Goal: Task Accomplishment & Management: Manage account settings

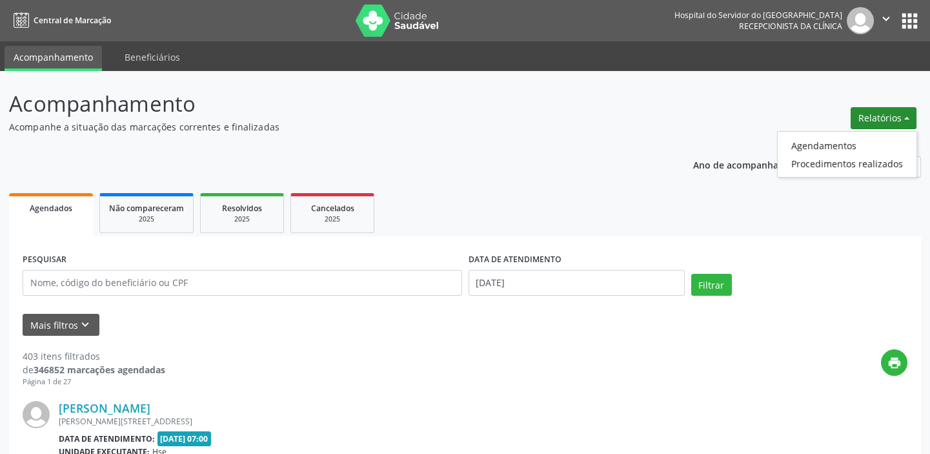
drag, startPoint x: 622, startPoint y: 203, endPoint x: 376, endPoint y: 305, distance: 266.2
click at [621, 204] on ul "Agendados Não compareceram 2025 Resolvidos 2025 Cancelados 2025" at bounding box center [465, 213] width 912 height 46
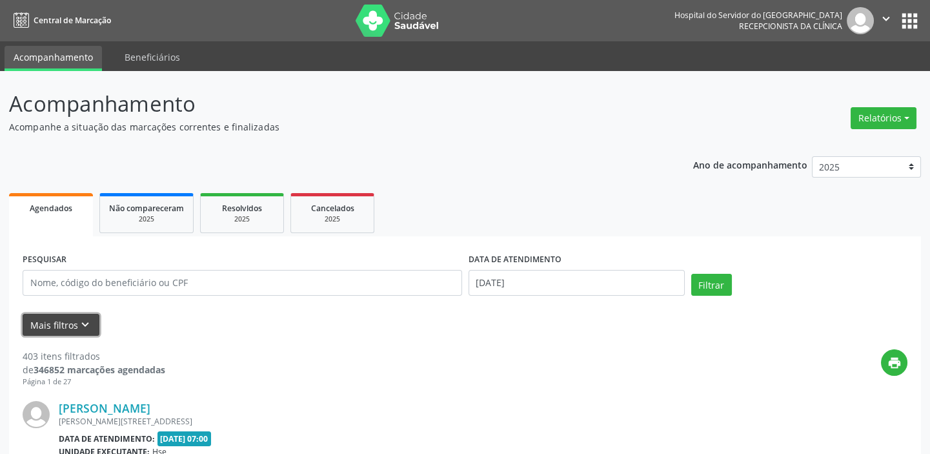
click at [72, 321] on button "Mais filtros keyboard_arrow_down" at bounding box center [61, 325] width 77 height 23
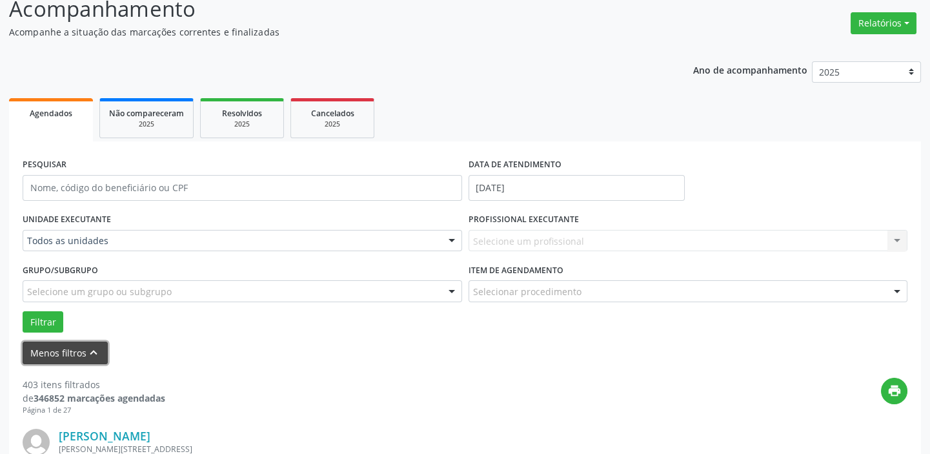
scroll to position [117, 0]
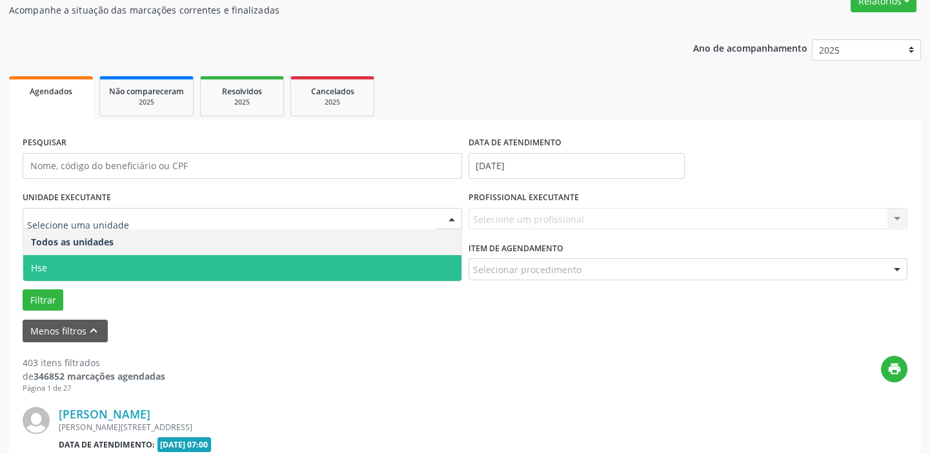
click at [268, 266] on span "Hse" at bounding box center [242, 268] width 438 height 26
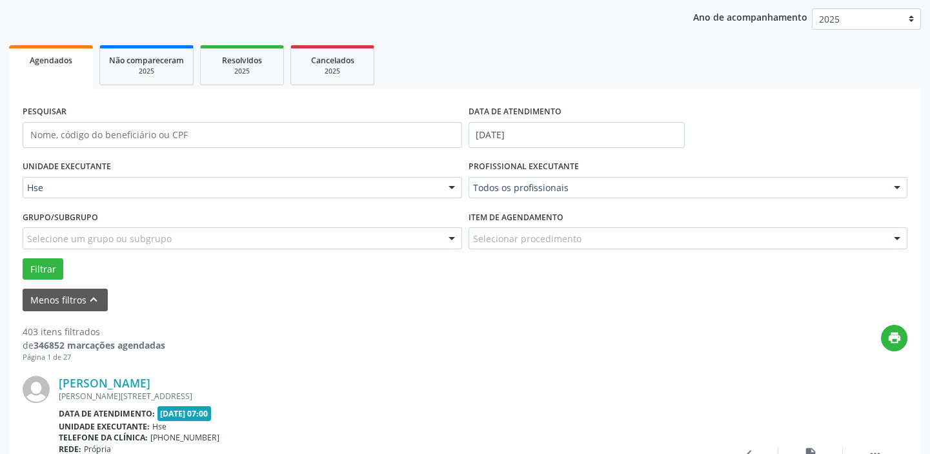
scroll to position [176, 0]
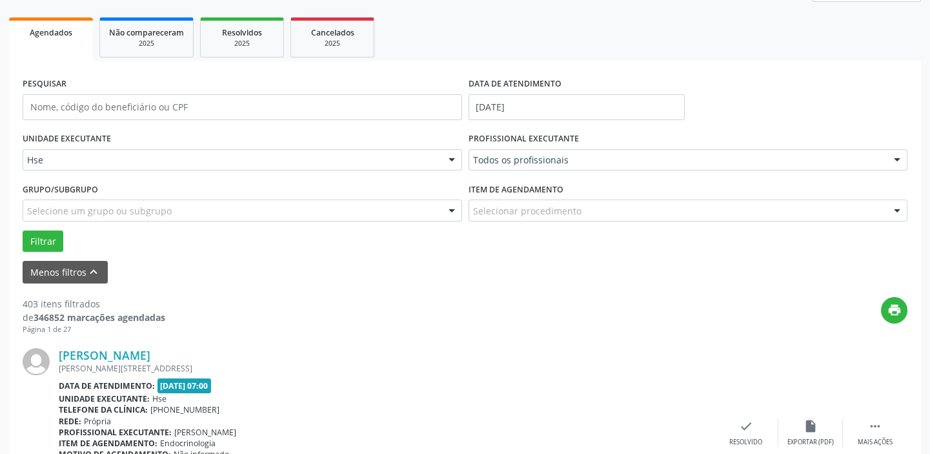
click at [440, 216] on div "Selecione um grupo ou subgrupo" at bounding box center [242, 210] width 439 height 22
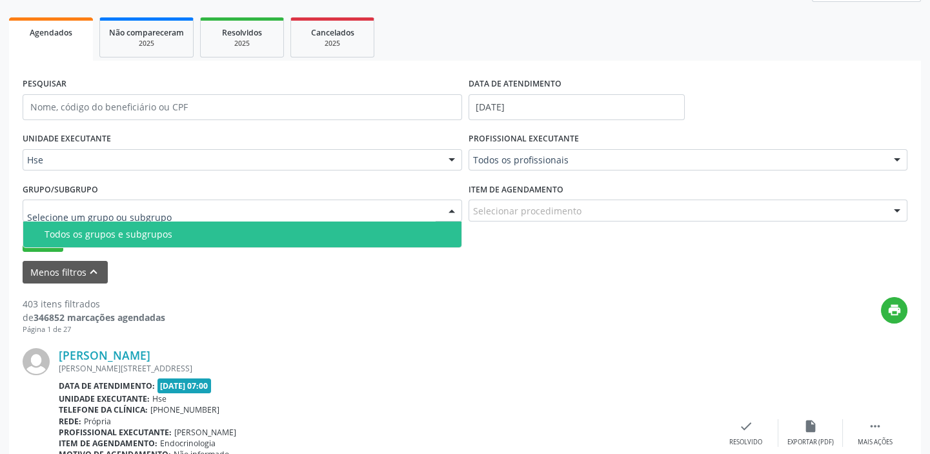
click at [374, 231] on div "Todos os grupos e subgrupos" at bounding box center [249, 234] width 409 height 10
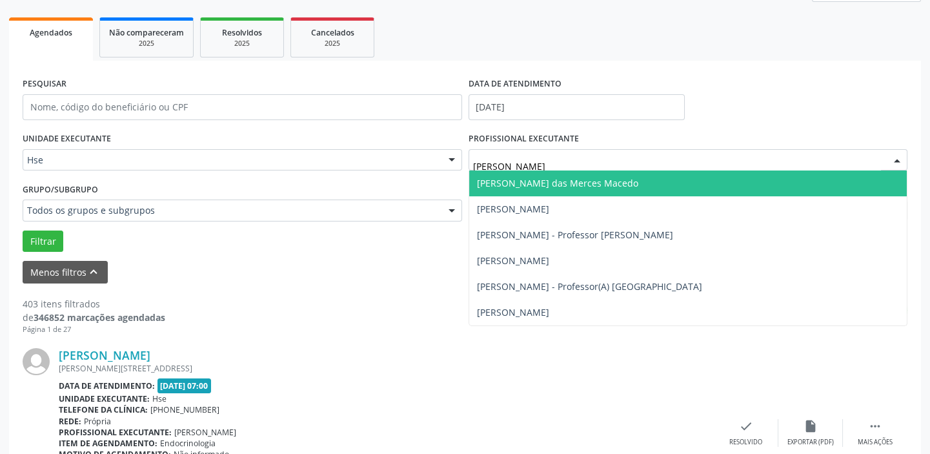
type input "[PERSON_NAME]"
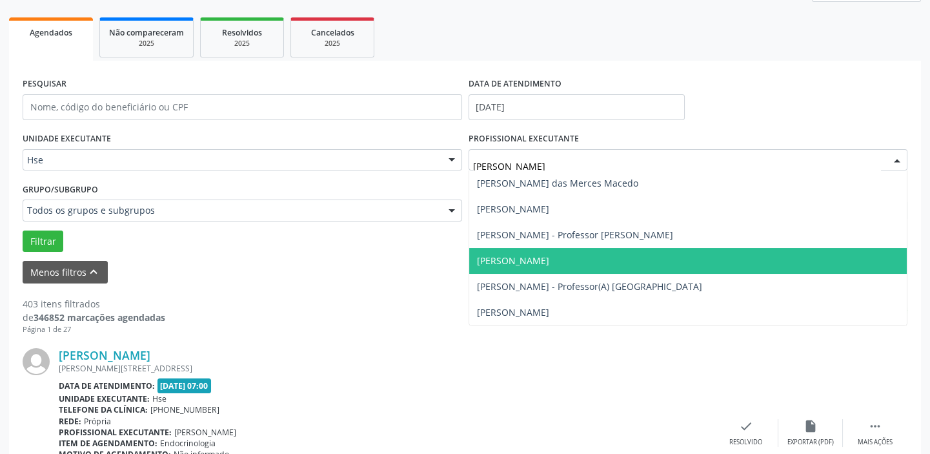
click at [574, 263] on span "[PERSON_NAME]" at bounding box center [688, 261] width 438 height 26
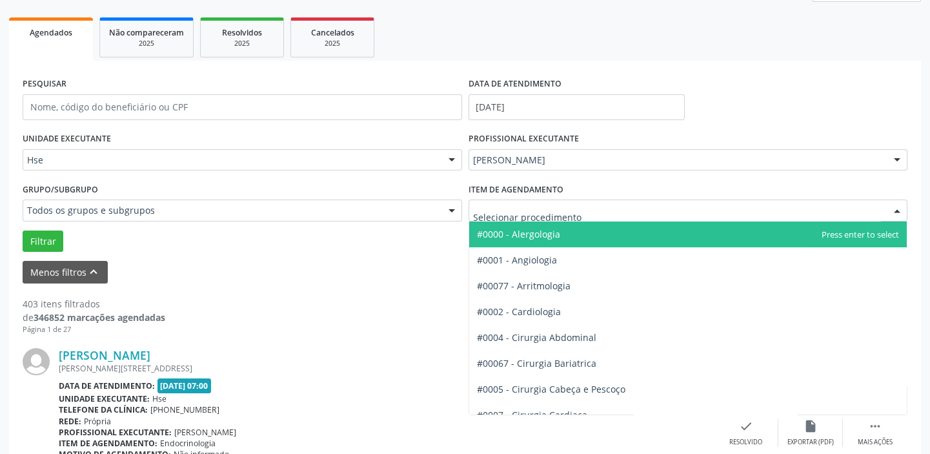
click at [592, 212] on div at bounding box center [687, 210] width 439 height 22
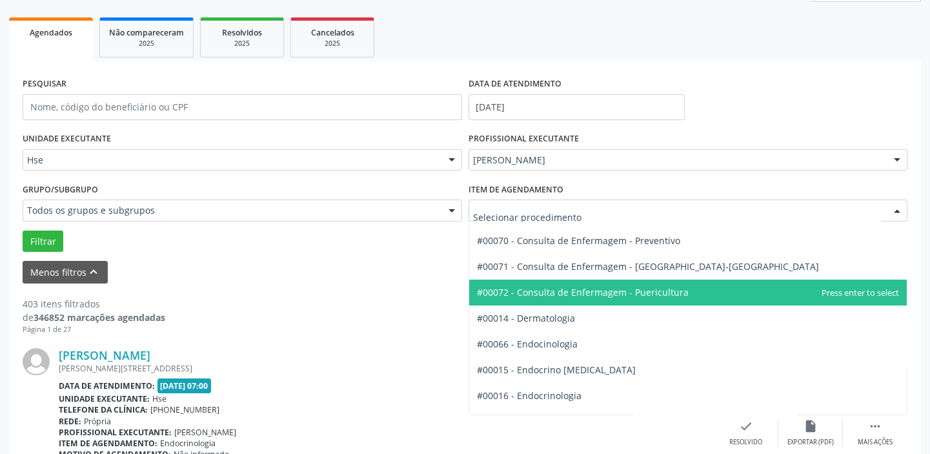
scroll to position [528, 0]
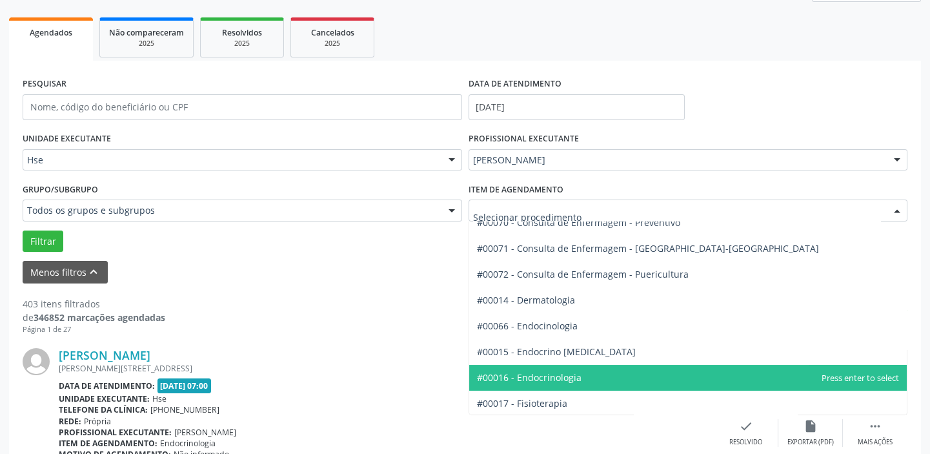
click at [567, 377] on span "#00016 - Endocrinologia" at bounding box center [529, 377] width 105 height 12
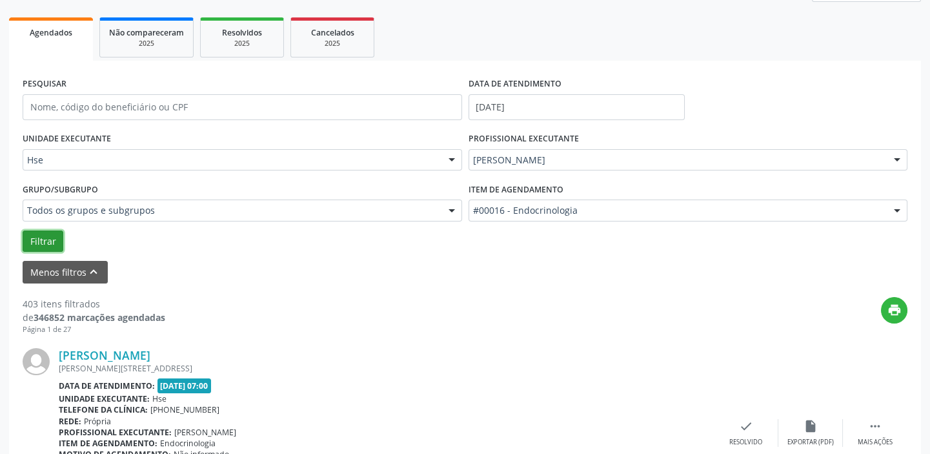
click at [49, 236] on button "Filtrar" at bounding box center [43, 241] width 41 height 22
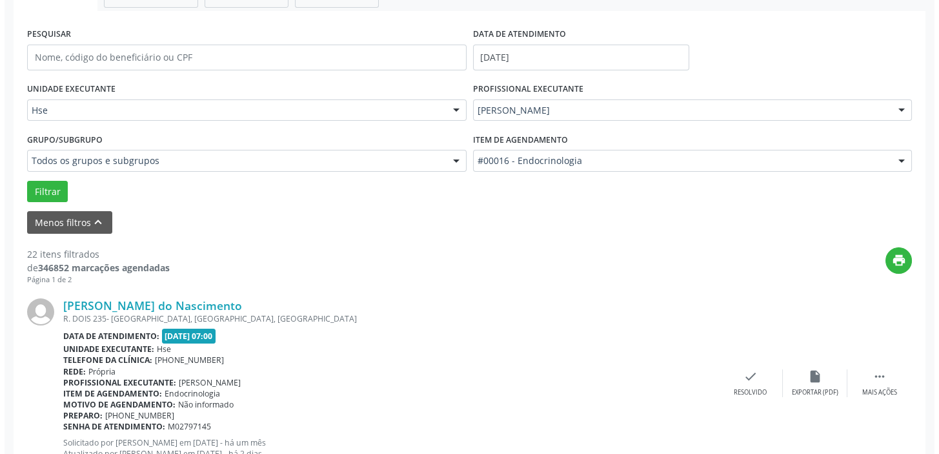
scroll to position [293, 0]
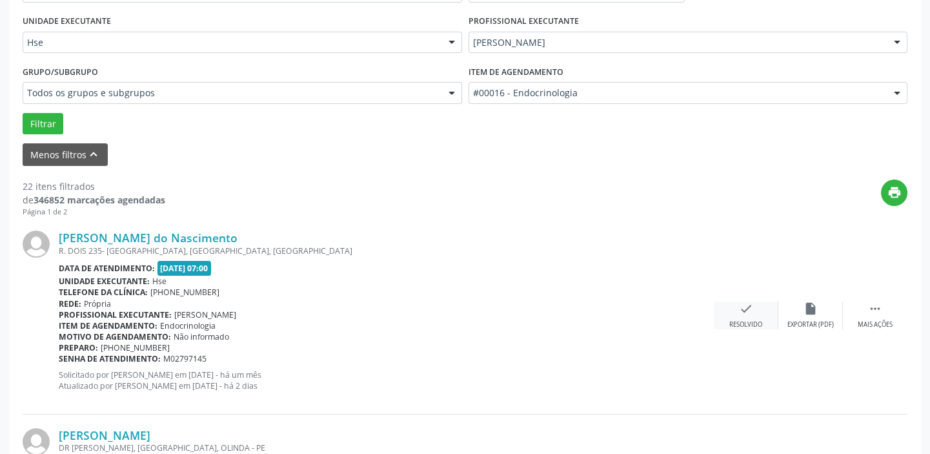
click at [759, 321] on div "Resolvido" at bounding box center [745, 324] width 33 height 9
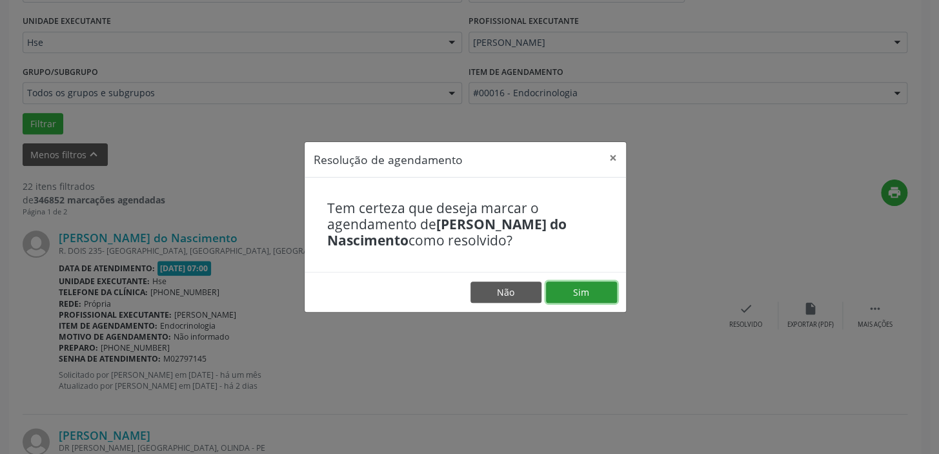
click at [587, 292] on button "Sim" at bounding box center [581, 292] width 71 height 22
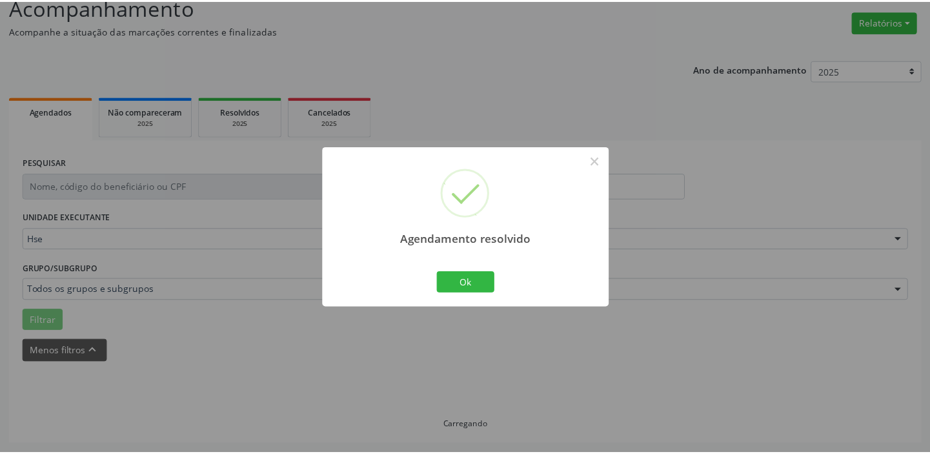
scroll to position [96, 0]
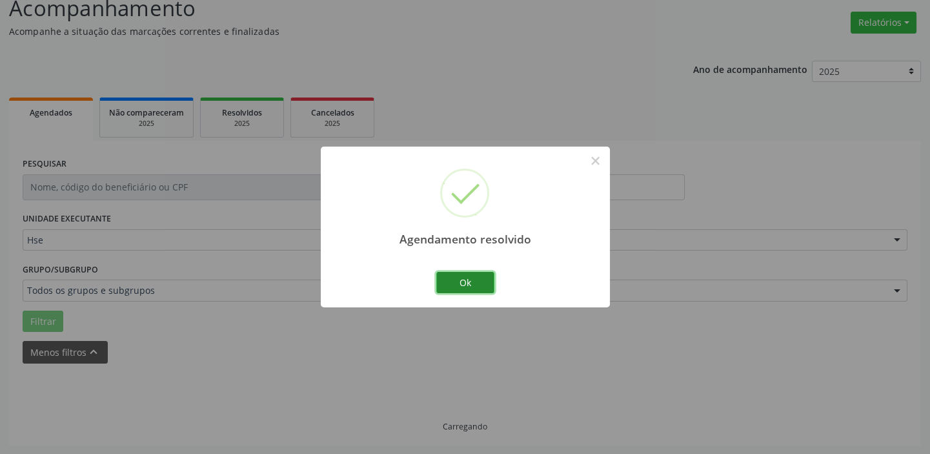
click at [478, 279] on button "Ok" at bounding box center [465, 283] width 58 height 22
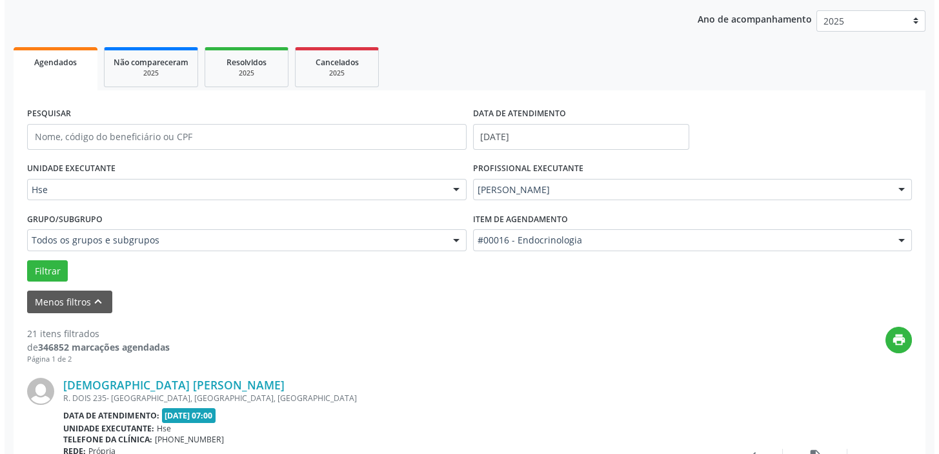
scroll to position [213, 0]
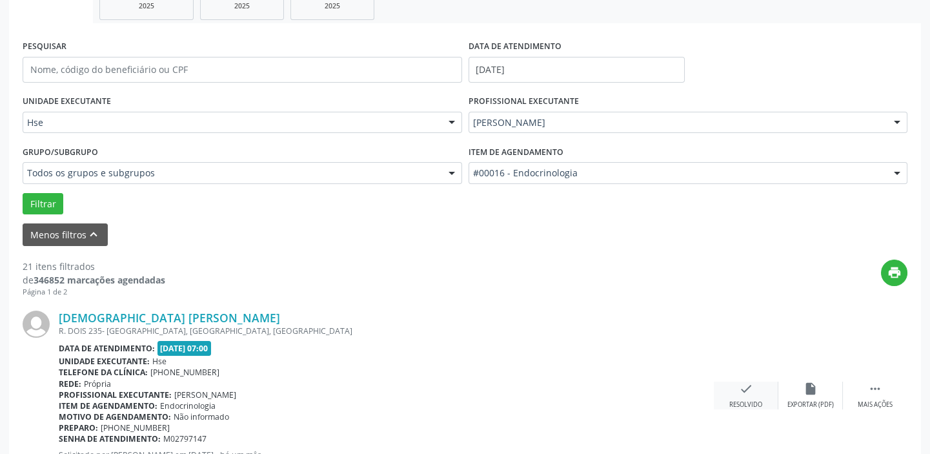
click at [743, 400] on div "Resolvido" at bounding box center [745, 404] width 33 height 9
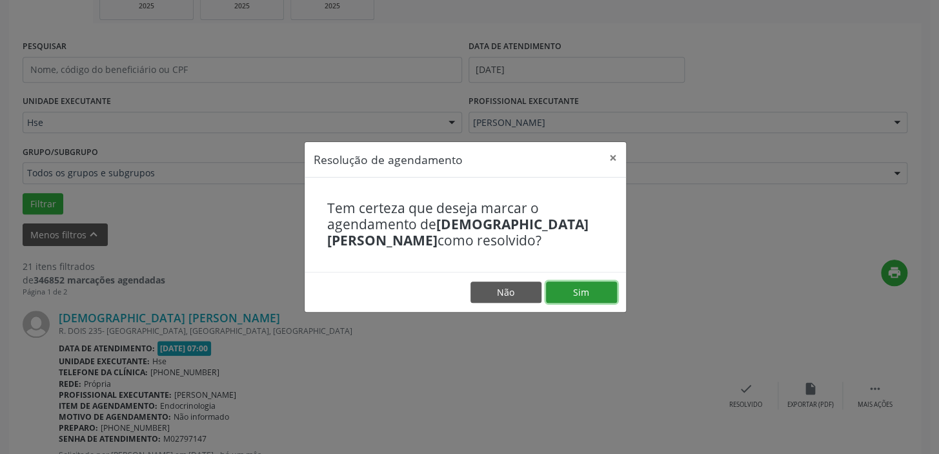
click at [579, 299] on button "Sim" at bounding box center [581, 292] width 71 height 22
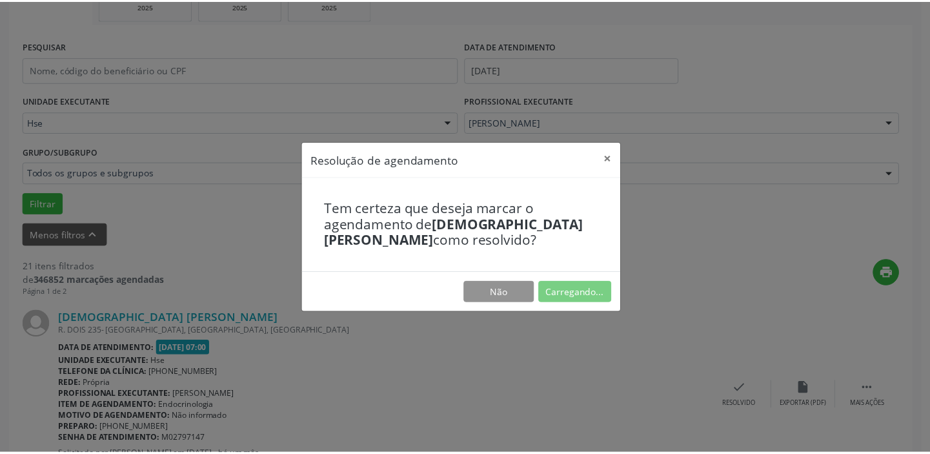
scroll to position [96, 0]
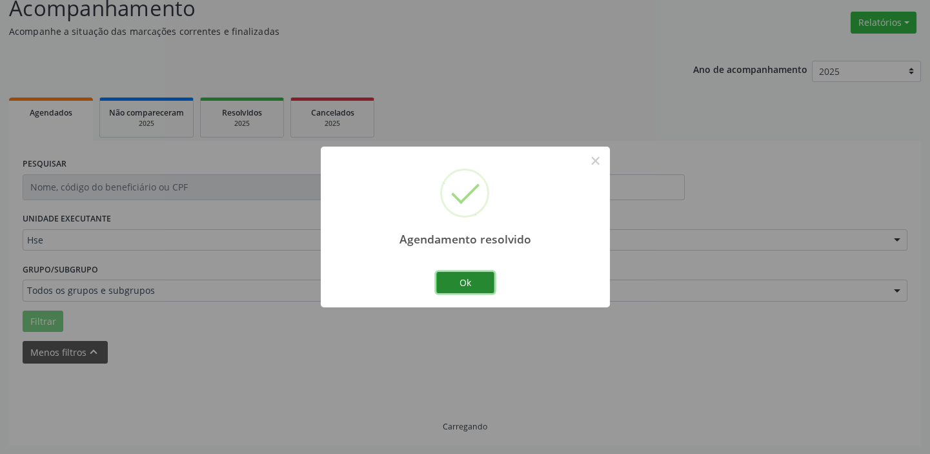
click at [479, 284] on button "Ok" at bounding box center [465, 283] width 58 height 22
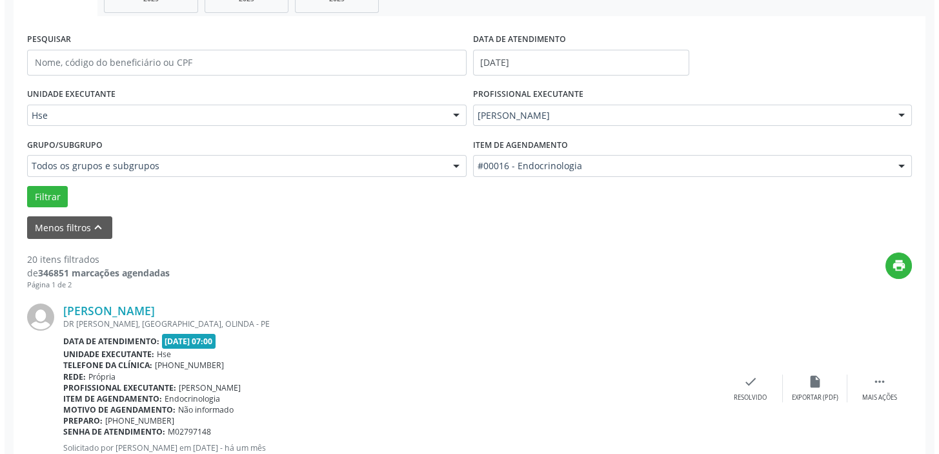
scroll to position [330, 0]
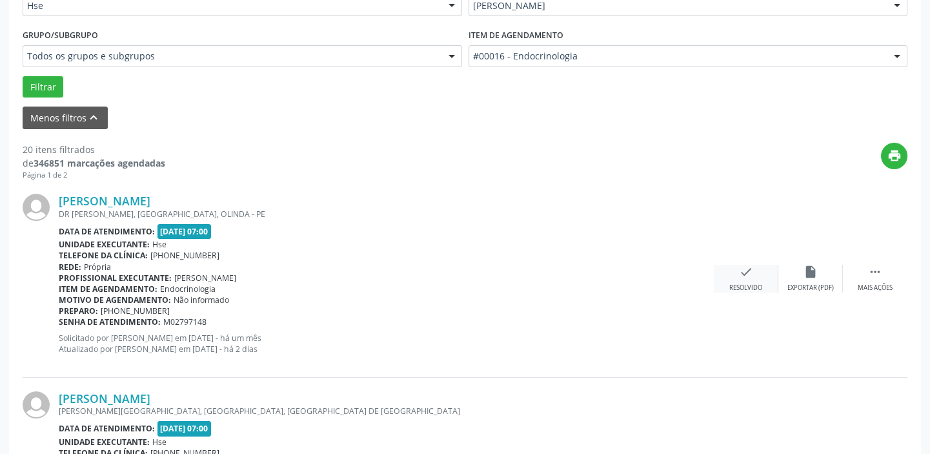
click at [754, 283] on div "Resolvido" at bounding box center [745, 287] width 33 height 9
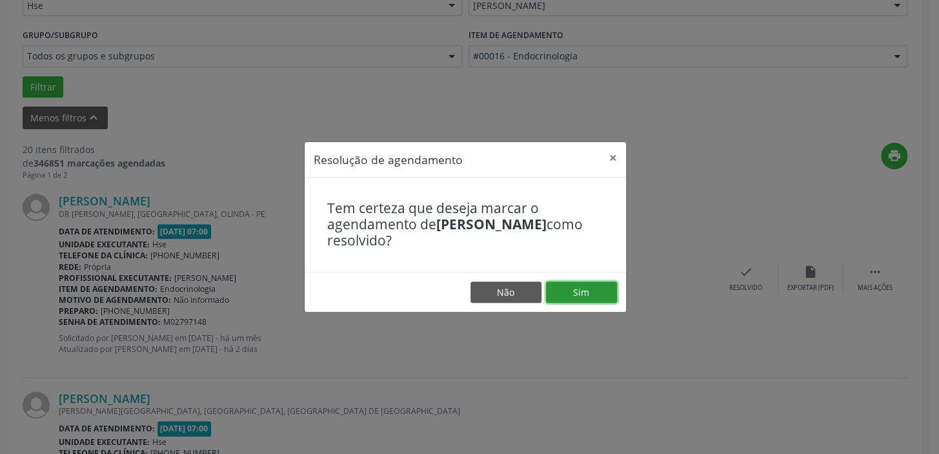
click at [575, 288] on button "Sim" at bounding box center [581, 292] width 71 height 22
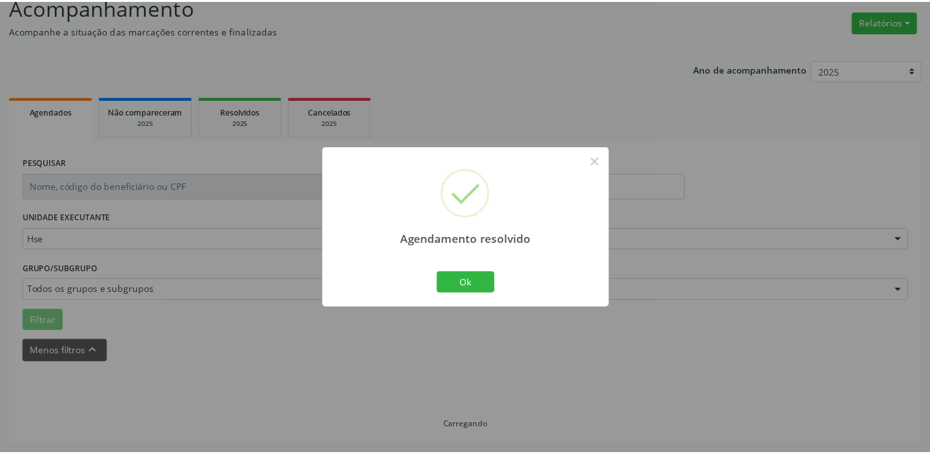
scroll to position [96, 0]
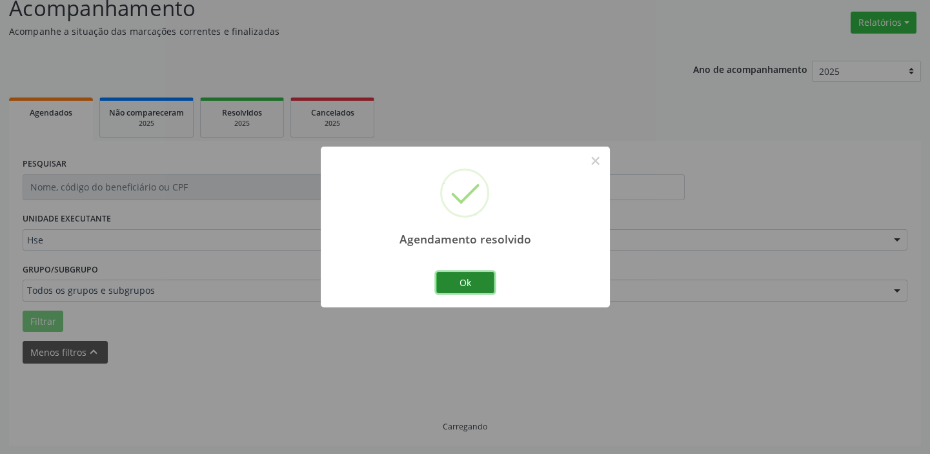
click at [450, 287] on button "Ok" at bounding box center [465, 283] width 58 height 22
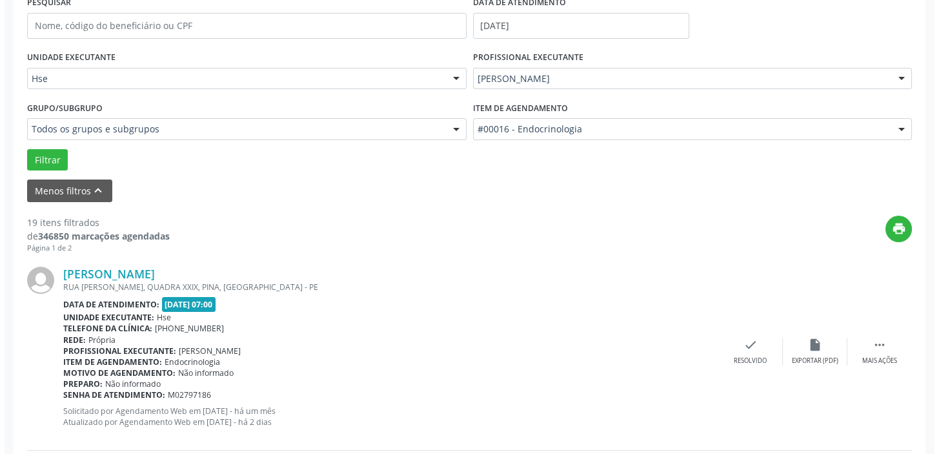
scroll to position [285, 0]
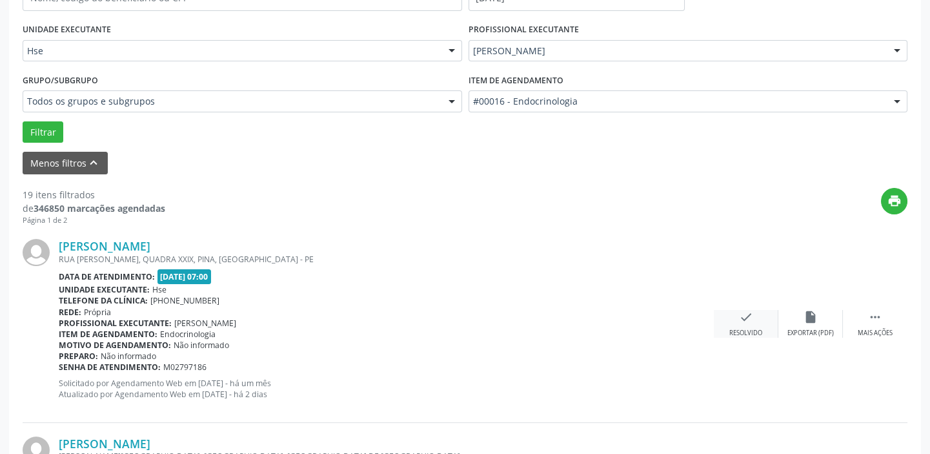
click at [732, 326] on div "check Resolvido" at bounding box center [746, 324] width 65 height 28
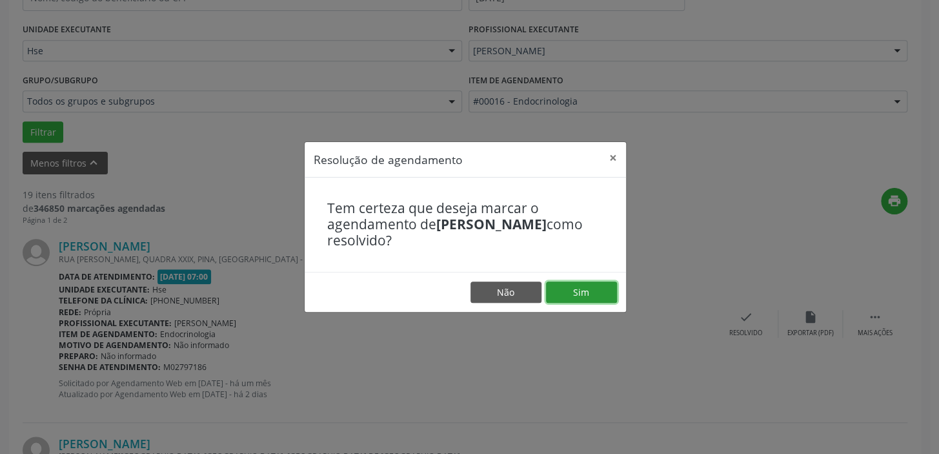
click at [573, 294] on button "Sim" at bounding box center [581, 292] width 71 height 22
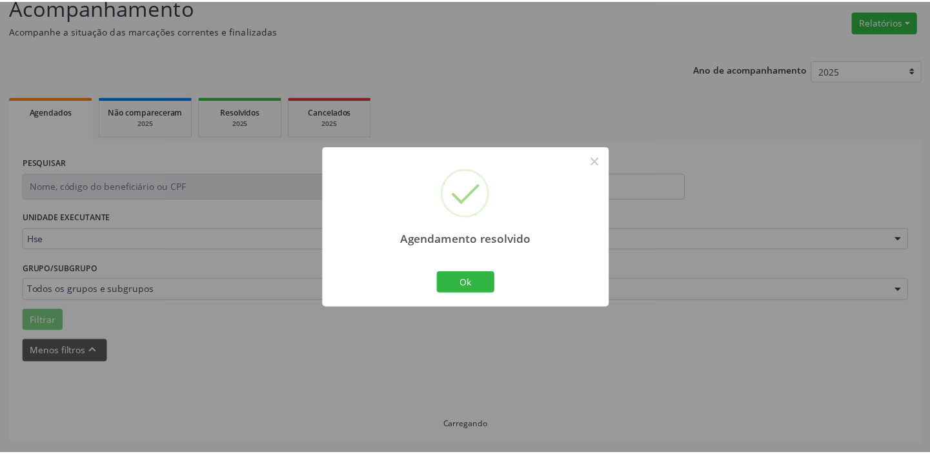
scroll to position [96, 0]
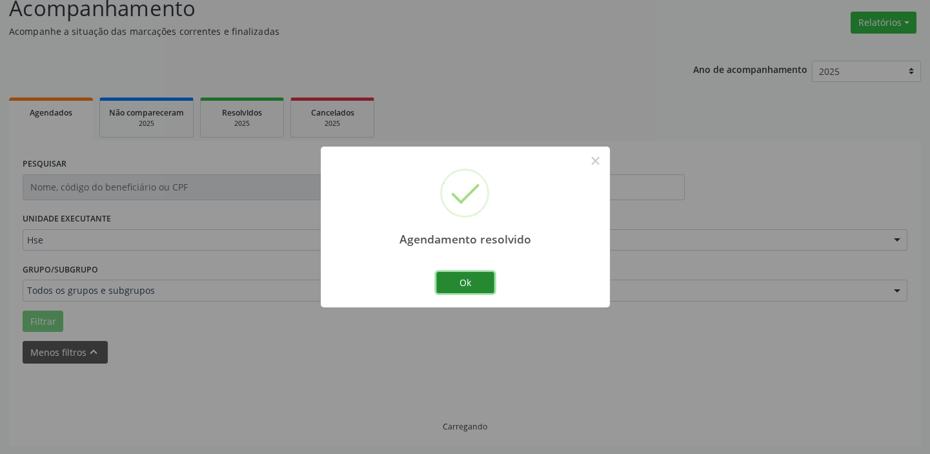
click at [472, 280] on button "Ok" at bounding box center [465, 283] width 58 height 22
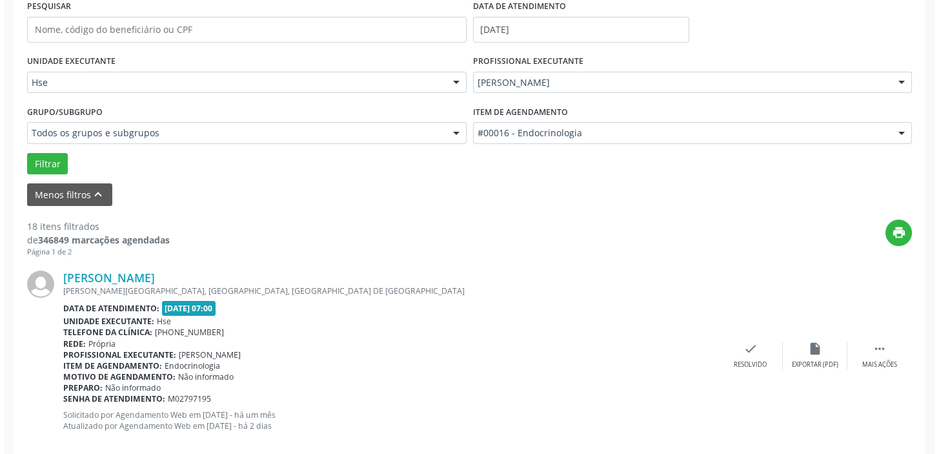
scroll to position [271, 0]
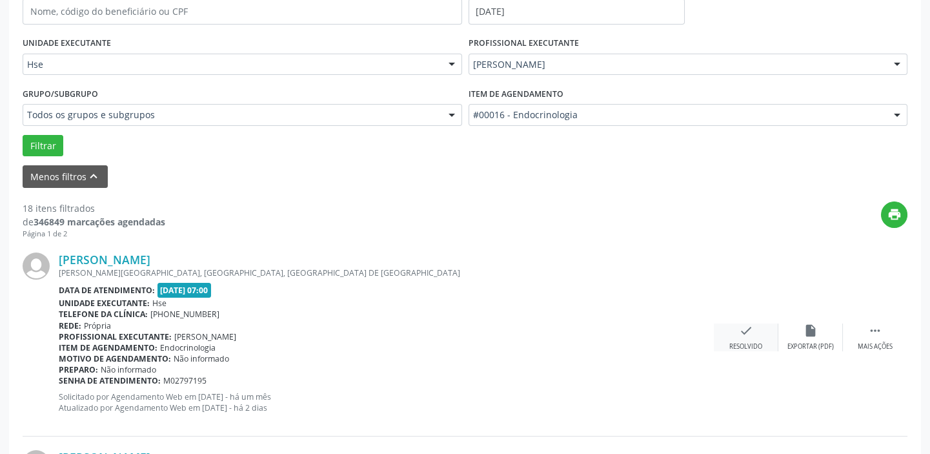
click at [751, 329] on icon "check" at bounding box center [746, 330] width 14 height 14
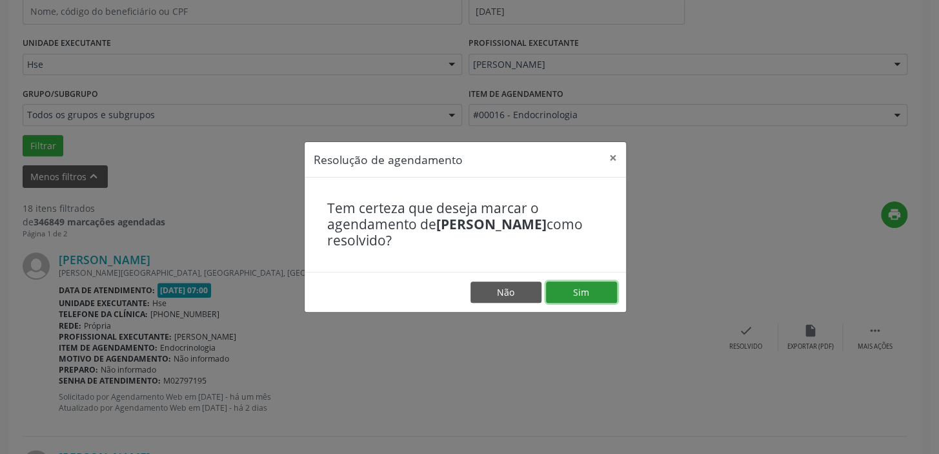
click at [599, 295] on button "Sim" at bounding box center [581, 292] width 71 height 22
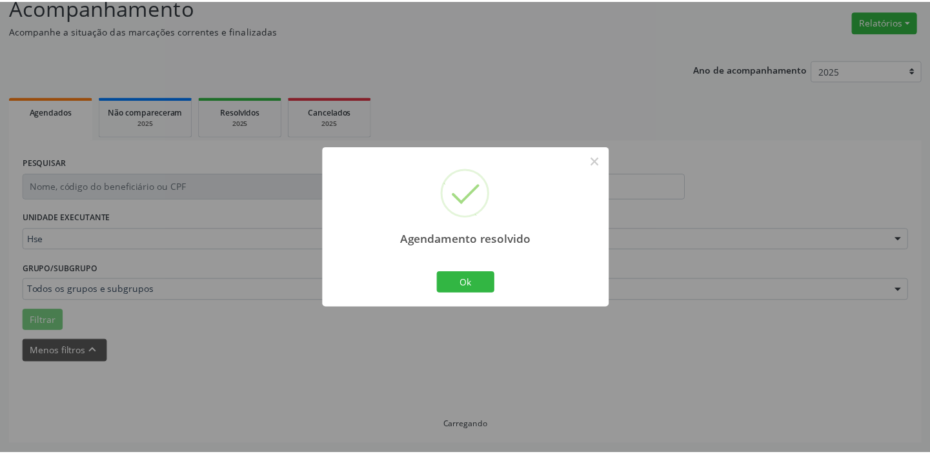
scroll to position [96, 0]
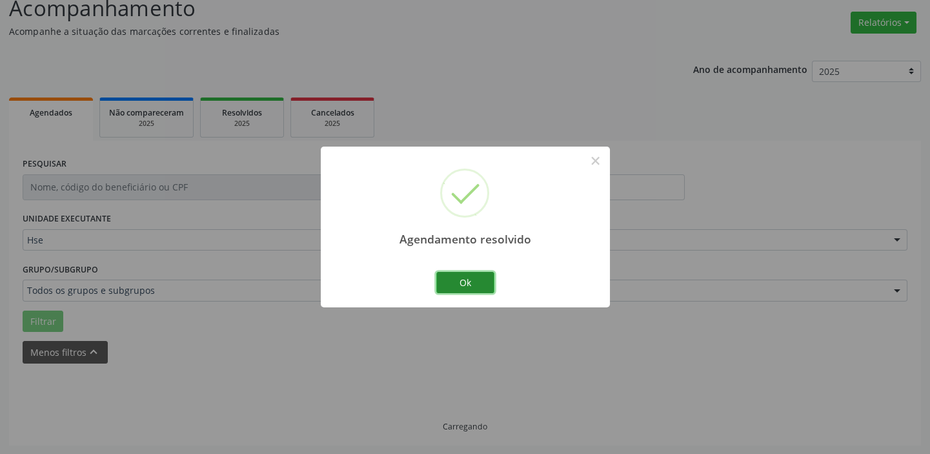
click at [464, 288] on button "Ok" at bounding box center [465, 283] width 58 height 22
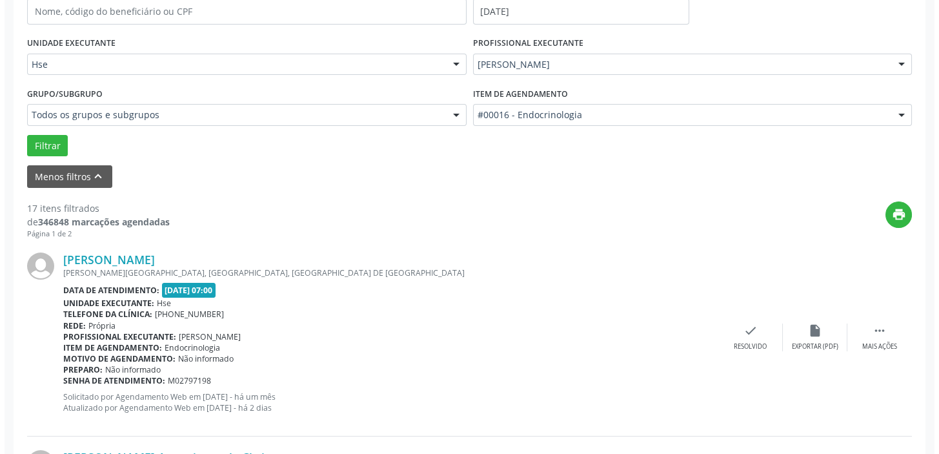
scroll to position [271, 0]
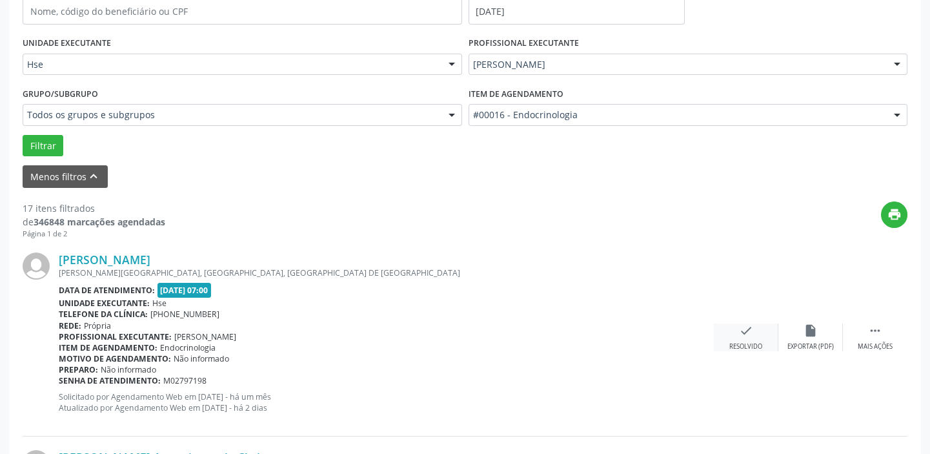
click at [749, 332] on icon "check" at bounding box center [746, 330] width 14 height 14
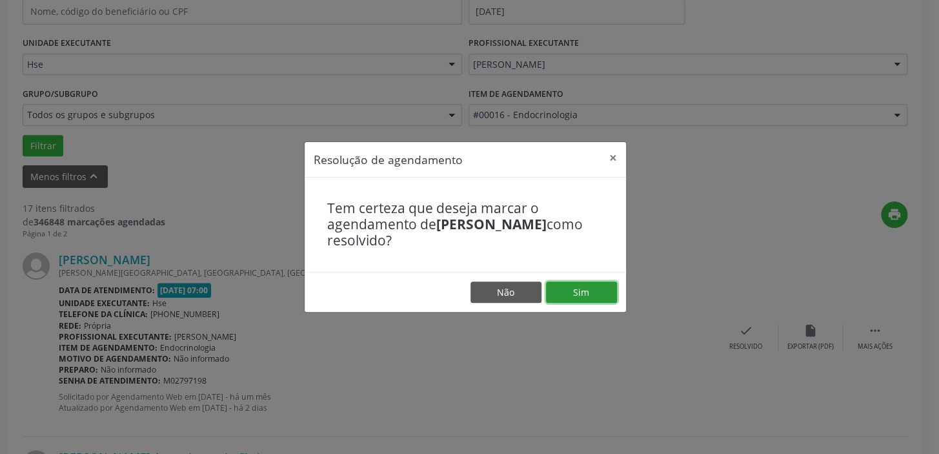
click at [579, 289] on button "Sim" at bounding box center [581, 292] width 71 height 22
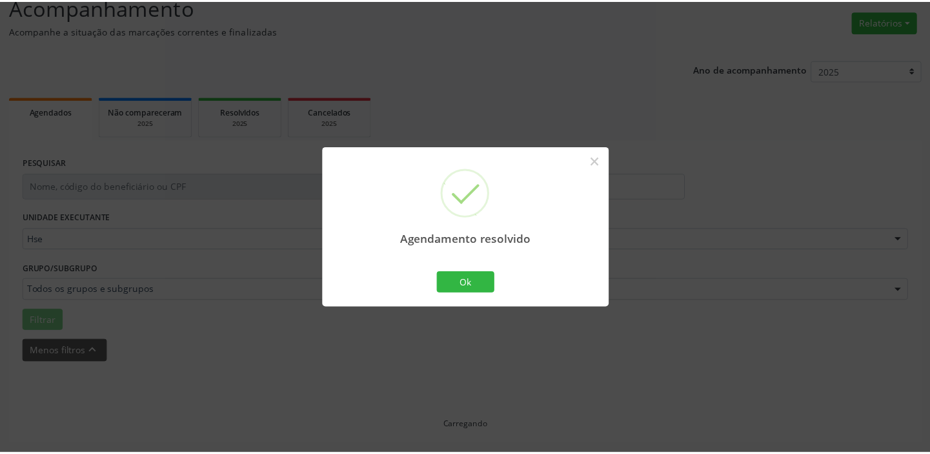
scroll to position [96, 0]
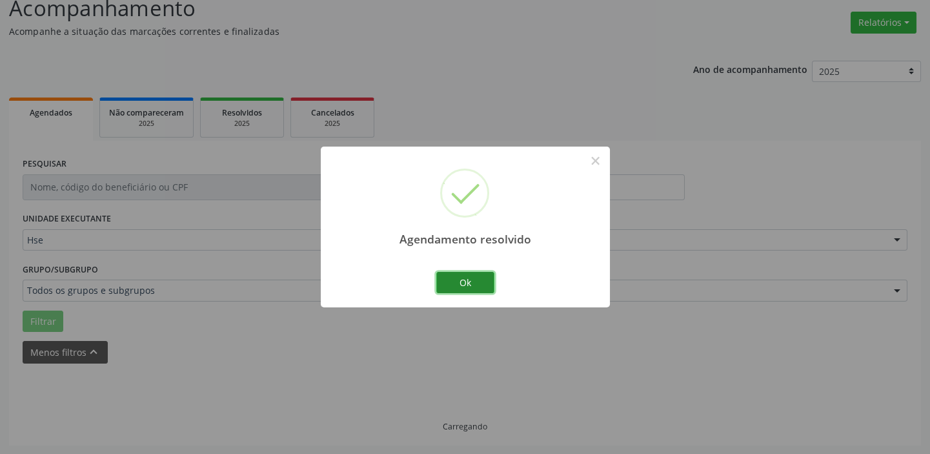
click at [468, 281] on button "Ok" at bounding box center [465, 283] width 58 height 22
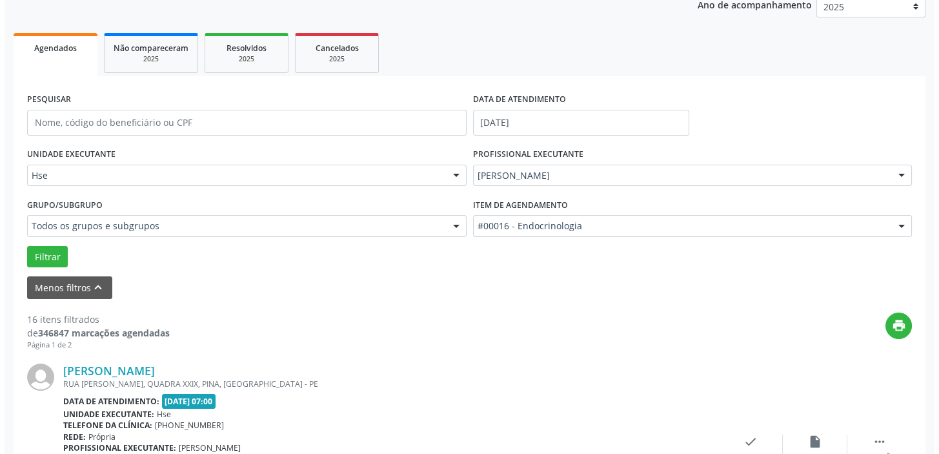
scroll to position [271, 0]
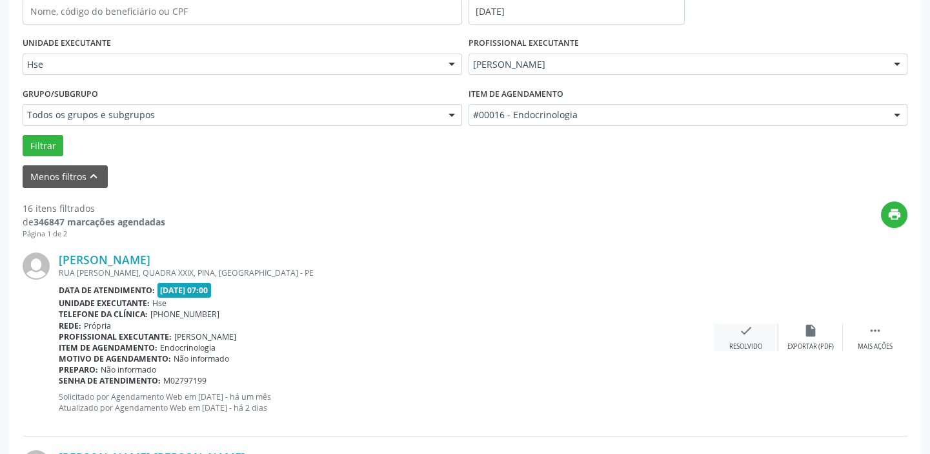
click at [736, 335] on div "check Resolvido" at bounding box center [746, 337] width 65 height 28
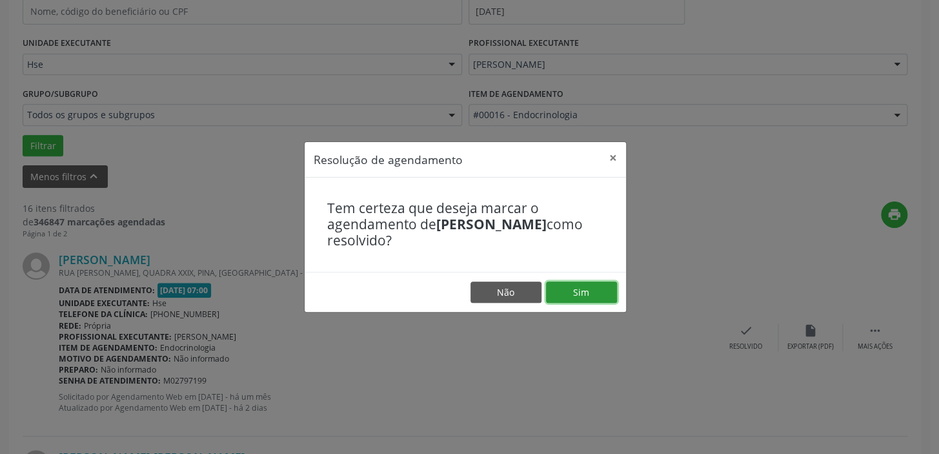
click at [554, 288] on button "Sim" at bounding box center [581, 292] width 71 height 22
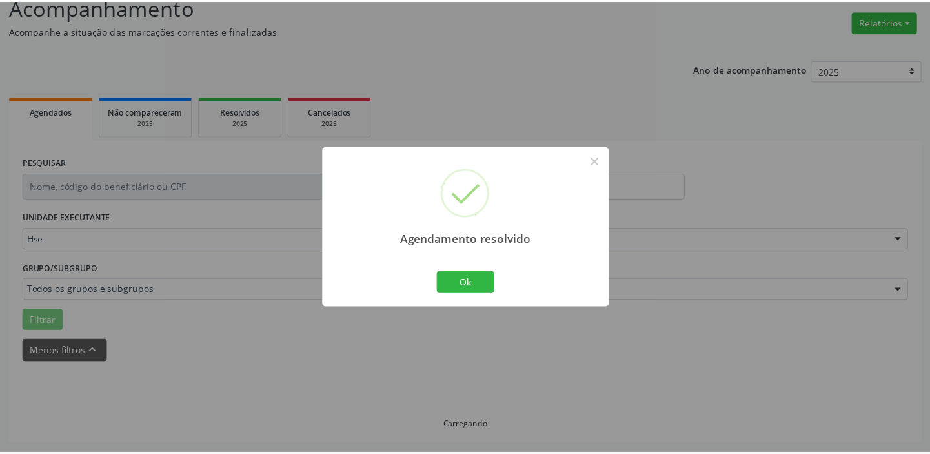
scroll to position [96, 0]
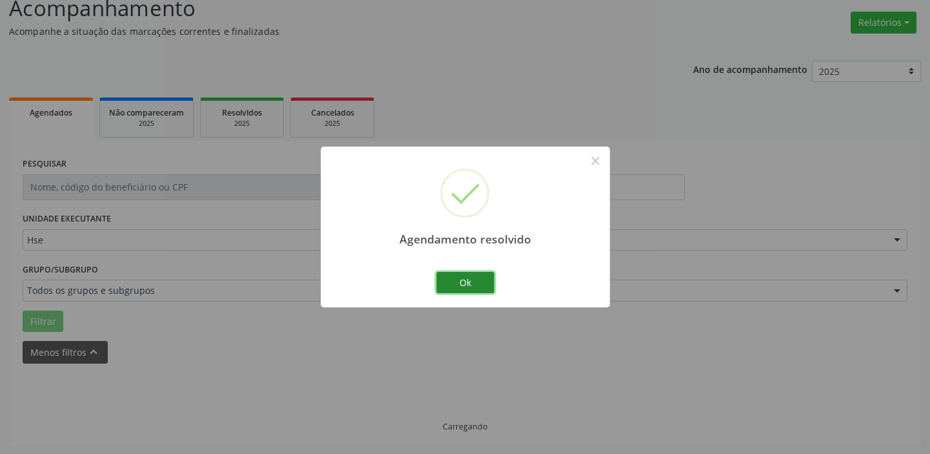
click at [474, 281] on button "Ok" at bounding box center [465, 283] width 58 height 22
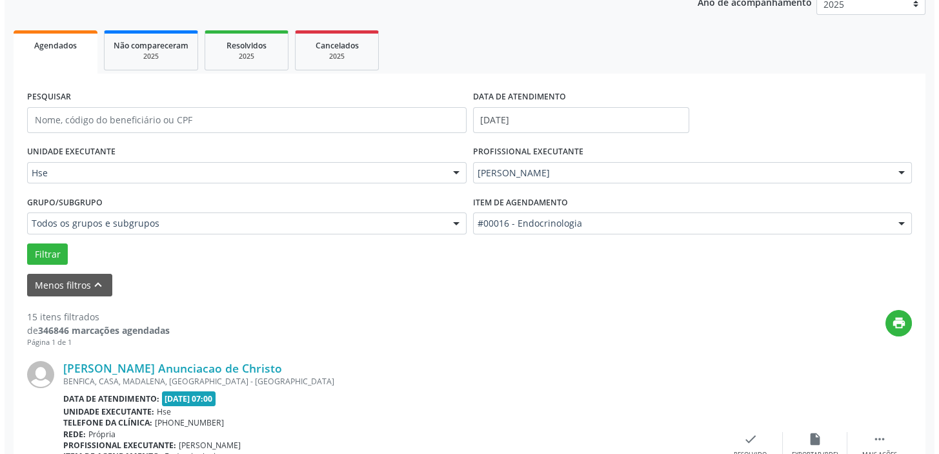
scroll to position [271, 0]
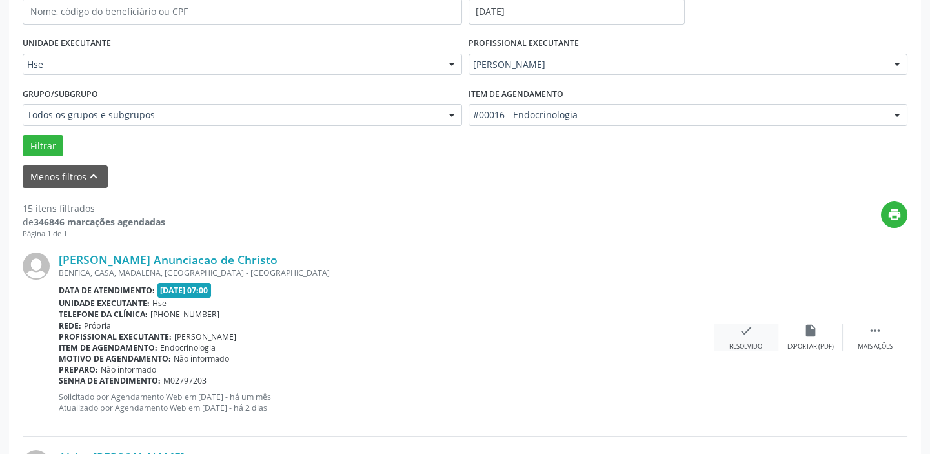
click at [742, 339] on div "check Resolvido" at bounding box center [746, 337] width 65 height 28
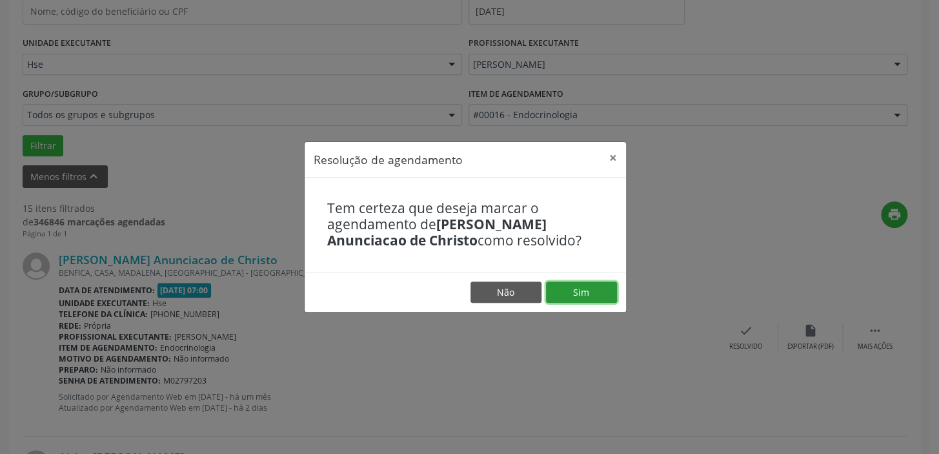
click at [587, 299] on button "Sim" at bounding box center [581, 292] width 71 height 22
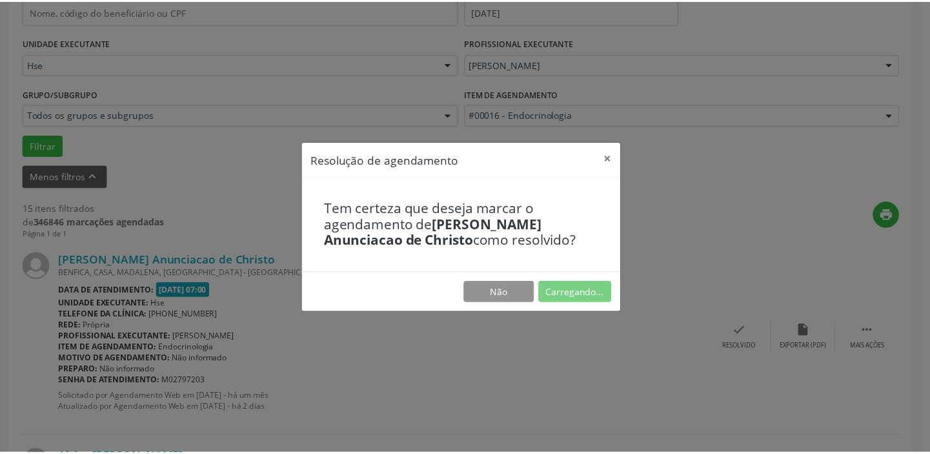
scroll to position [96, 0]
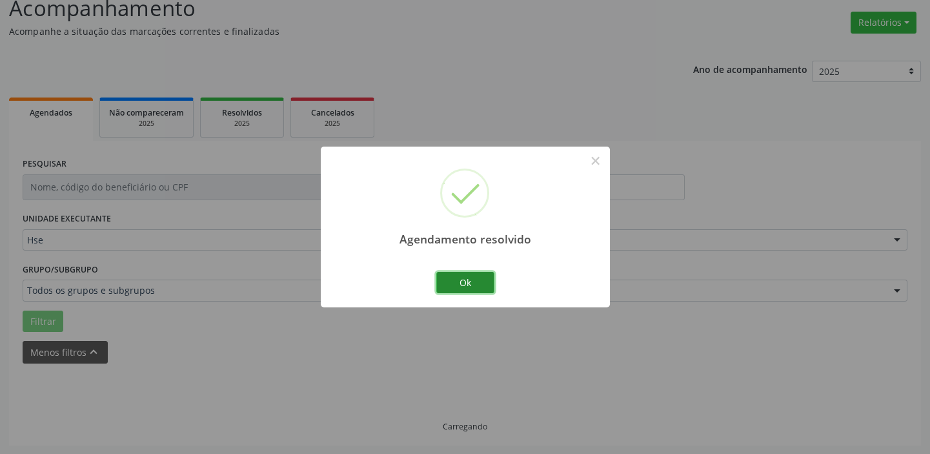
click at [473, 290] on button "Ok" at bounding box center [465, 283] width 58 height 22
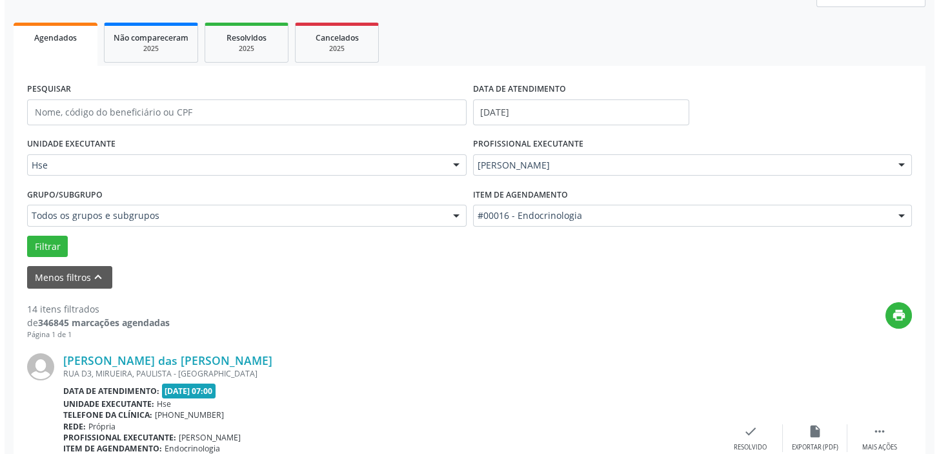
scroll to position [285, 0]
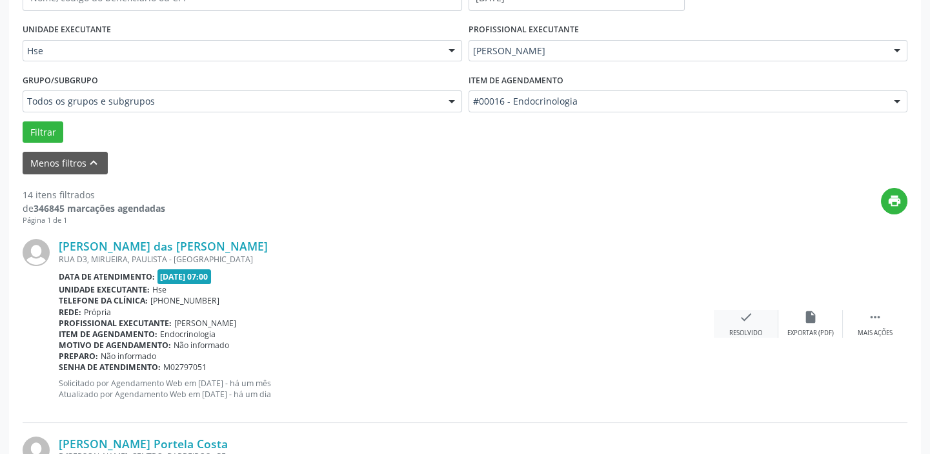
click at [761, 328] on div "Resolvido" at bounding box center [745, 332] width 33 height 9
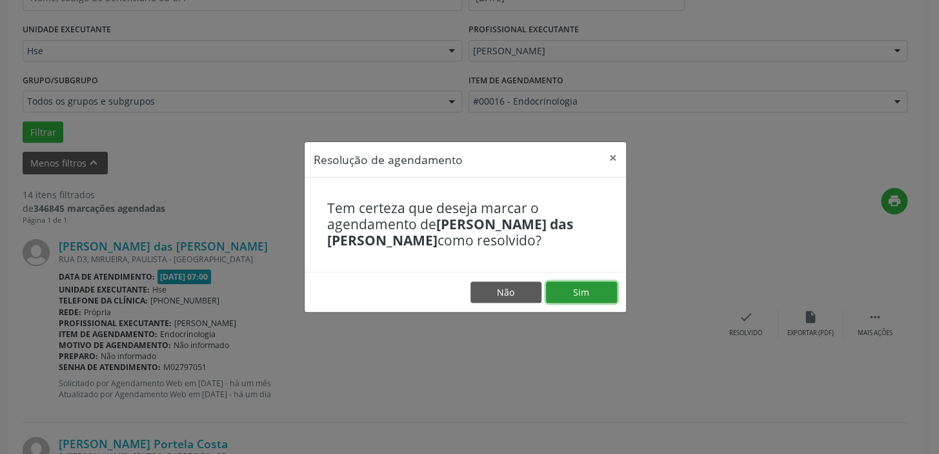
click at [598, 293] on button "Sim" at bounding box center [581, 292] width 71 height 22
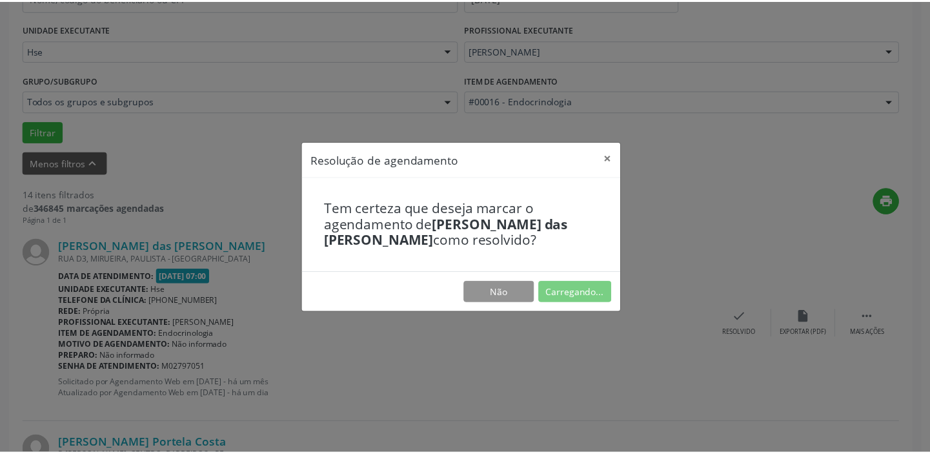
scroll to position [96, 0]
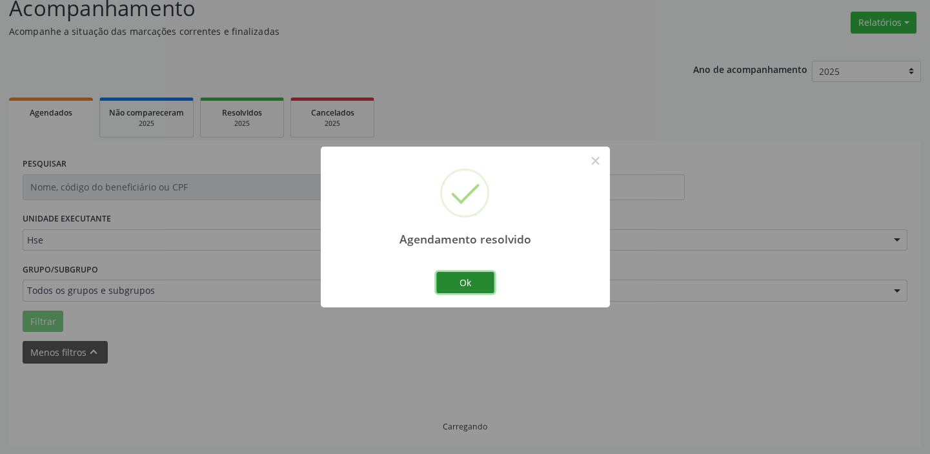
click at [456, 277] on button "Ok" at bounding box center [465, 283] width 58 height 22
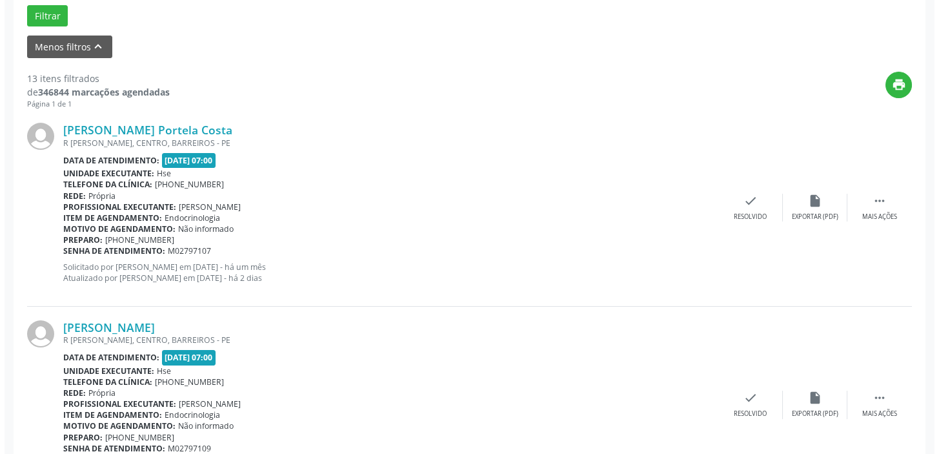
scroll to position [402, 0]
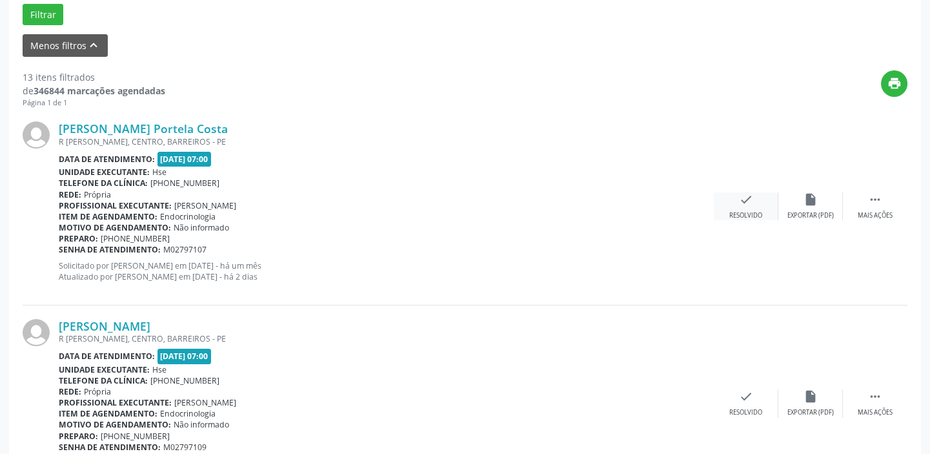
click at [752, 211] on div "Resolvido" at bounding box center [745, 215] width 33 height 9
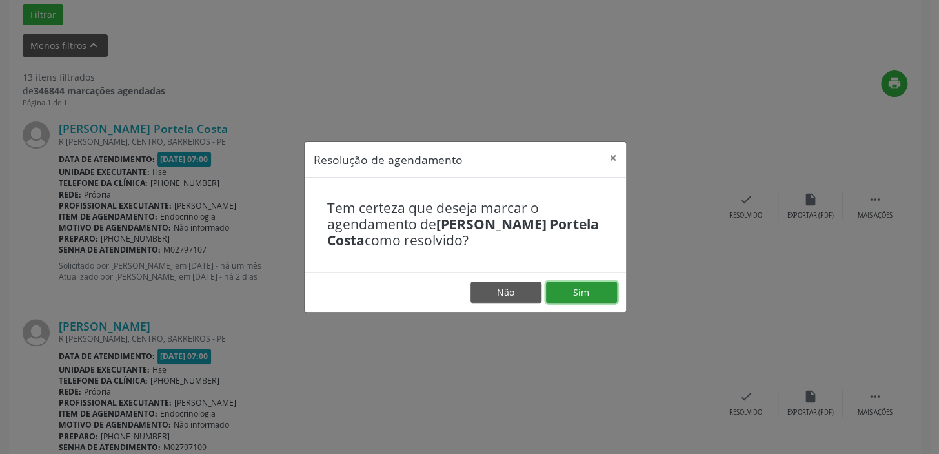
click at [590, 288] on button "Sim" at bounding box center [581, 292] width 71 height 22
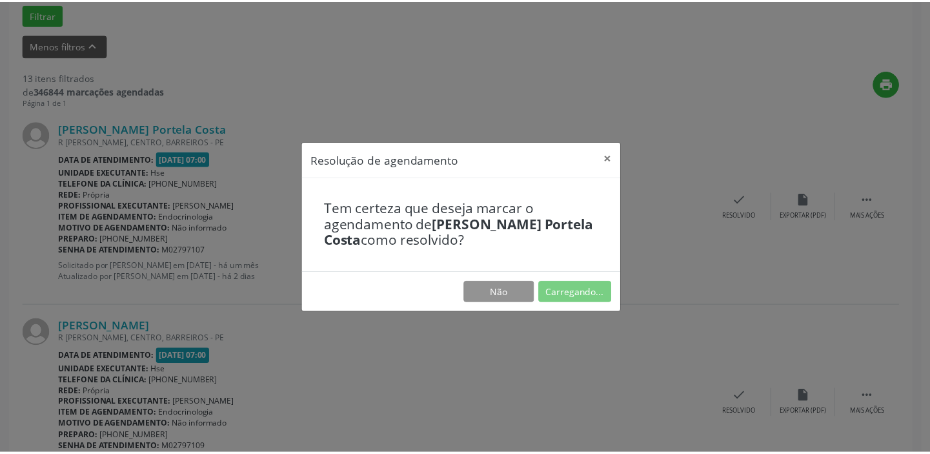
scroll to position [96, 0]
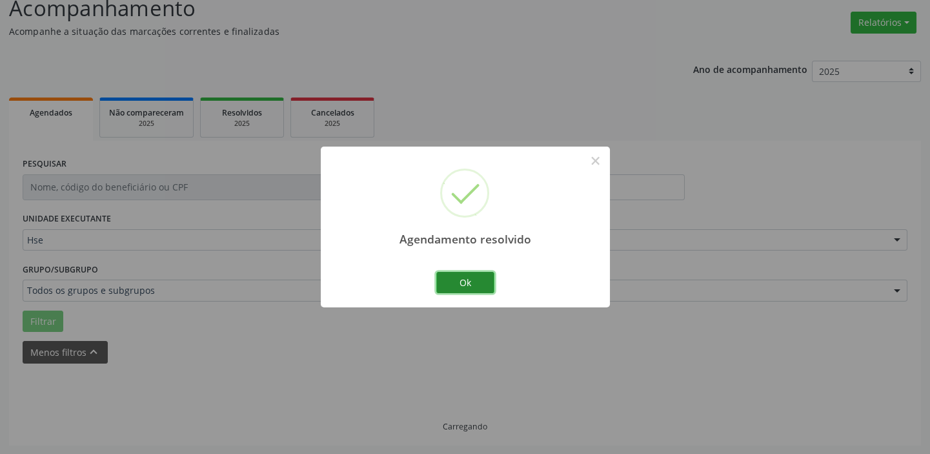
click at [464, 274] on button "Ok" at bounding box center [465, 283] width 58 height 22
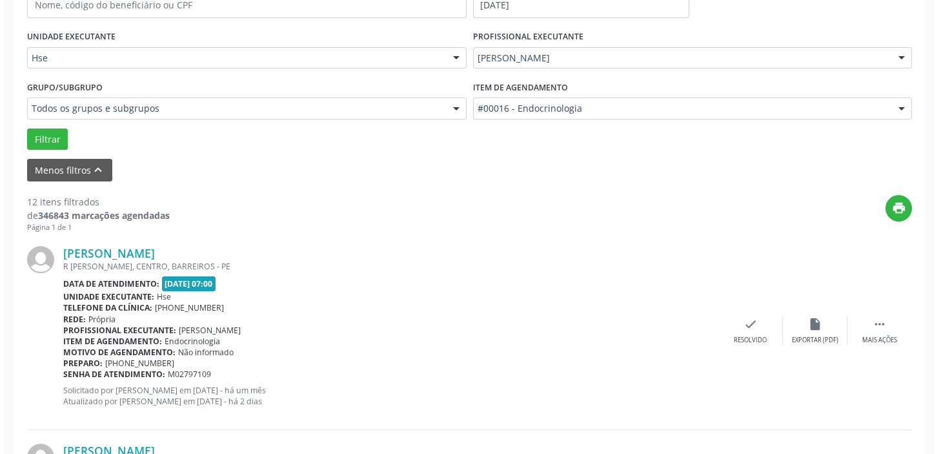
scroll to position [285, 0]
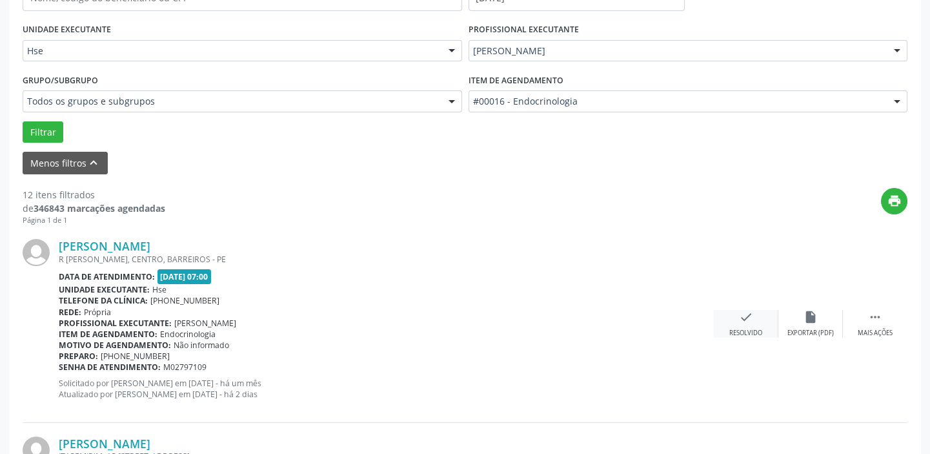
click at [740, 324] on div "check Resolvido" at bounding box center [746, 324] width 65 height 28
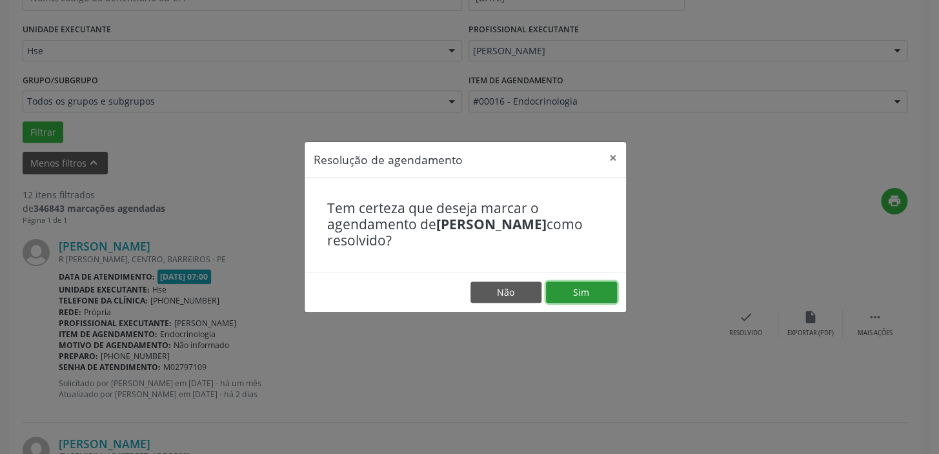
click at [574, 294] on button "Sim" at bounding box center [581, 292] width 71 height 22
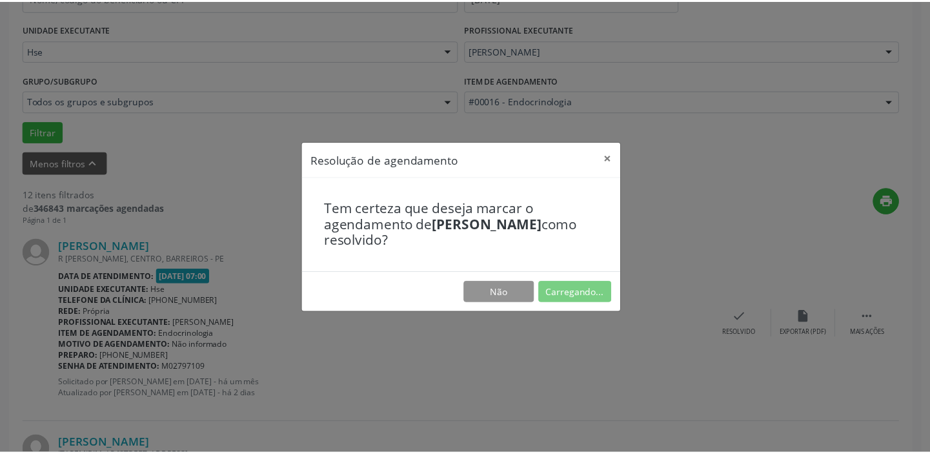
scroll to position [96, 0]
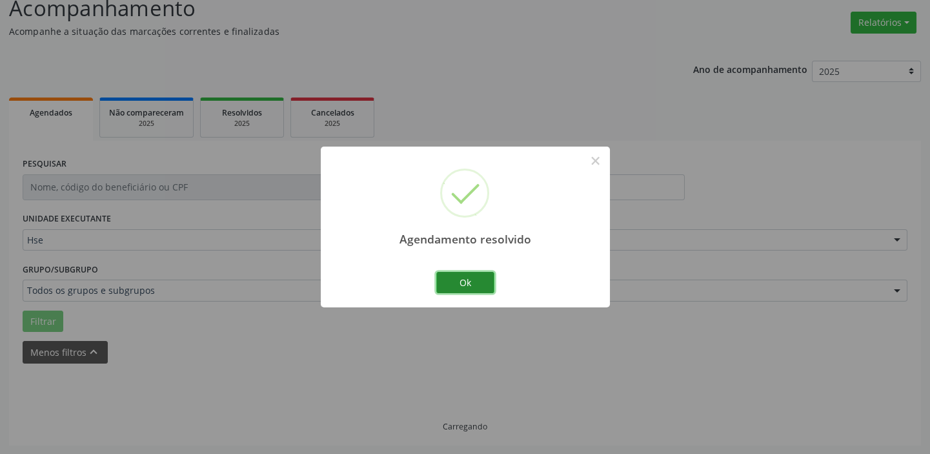
click at [467, 281] on button "Ok" at bounding box center [465, 283] width 58 height 22
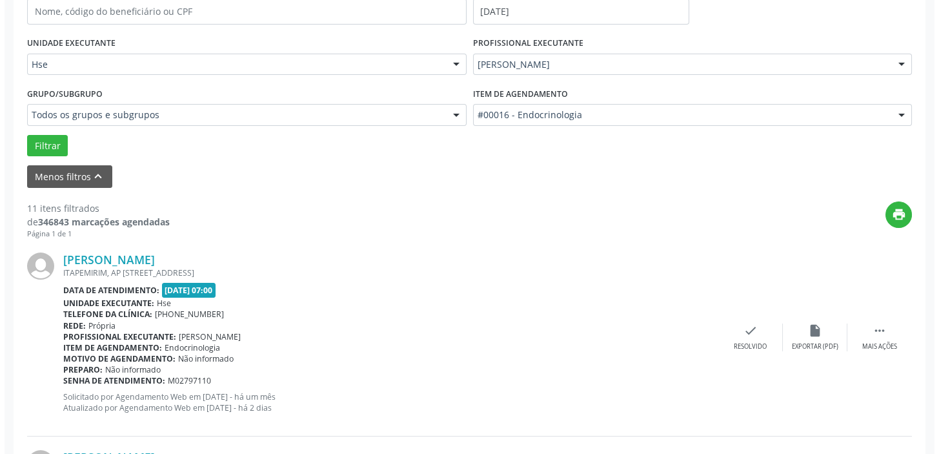
scroll to position [271, 0]
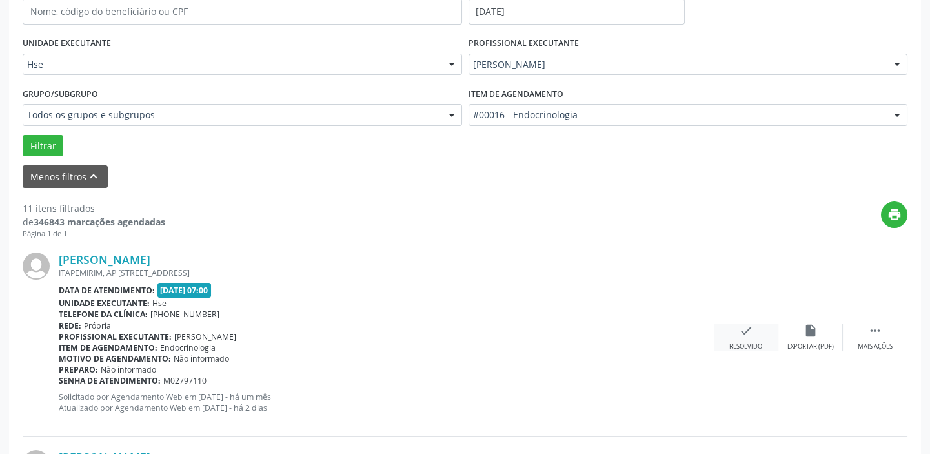
click at [761, 331] on div "check Resolvido" at bounding box center [746, 337] width 65 height 28
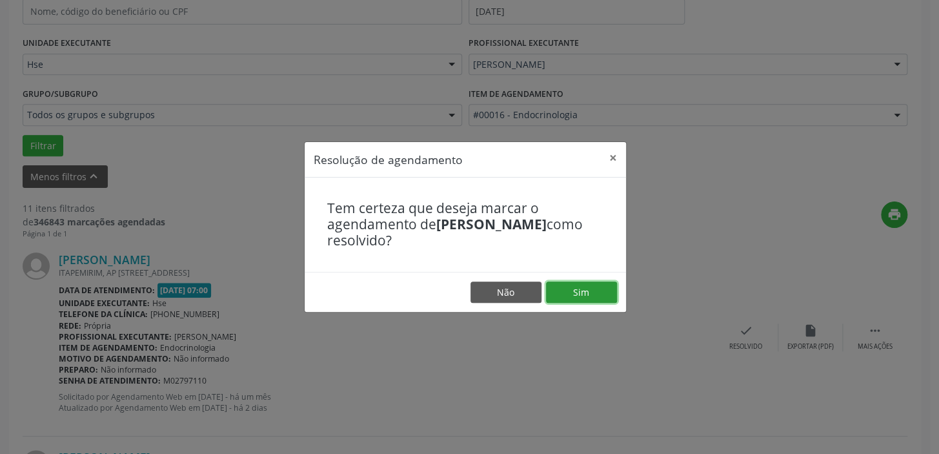
click at [580, 295] on button "Sim" at bounding box center [581, 292] width 71 height 22
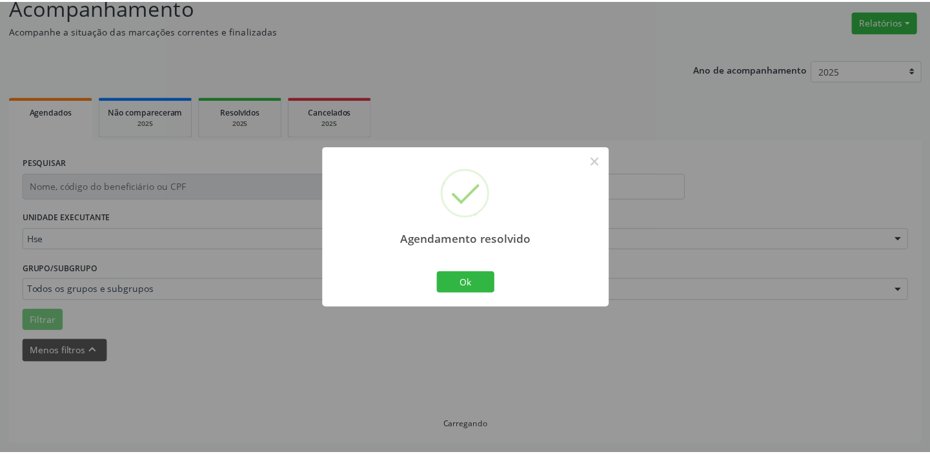
scroll to position [96, 0]
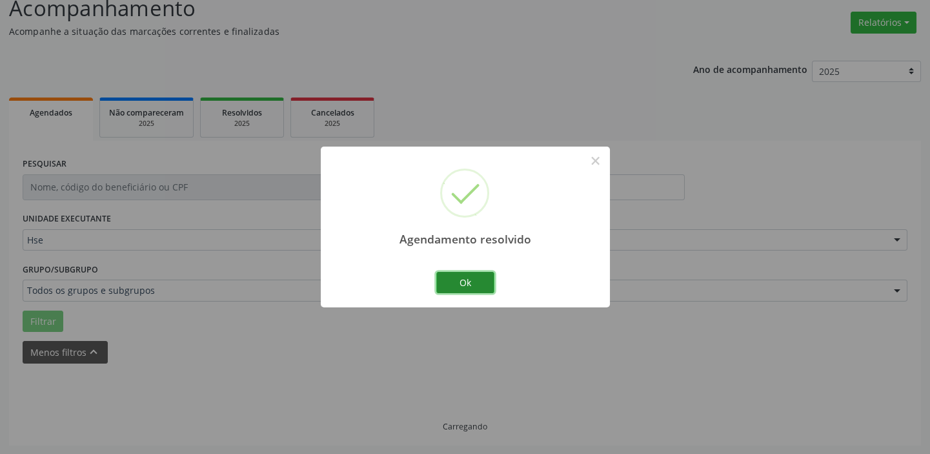
click at [483, 283] on button "Ok" at bounding box center [465, 283] width 58 height 22
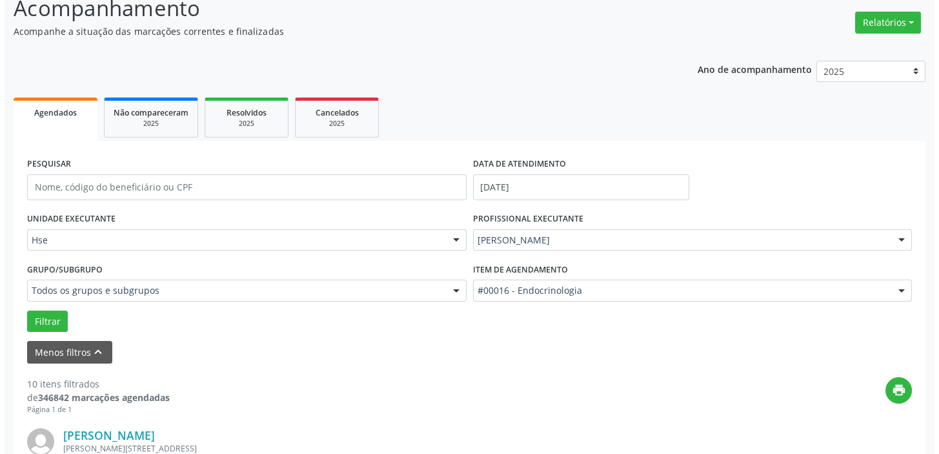
scroll to position [213, 0]
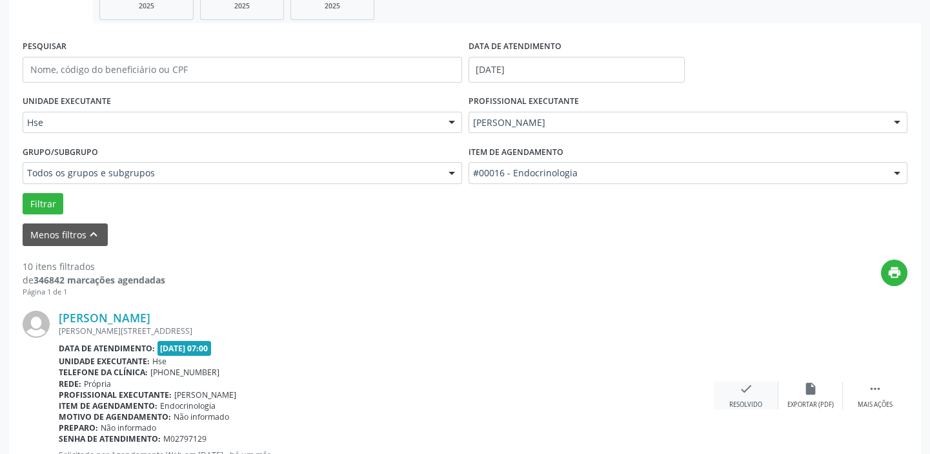
click at [741, 394] on icon "check" at bounding box center [746, 388] width 14 height 14
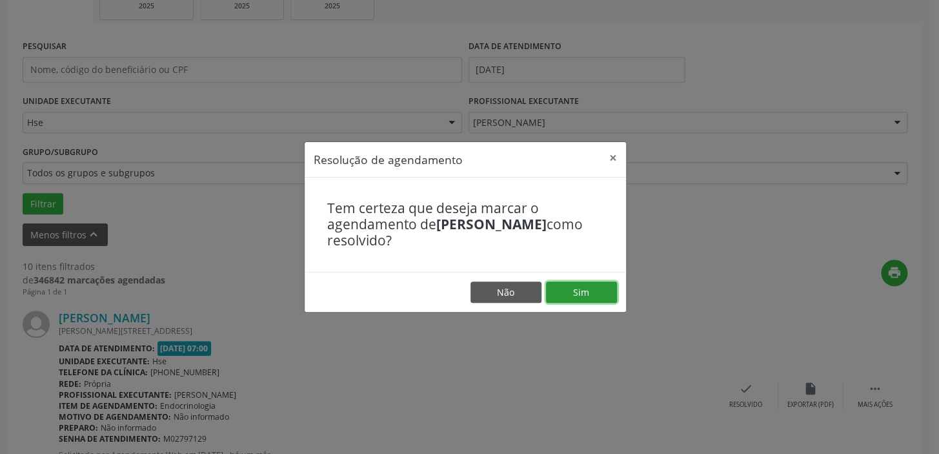
click at [574, 296] on button "Sim" at bounding box center [581, 292] width 71 height 22
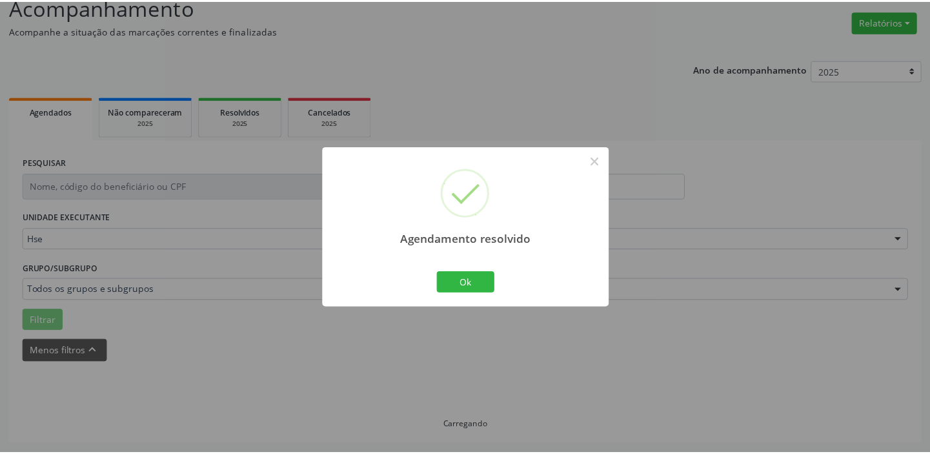
scroll to position [96, 0]
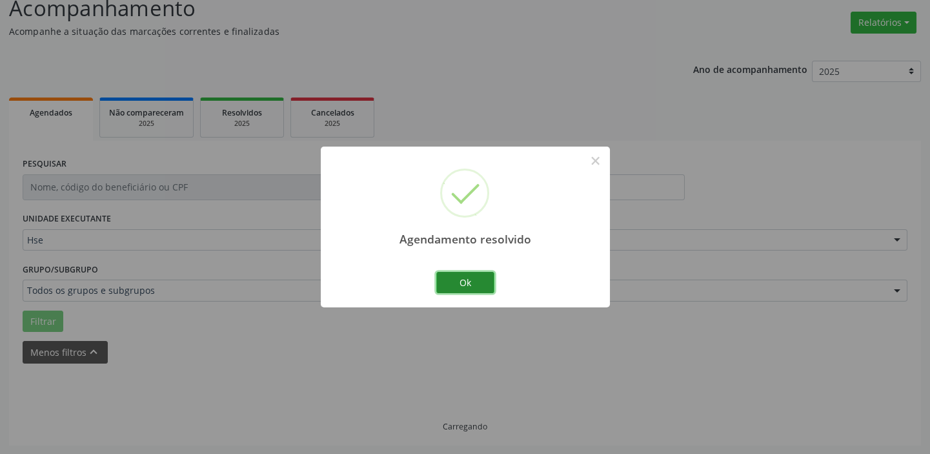
click at [479, 281] on button "Ok" at bounding box center [465, 283] width 58 height 22
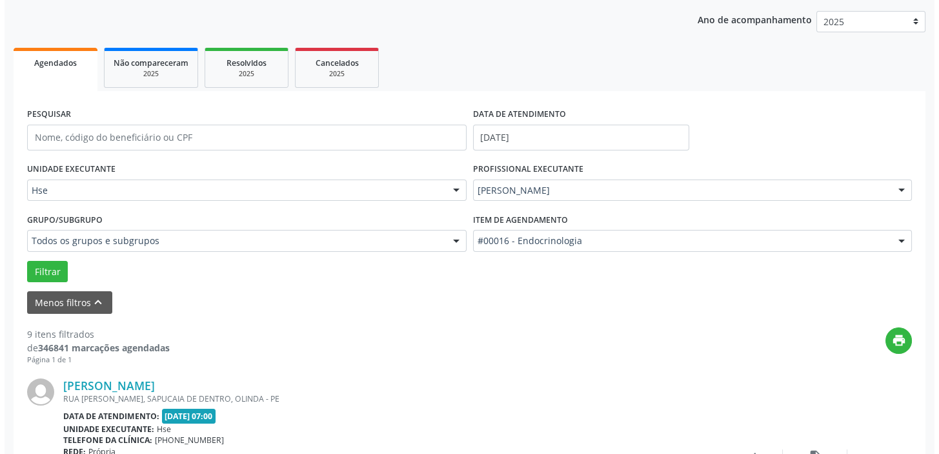
scroll to position [213, 0]
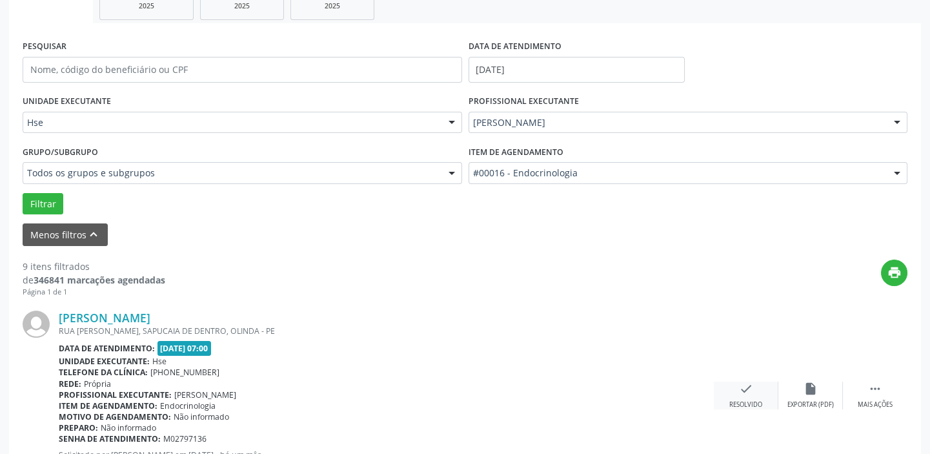
click at [749, 396] on div "check Resolvido" at bounding box center [746, 395] width 65 height 28
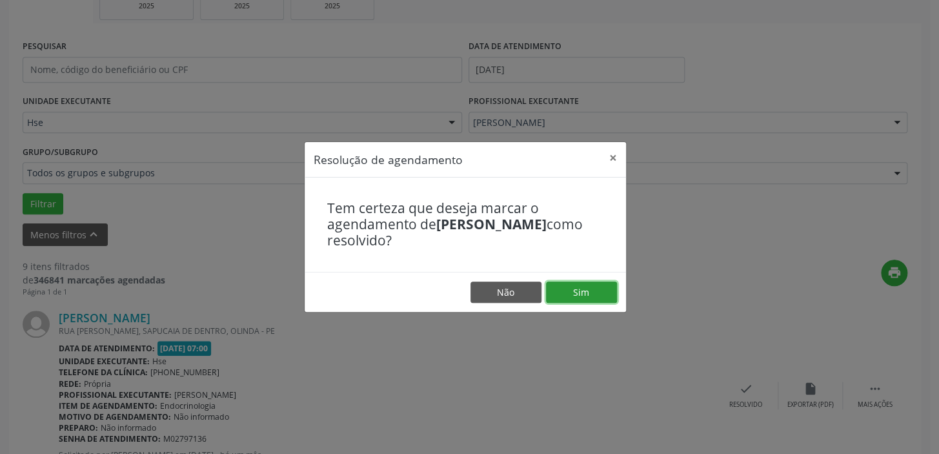
click at [593, 298] on button "Sim" at bounding box center [581, 292] width 71 height 22
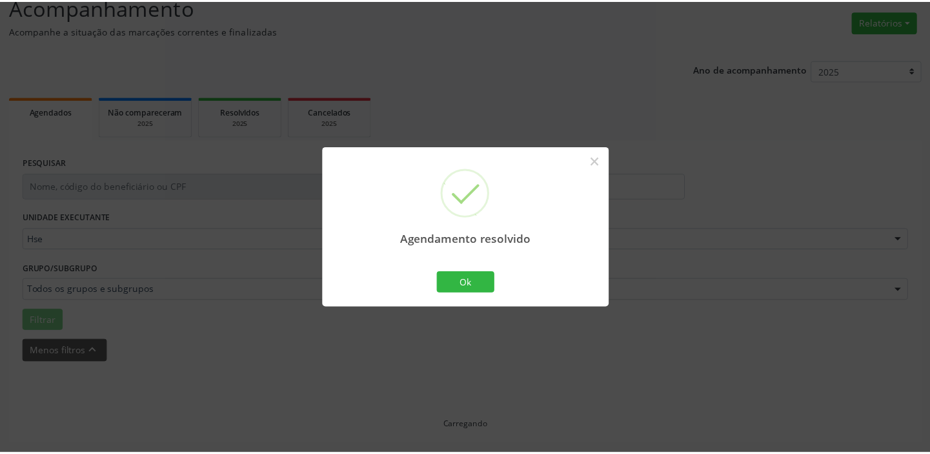
scroll to position [96, 0]
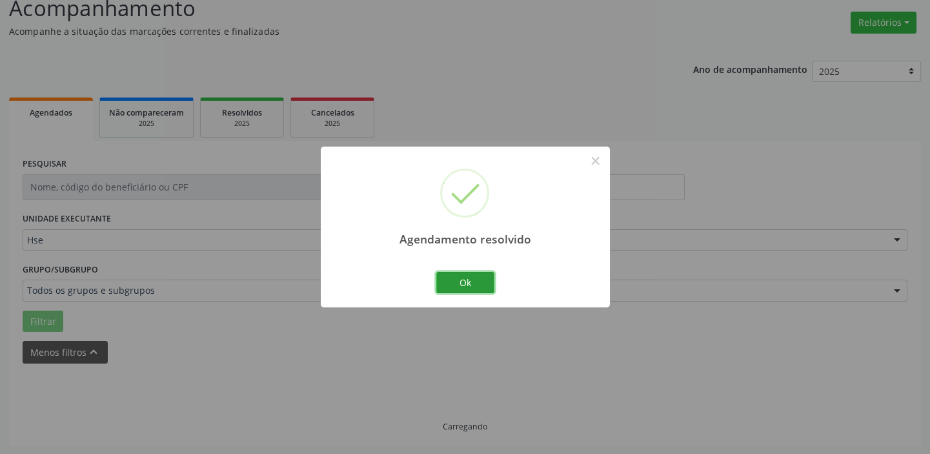
drag, startPoint x: 478, startPoint y: 283, endPoint x: 507, endPoint y: 300, distance: 33.0
click at [478, 283] on button "Ok" at bounding box center [465, 283] width 58 height 22
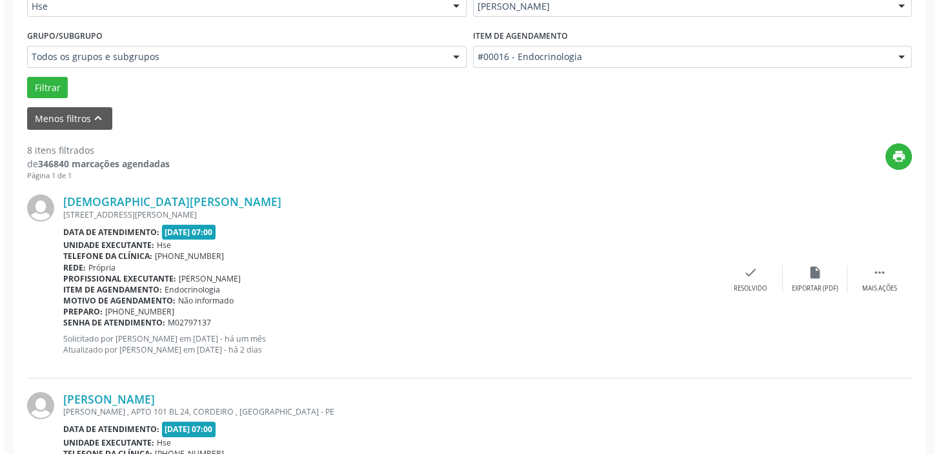
scroll to position [330, 0]
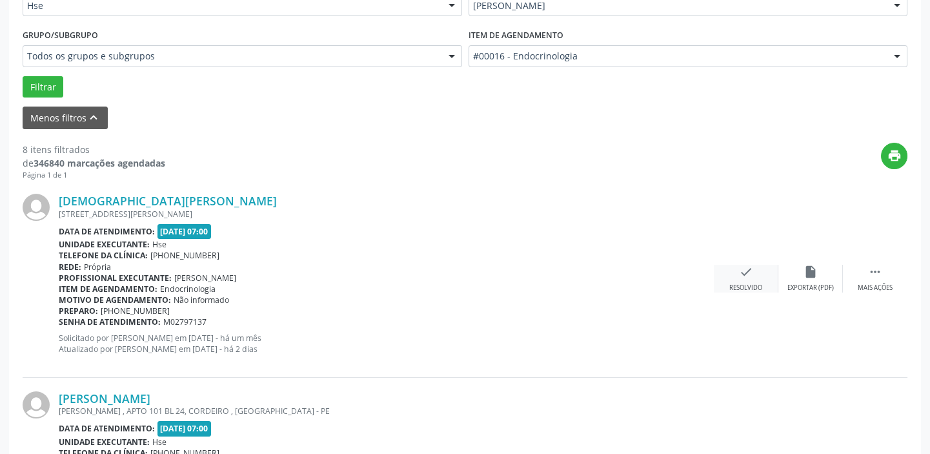
click at [743, 277] on div "check Resolvido" at bounding box center [746, 279] width 65 height 28
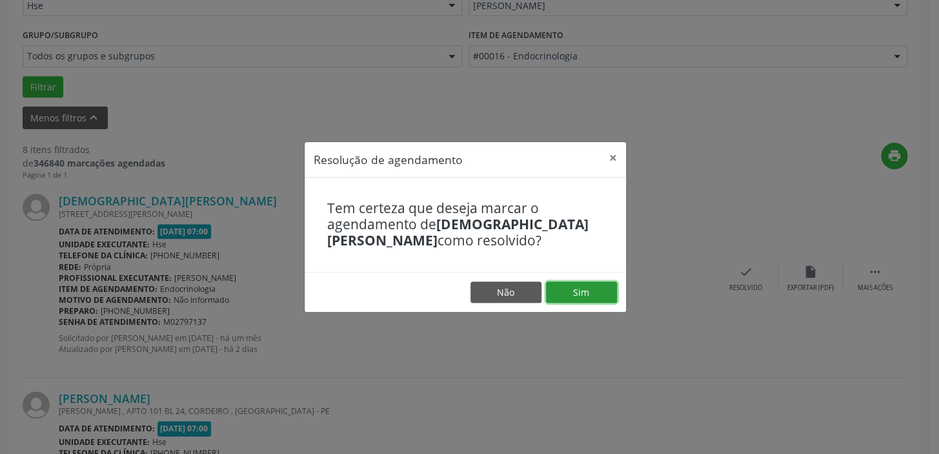
click at [586, 294] on button "Sim" at bounding box center [581, 292] width 71 height 22
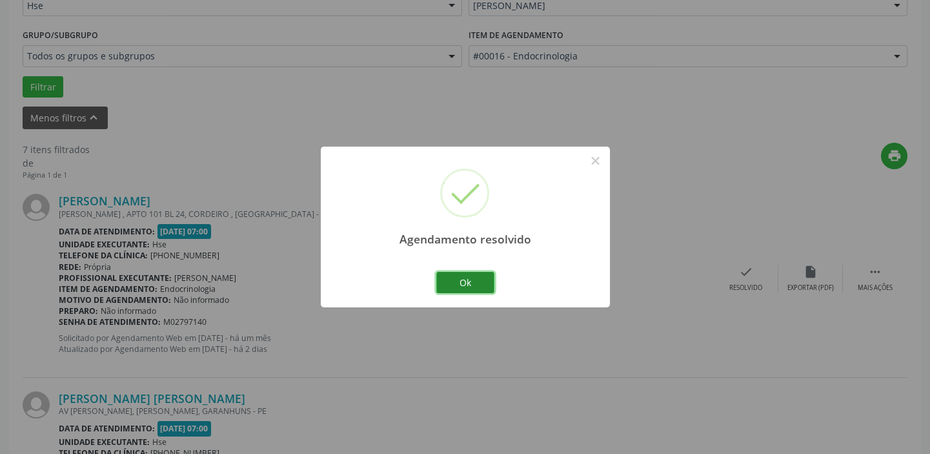
click at [478, 284] on button "Ok" at bounding box center [465, 283] width 58 height 22
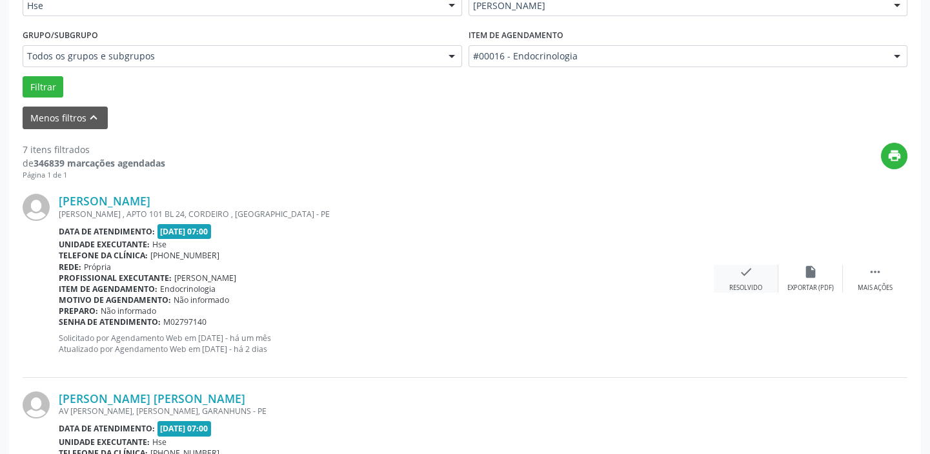
click at [736, 288] on div "Resolvido" at bounding box center [745, 287] width 33 height 9
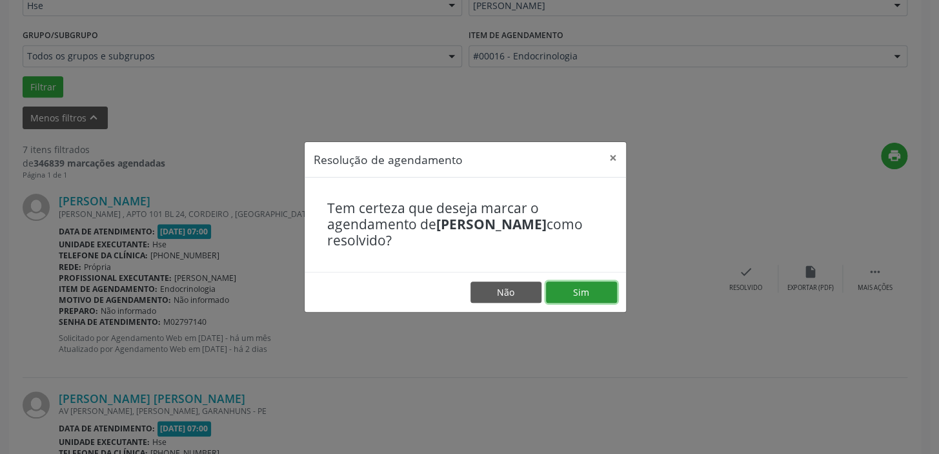
click at [594, 293] on button "Sim" at bounding box center [581, 292] width 71 height 22
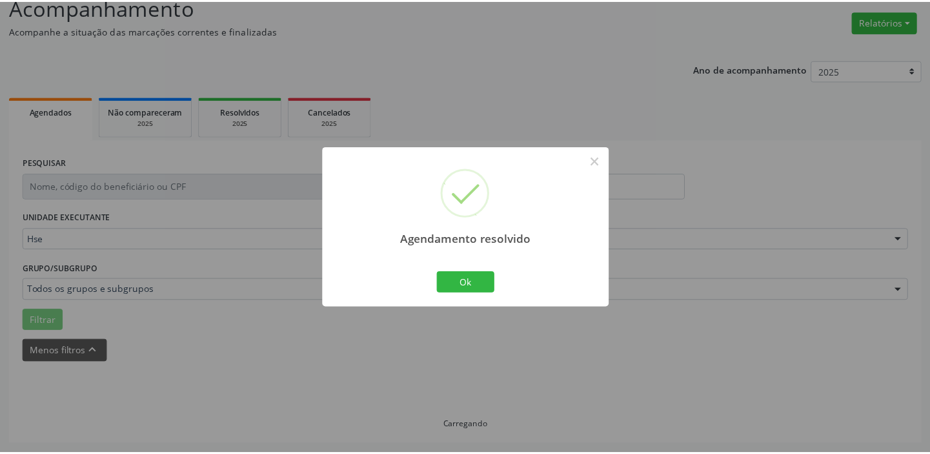
scroll to position [96, 0]
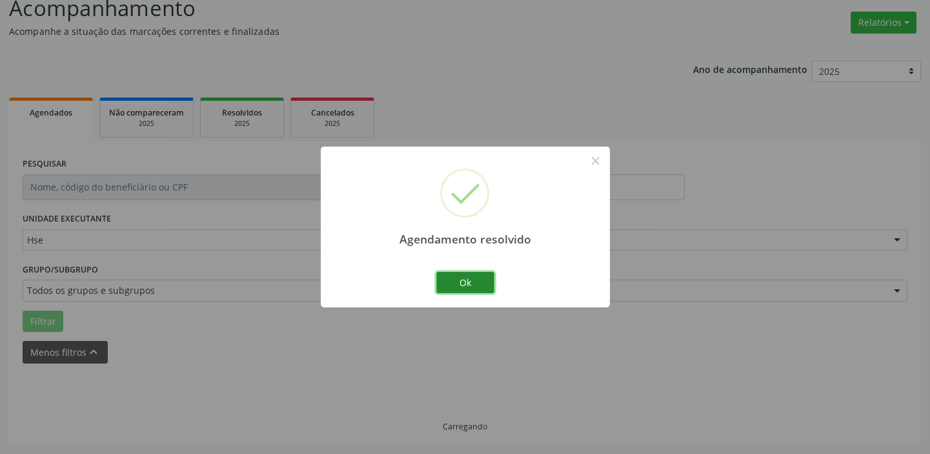
click at [464, 284] on button "Ok" at bounding box center [465, 283] width 58 height 22
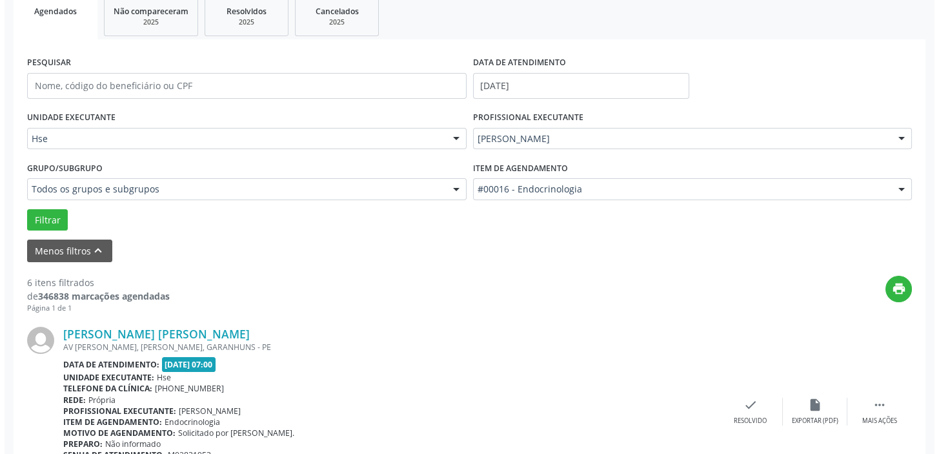
scroll to position [213, 0]
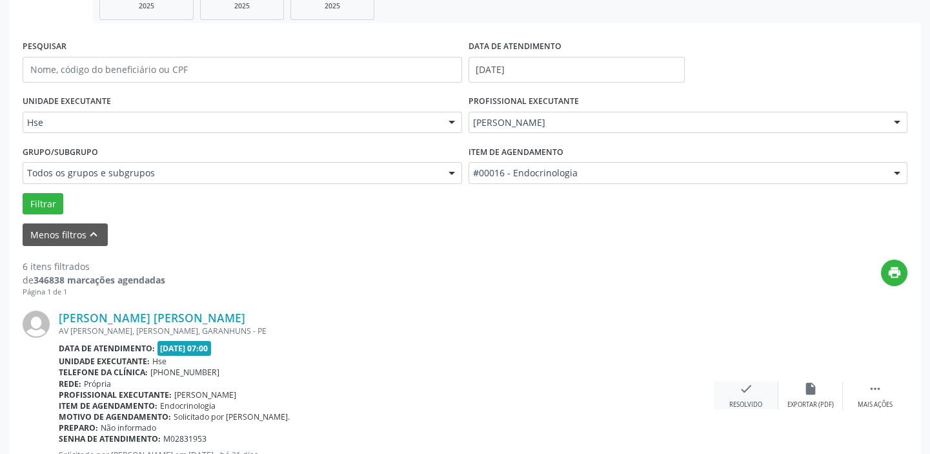
click at [740, 395] on div "check Resolvido" at bounding box center [746, 395] width 65 height 28
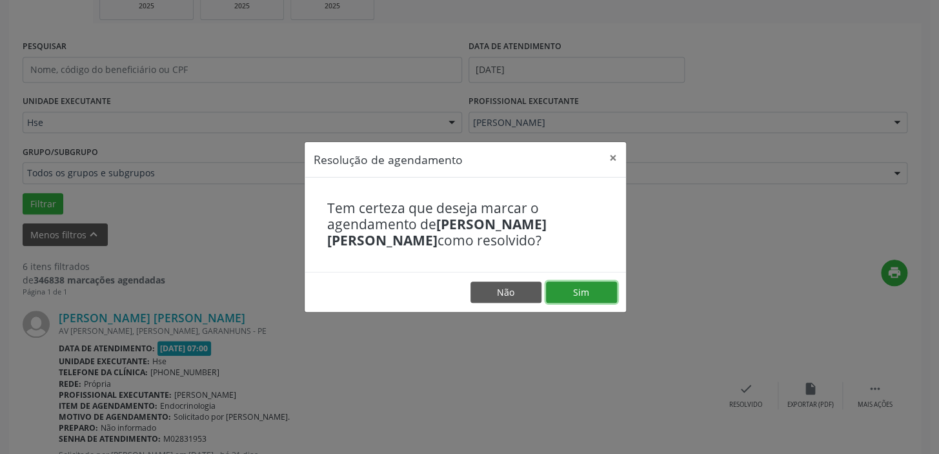
click at [585, 300] on button "Sim" at bounding box center [581, 292] width 71 height 22
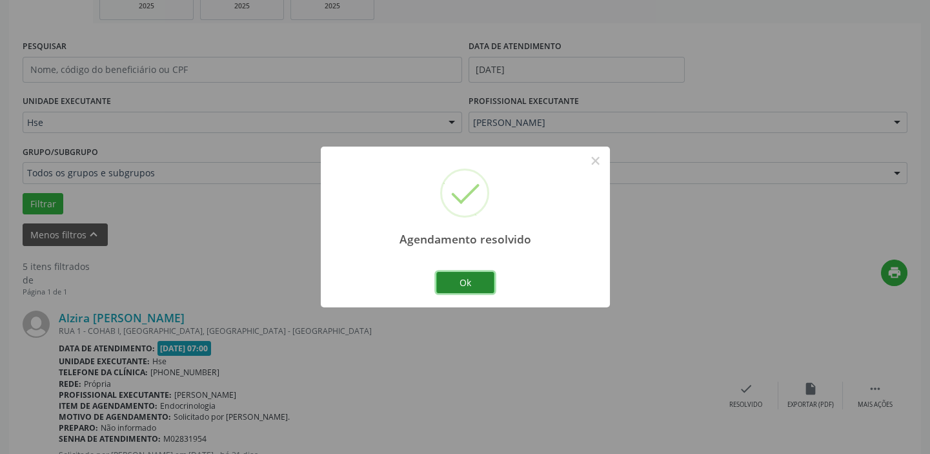
click at [472, 279] on button "Ok" at bounding box center [465, 283] width 58 height 22
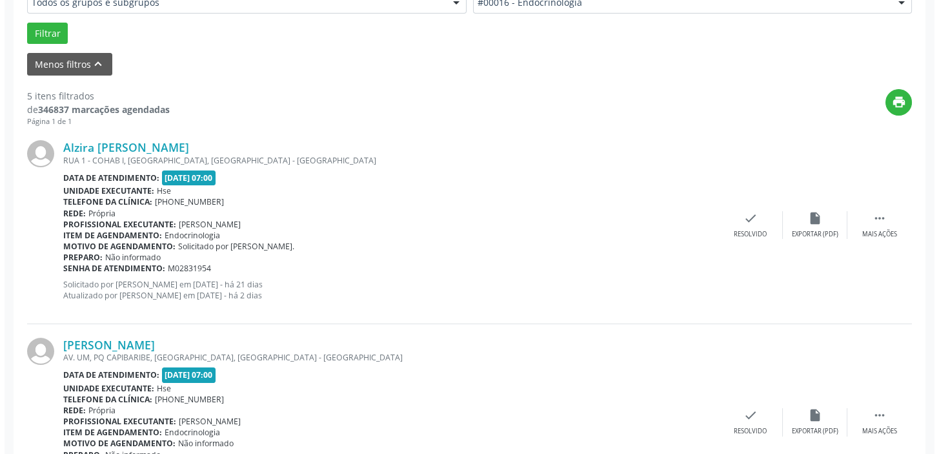
scroll to position [388, 0]
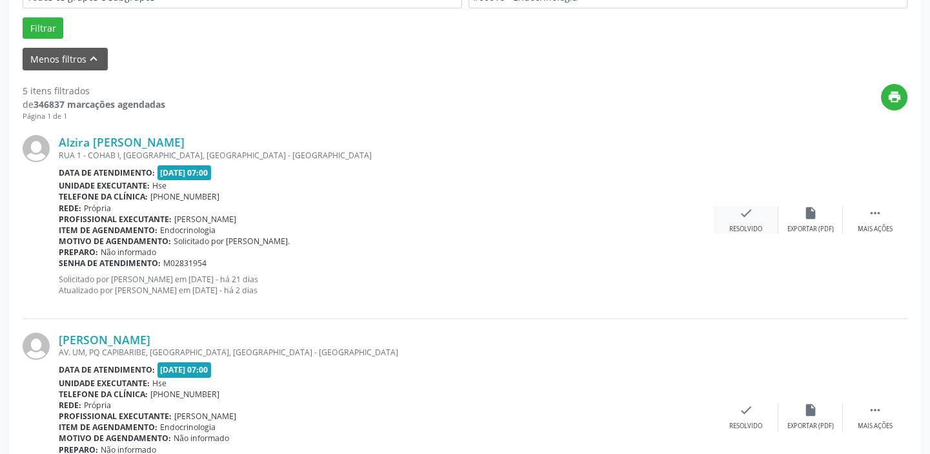
click at [749, 228] on div "Resolvido" at bounding box center [745, 229] width 33 height 9
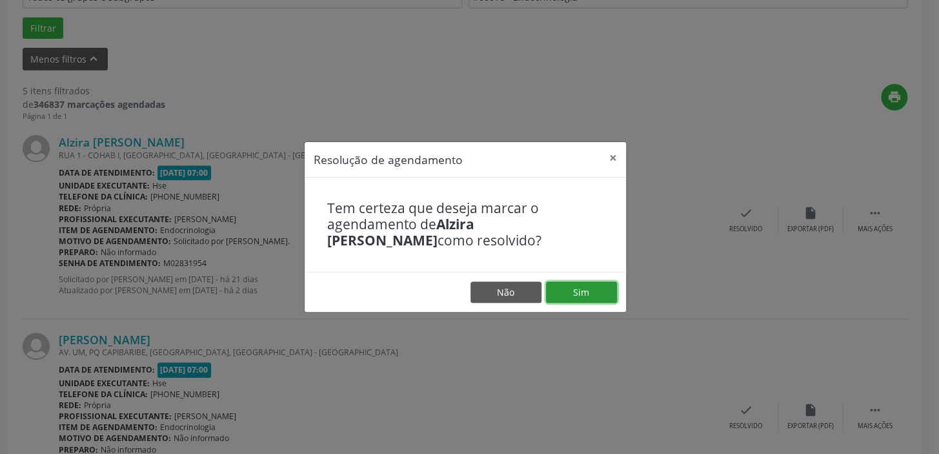
click at [577, 290] on button "Sim" at bounding box center [581, 292] width 71 height 22
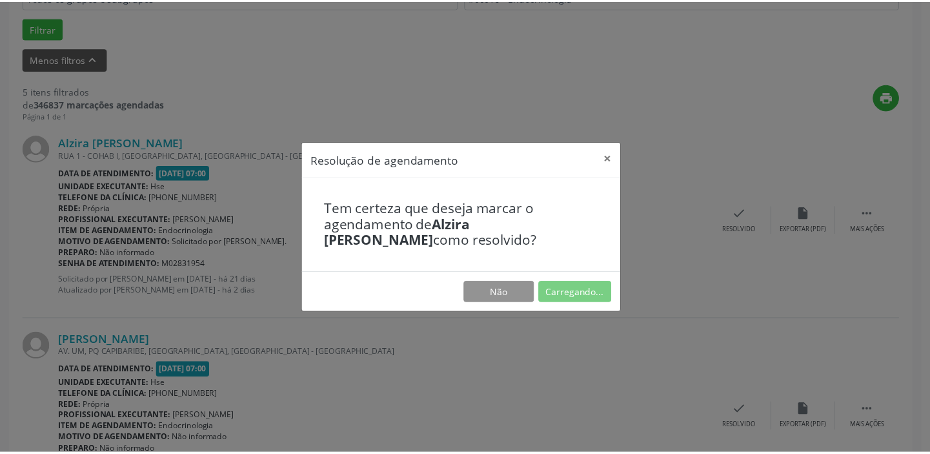
scroll to position [96, 0]
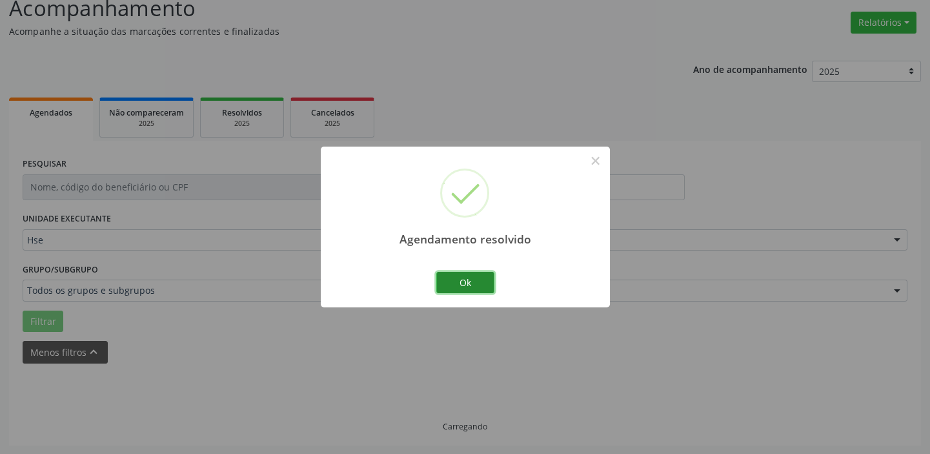
click at [469, 282] on button "Ok" at bounding box center [465, 283] width 58 height 22
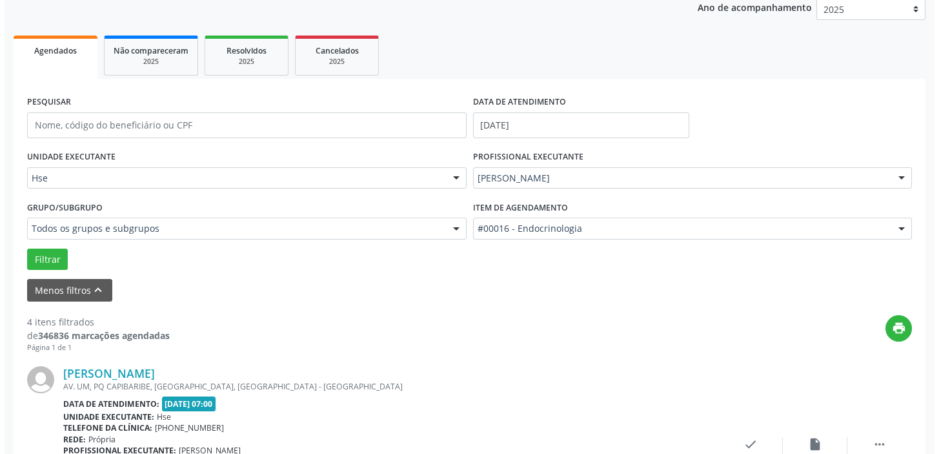
scroll to position [213, 0]
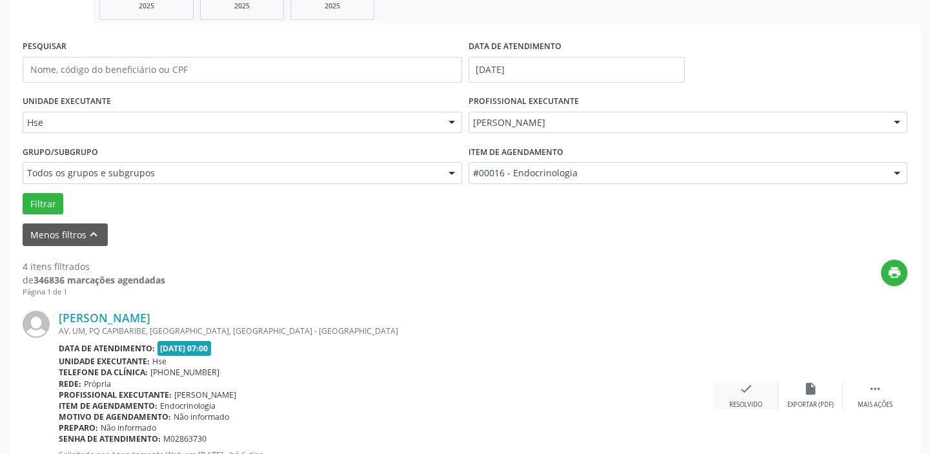
click at [734, 400] on div "Resolvido" at bounding box center [745, 404] width 33 height 9
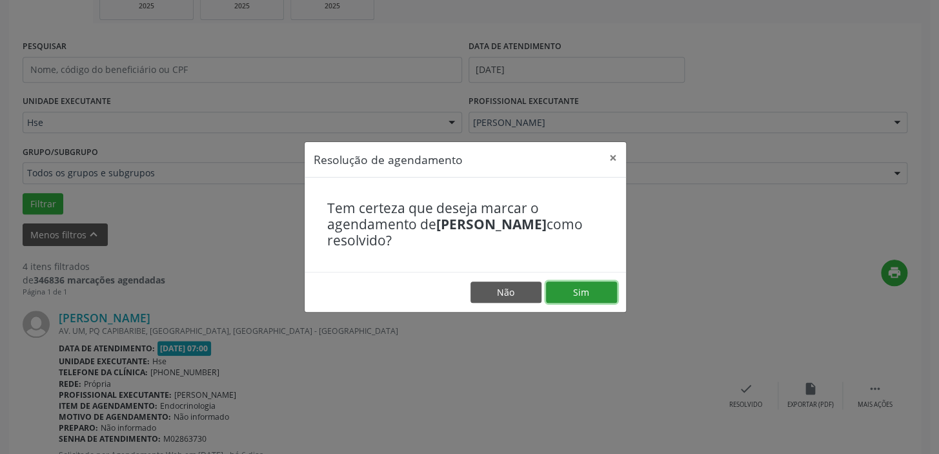
click at [585, 297] on button "Sim" at bounding box center [581, 292] width 71 height 22
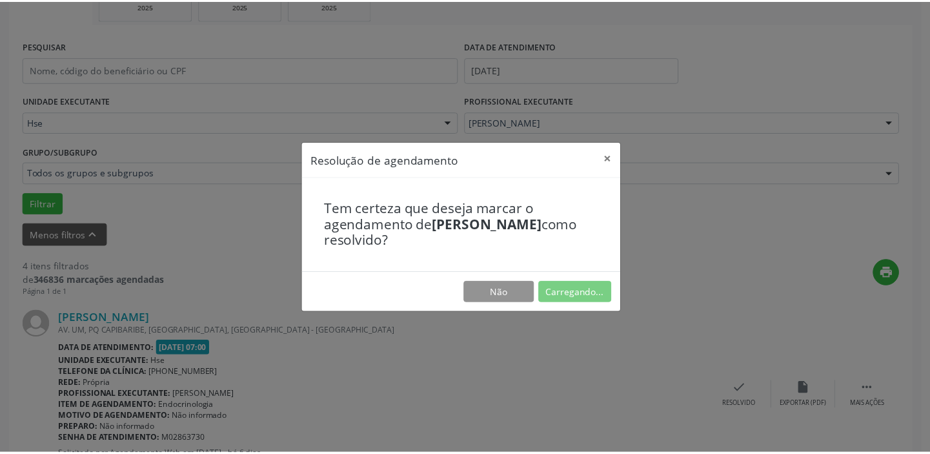
scroll to position [96, 0]
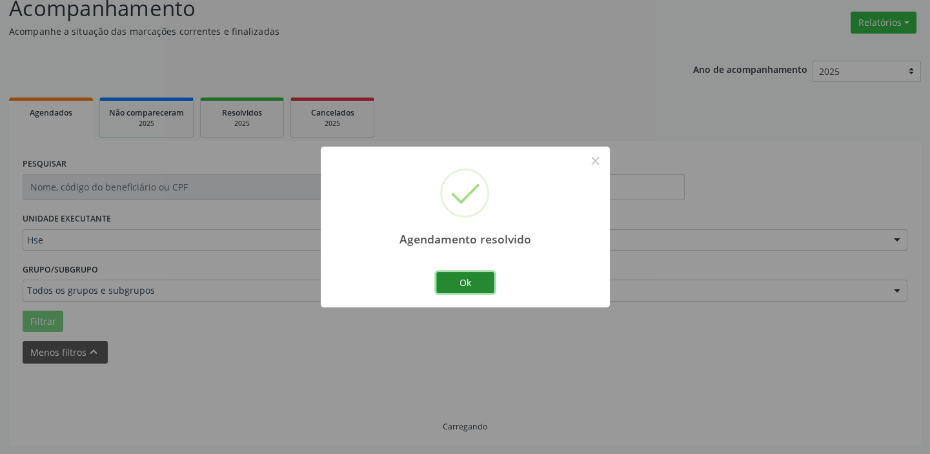
click at [458, 276] on button "Ok" at bounding box center [465, 283] width 58 height 22
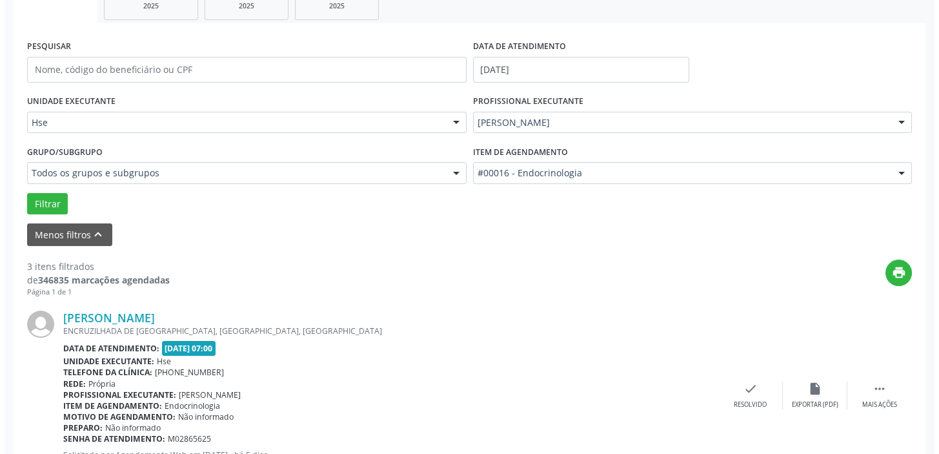
scroll to position [330, 0]
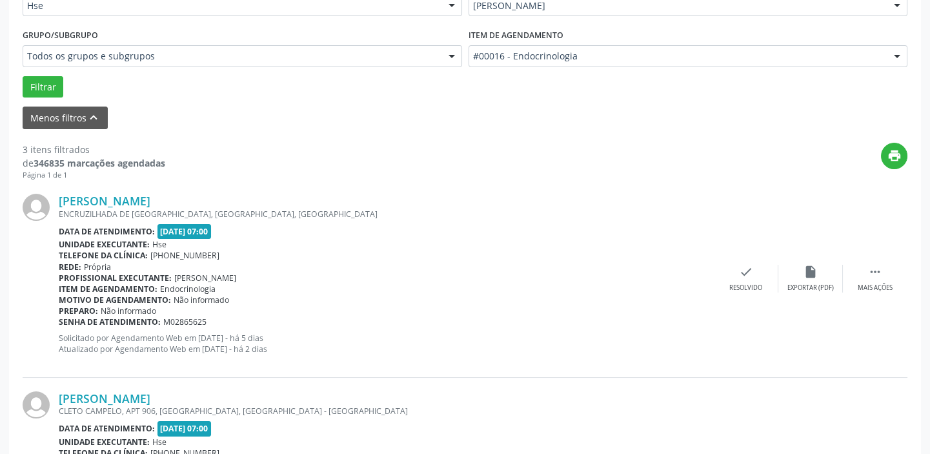
click at [747, 262] on div "[PERSON_NAME] [GEOGRAPHIC_DATA], [GEOGRAPHIC_DATA], [GEOGRAPHIC_DATA] Data de a…" at bounding box center [465, 278] width 885 height 197
click at [739, 284] on div "Resolvido" at bounding box center [745, 287] width 33 height 9
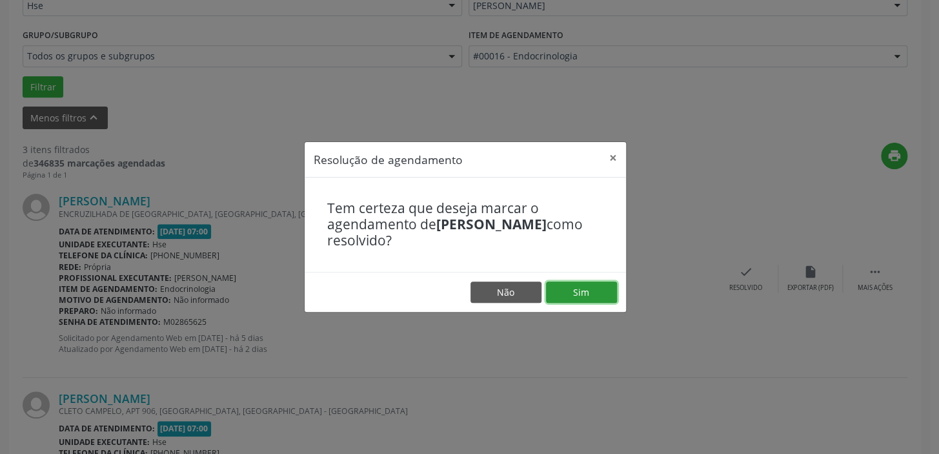
click at [603, 292] on button "Sim" at bounding box center [581, 292] width 71 height 22
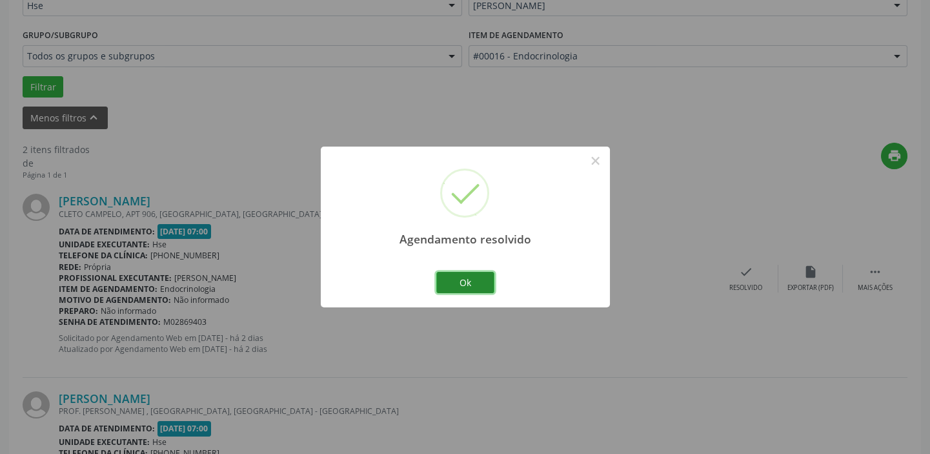
click at [457, 279] on button "Ok" at bounding box center [465, 283] width 58 height 22
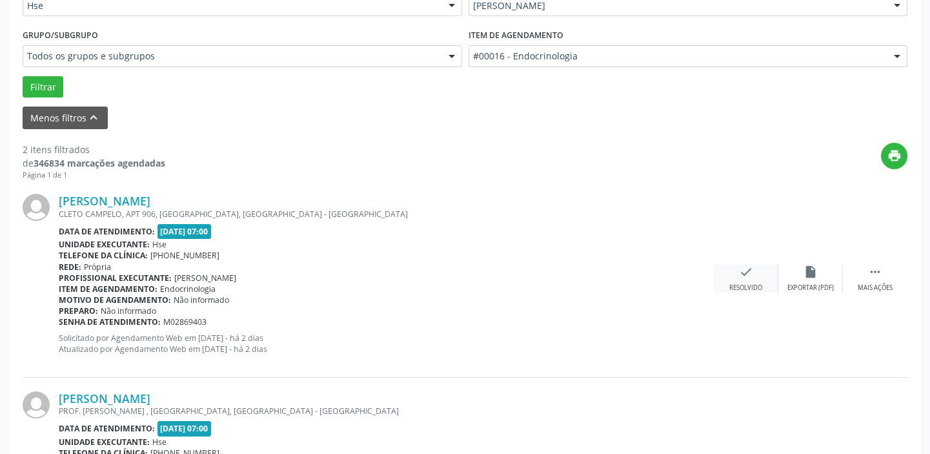
drag, startPoint x: 760, startPoint y: 279, endPoint x: 754, endPoint y: 285, distance: 8.2
click at [754, 285] on div "check Resolvido" at bounding box center [746, 279] width 65 height 28
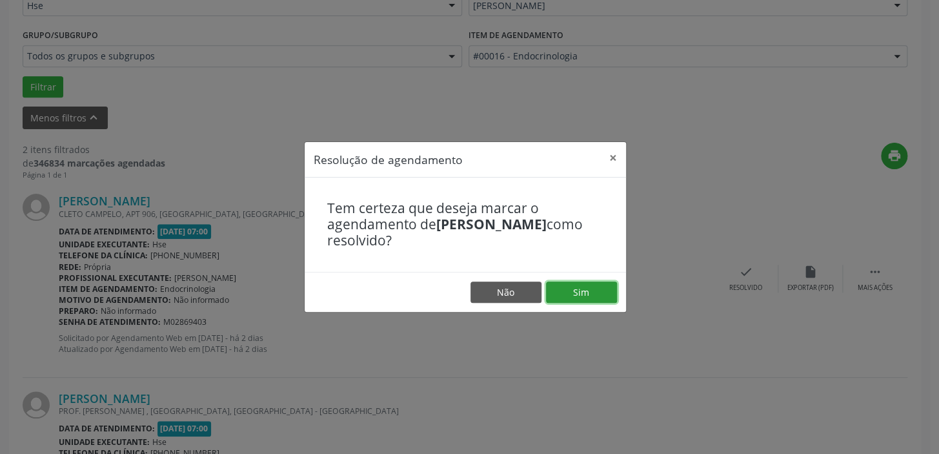
click at [560, 291] on button "Sim" at bounding box center [581, 292] width 71 height 22
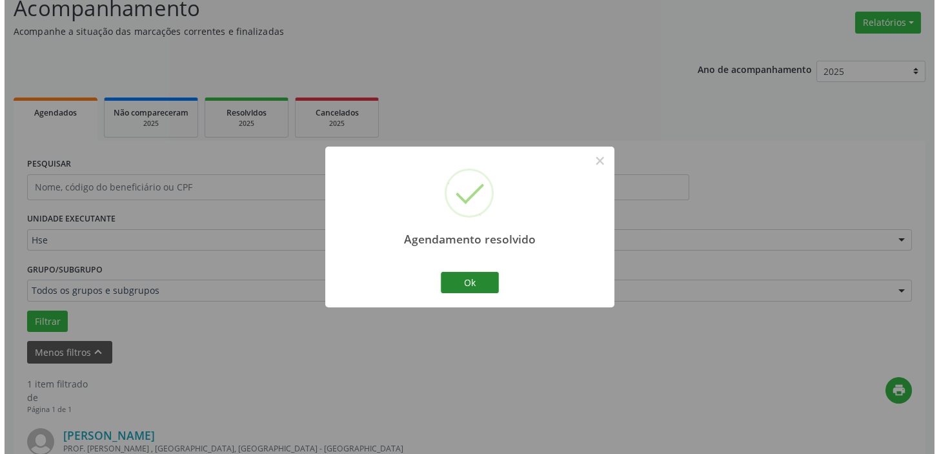
scroll to position [275, 0]
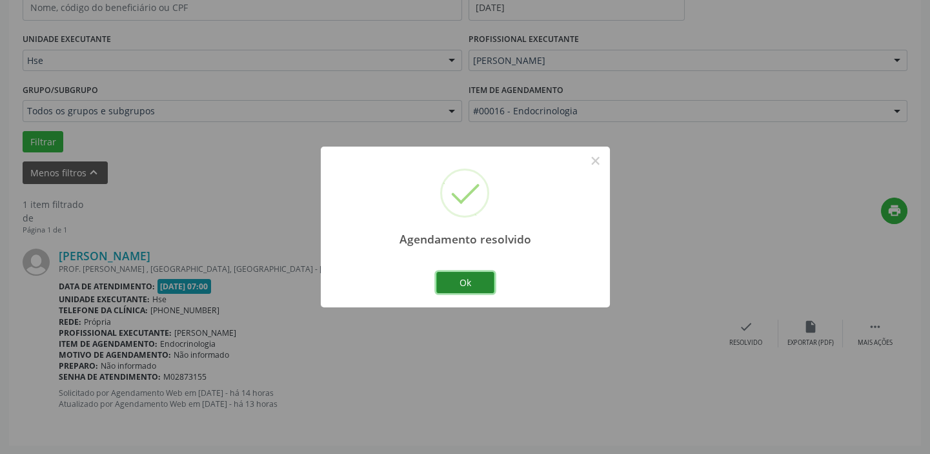
click at [457, 284] on button "Ok" at bounding box center [465, 283] width 58 height 22
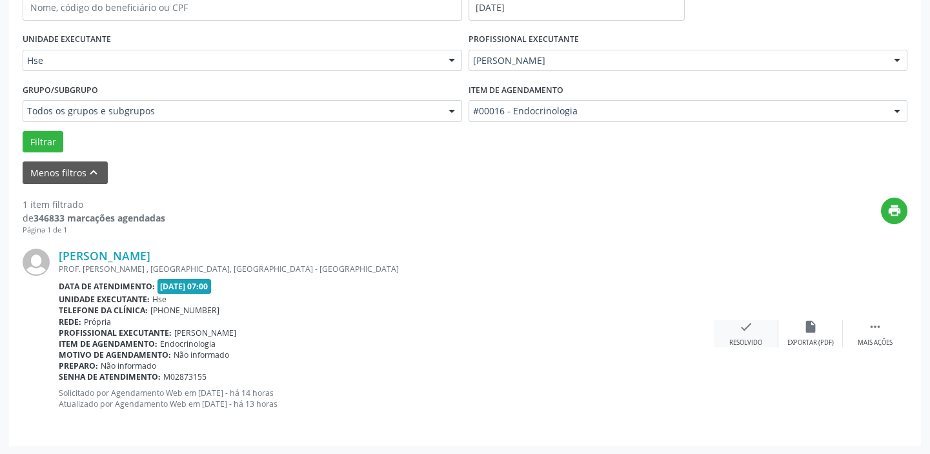
click at [752, 343] on div "Resolvido" at bounding box center [745, 342] width 33 height 9
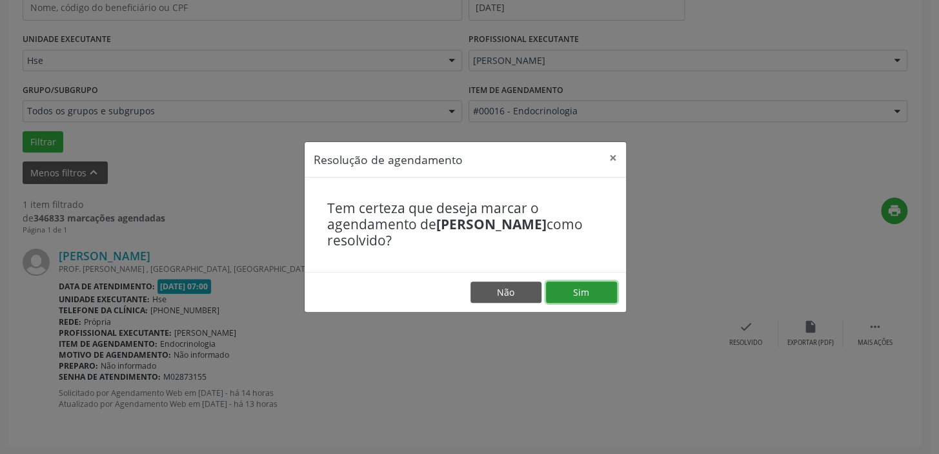
click at [587, 294] on button "Sim" at bounding box center [581, 292] width 71 height 22
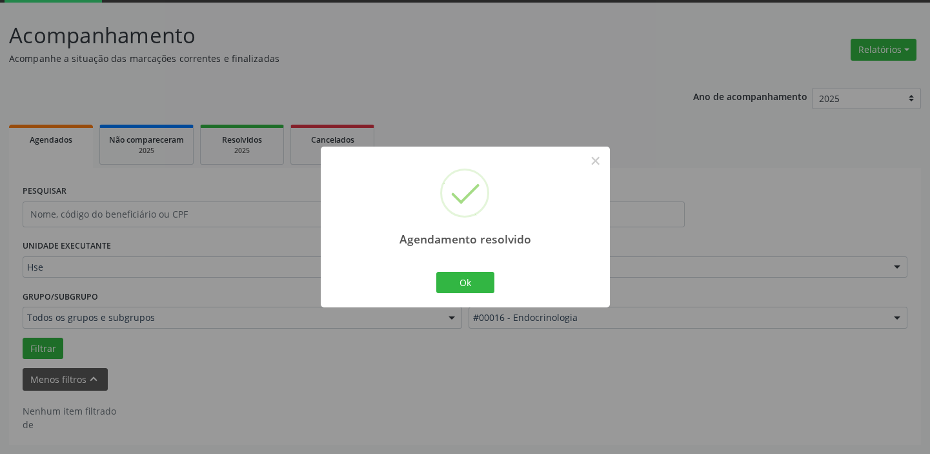
scroll to position [67, 0]
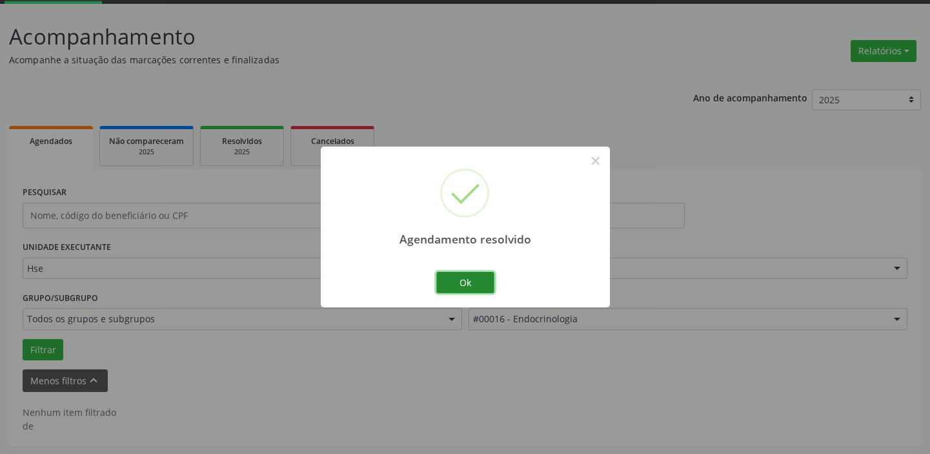
click at [477, 281] on button "Ok" at bounding box center [465, 283] width 58 height 22
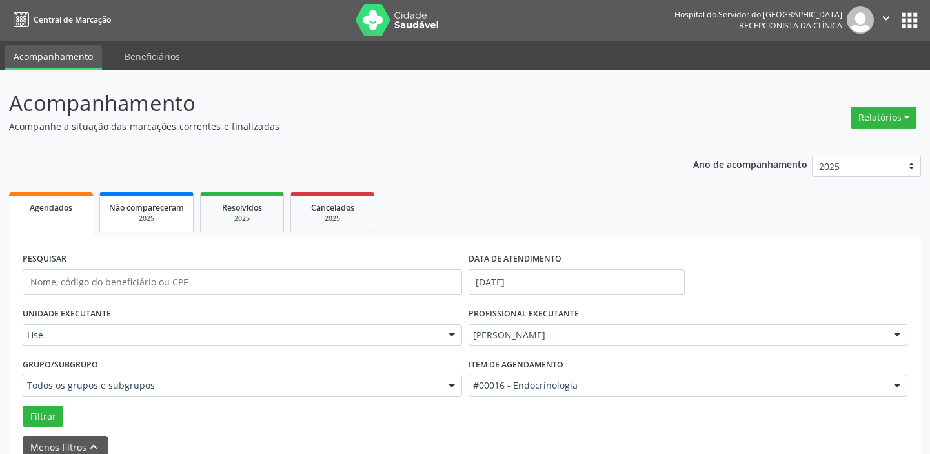
scroll to position [0, 0]
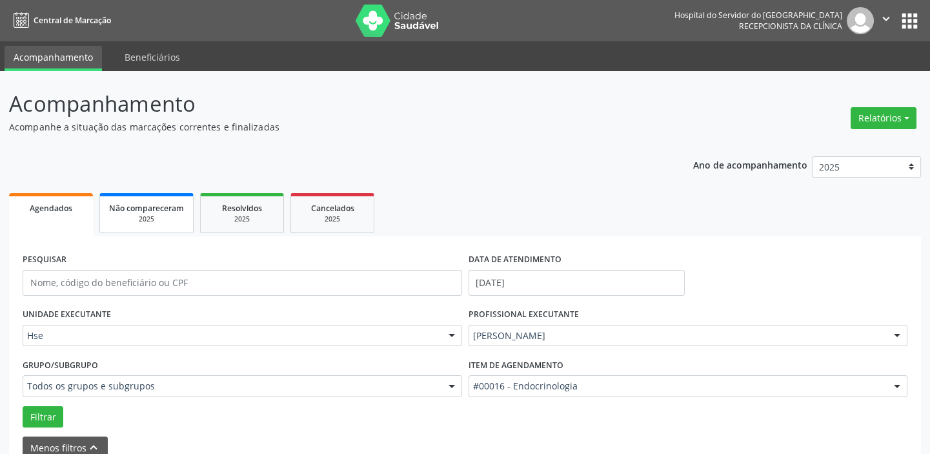
click at [146, 210] on span "Não compareceram" at bounding box center [146, 208] width 75 height 11
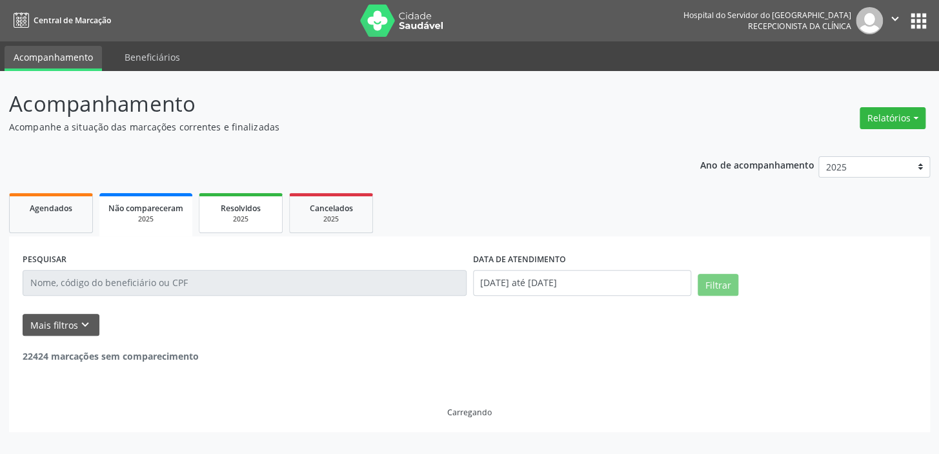
click at [261, 204] on div "Resolvidos" at bounding box center [240, 208] width 65 height 14
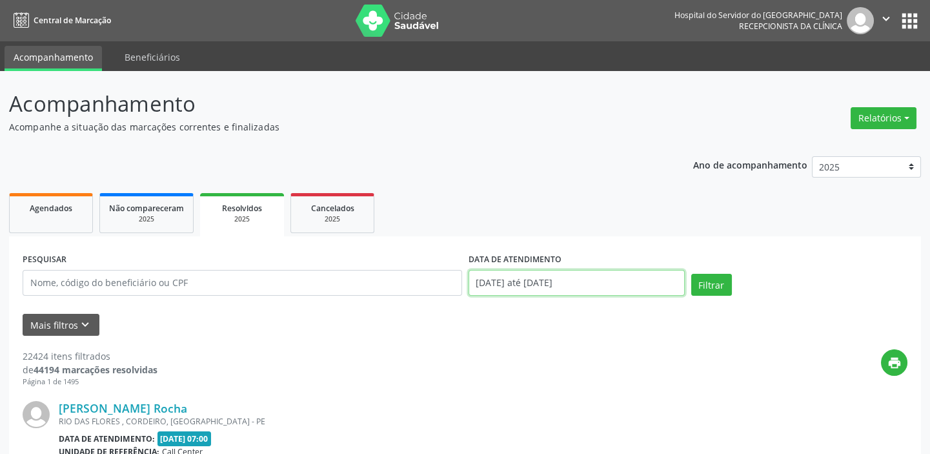
click at [534, 279] on input "[DATE] até [DATE]" at bounding box center [576, 283] width 216 height 26
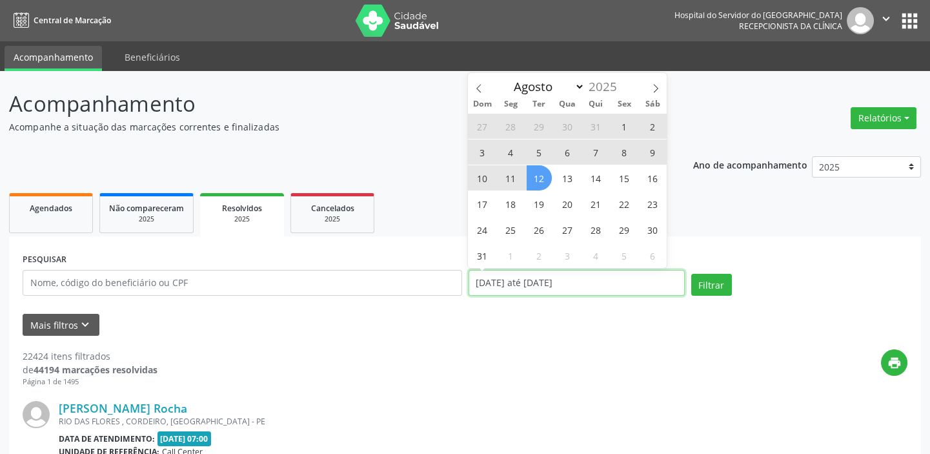
click at [534, 279] on input "[DATE] até [DATE]" at bounding box center [576, 283] width 216 height 26
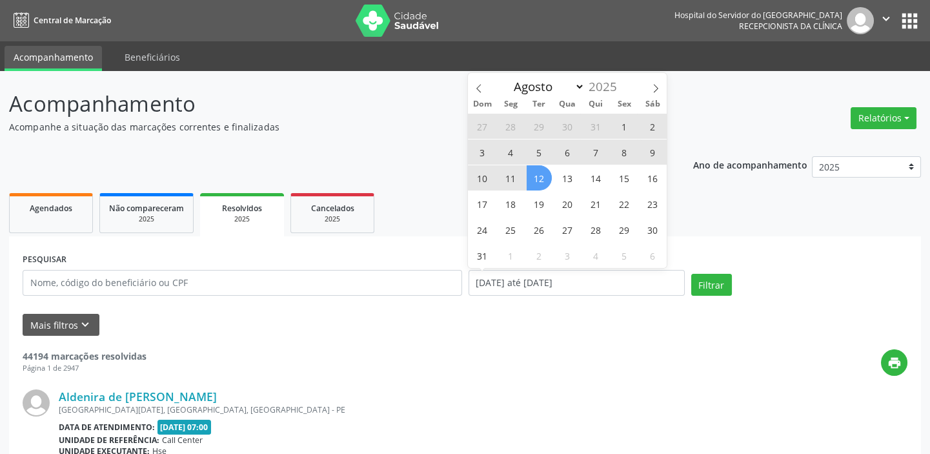
click at [539, 177] on span "12" at bounding box center [539, 177] width 25 height 25
type input "[DATE]"
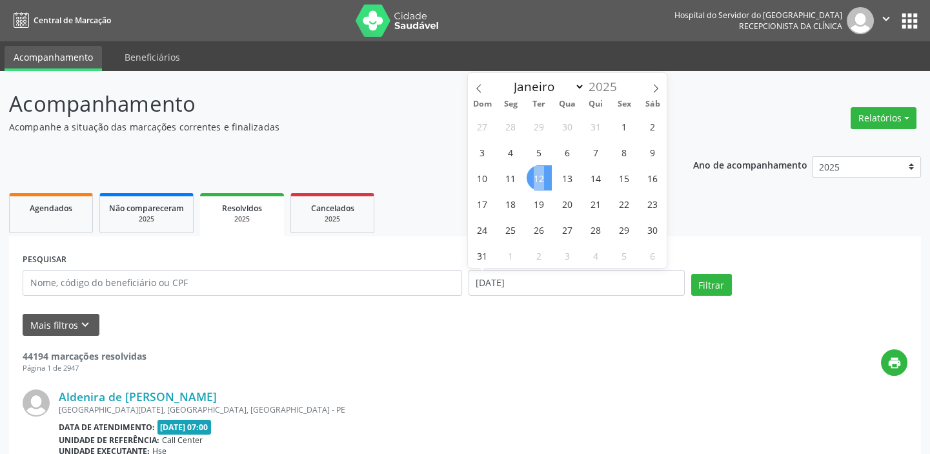
click at [539, 177] on span "12" at bounding box center [539, 177] width 25 height 25
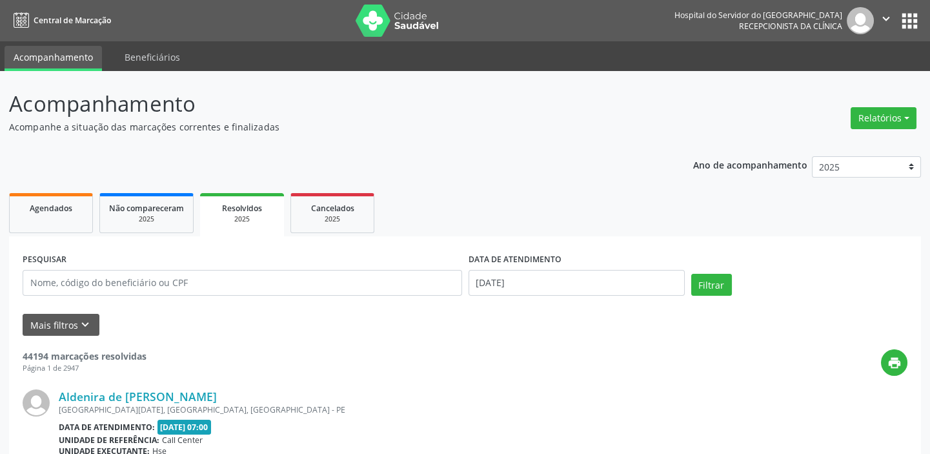
click at [252, 212] on span "Resolvidos" at bounding box center [242, 208] width 40 height 11
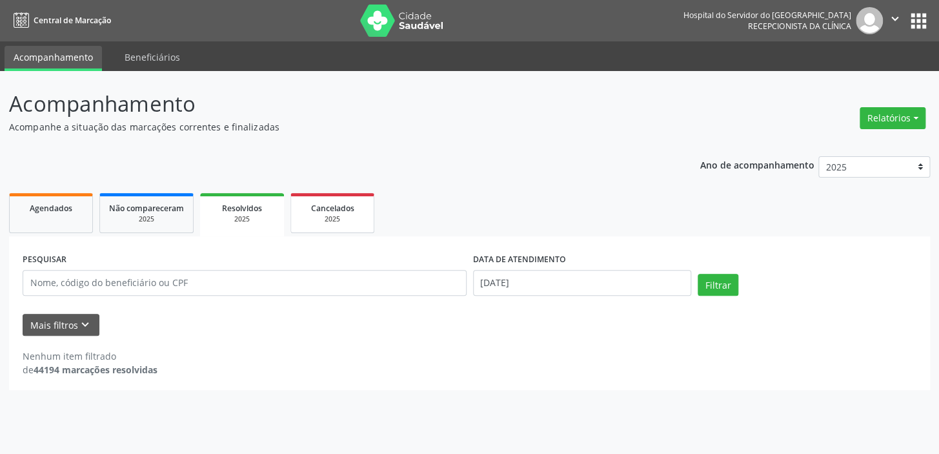
click at [321, 217] on div "2025" at bounding box center [332, 219] width 65 height 10
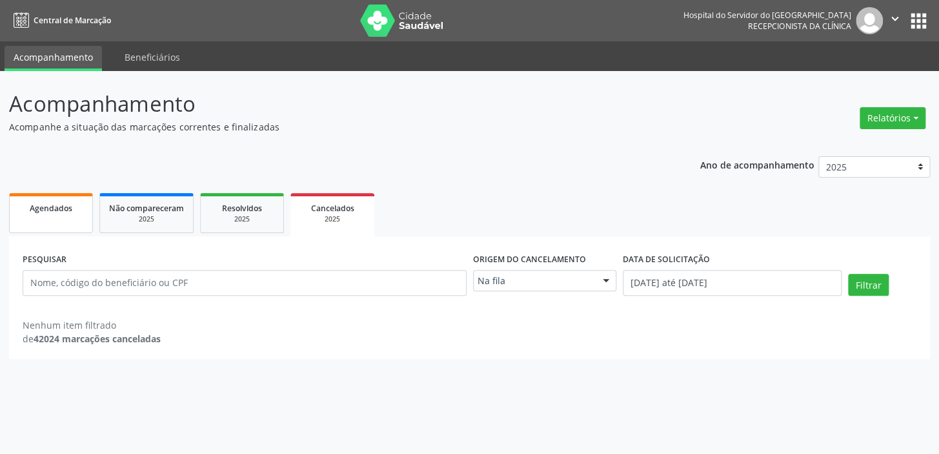
click at [74, 213] on div "Agendados" at bounding box center [51, 208] width 65 height 14
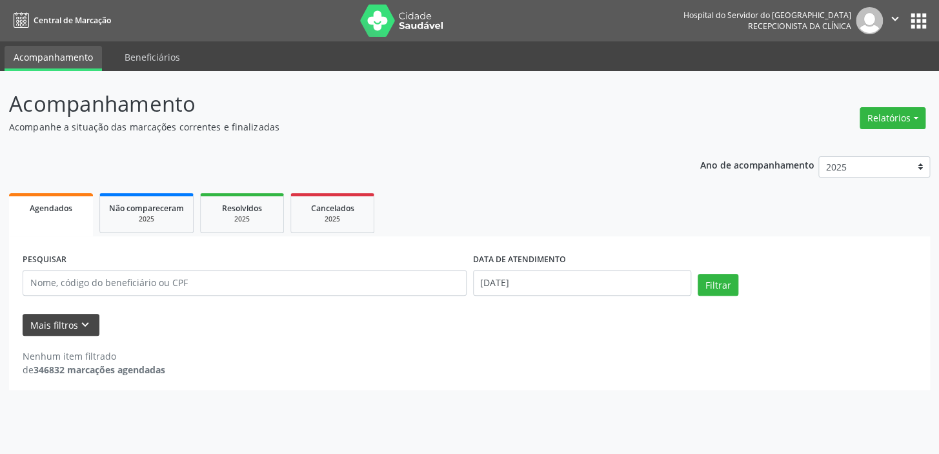
drag, startPoint x: 83, startPoint y: 310, endPoint x: 83, endPoint y: 325, distance: 15.5
click at [83, 323] on form "PESQUISAR DATA DE ATENDIMENTO [DATE] Filtrar UNIDADE EXECUTANTE Hse Todos as un…" at bounding box center [470, 293] width 894 height 86
click at [83, 325] on icon "keyboard_arrow_down" at bounding box center [85, 324] width 14 height 14
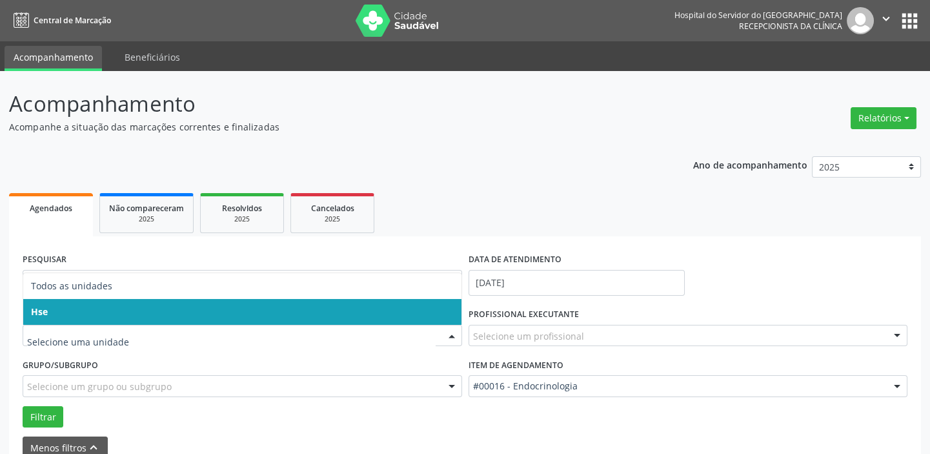
click at [148, 312] on span "Hse" at bounding box center [242, 312] width 438 height 26
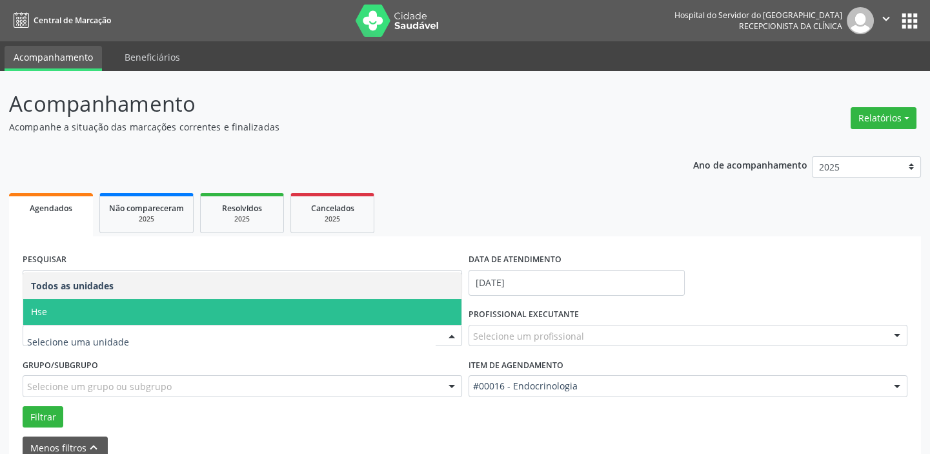
click at [137, 309] on span "Hse" at bounding box center [242, 312] width 438 height 26
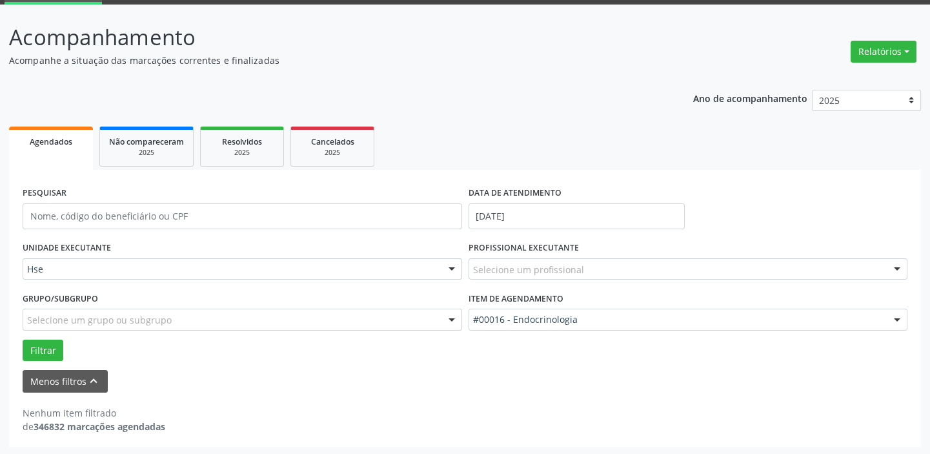
scroll to position [67, 0]
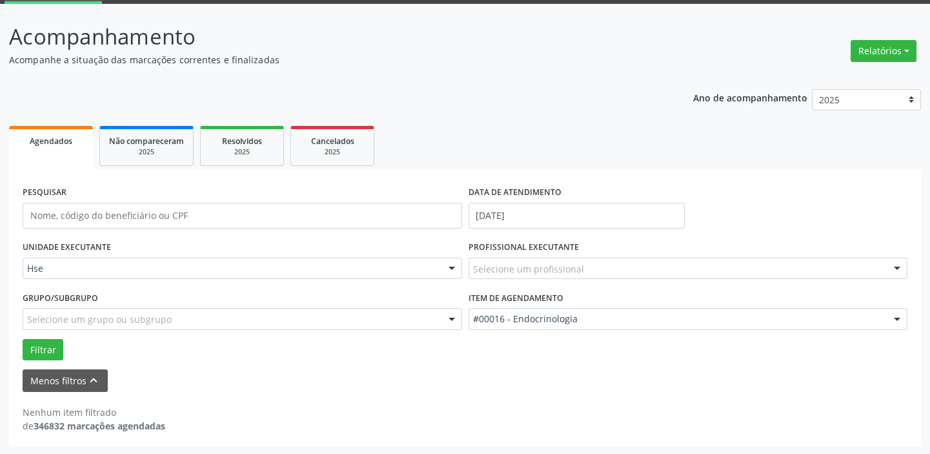
click at [437, 321] on div "Selecione um grupo ou subgrupo" at bounding box center [242, 319] width 439 height 22
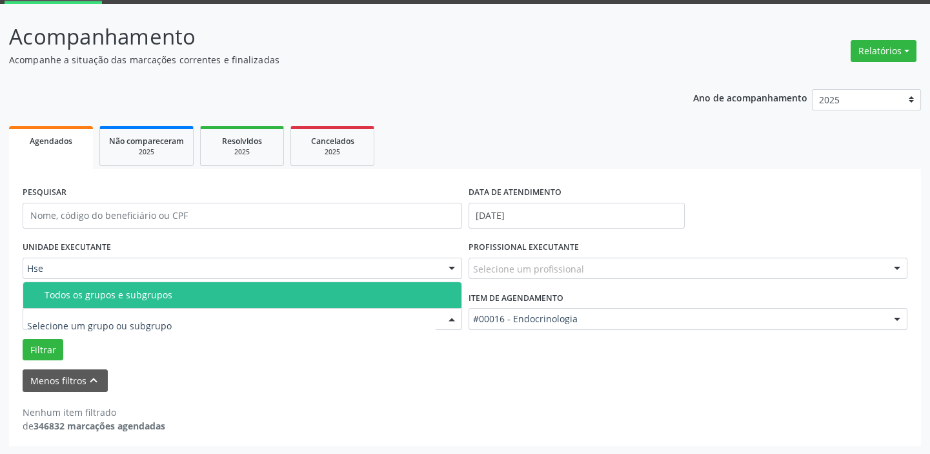
drag, startPoint x: 287, startPoint y: 287, endPoint x: 287, endPoint y: 296, distance: 9.0
click at [287, 296] on span "Todos os grupos e subgrupos" at bounding box center [242, 295] width 438 height 26
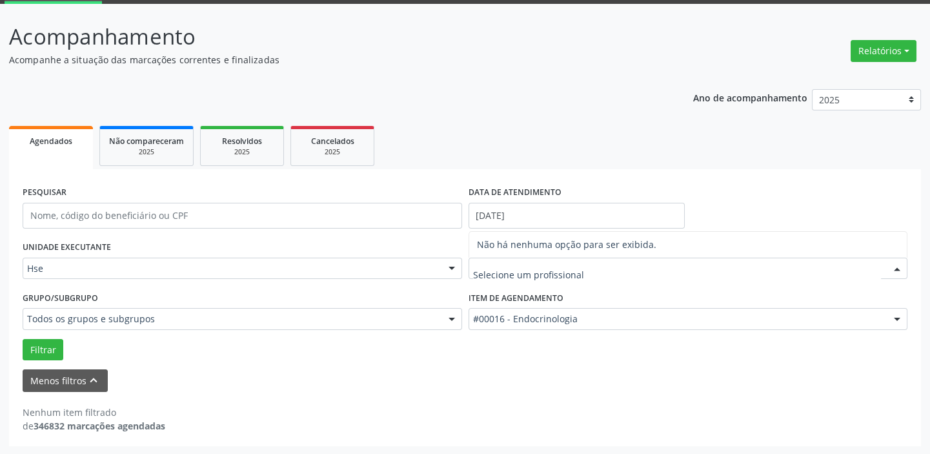
click at [608, 266] on div at bounding box center [687, 268] width 439 height 22
drag, startPoint x: 552, startPoint y: 270, endPoint x: 553, endPoint y: 285, distance: 14.9
click at [552, 274] on input "text" at bounding box center [677, 275] width 408 height 26
click at [574, 274] on input "text" at bounding box center [677, 275] width 408 height 26
type input "[PERSON_NAME]"
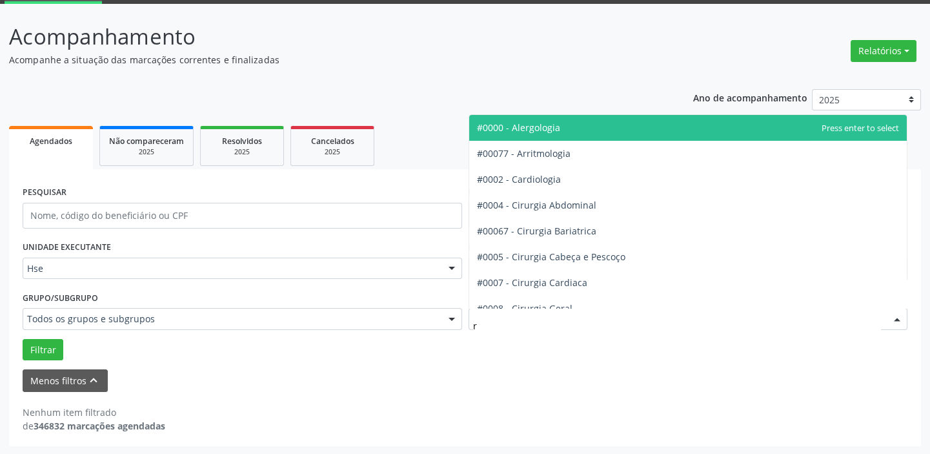
type input "re"
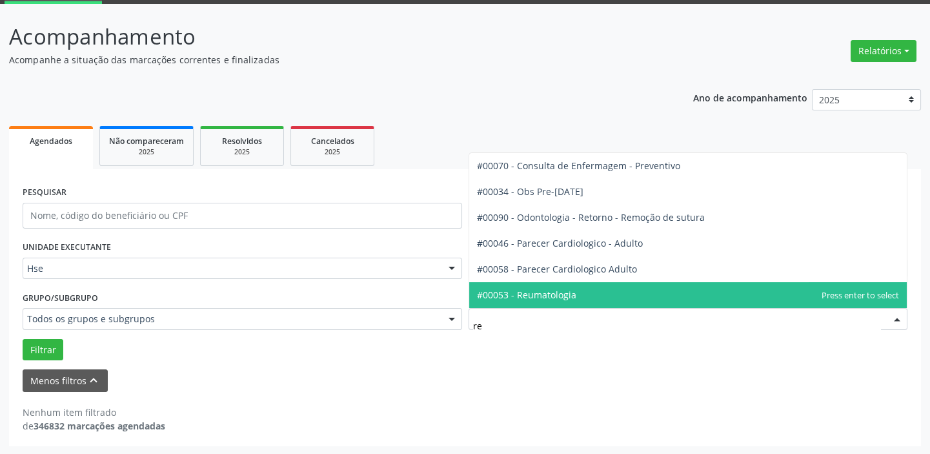
click at [516, 297] on span "#00053 - Reumatologia" at bounding box center [526, 294] width 99 height 12
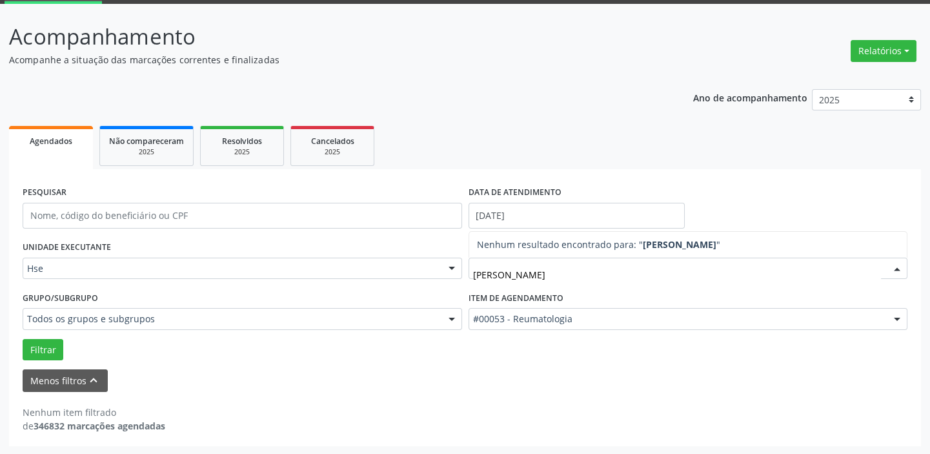
type input "[PERSON_NAME]"
drag, startPoint x: 36, startPoint y: 344, endPoint x: 38, endPoint y: 350, distance: 6.7
click at [36, 345] on button "Filtrar" at bounding box center [43, 350] width 41 height 22
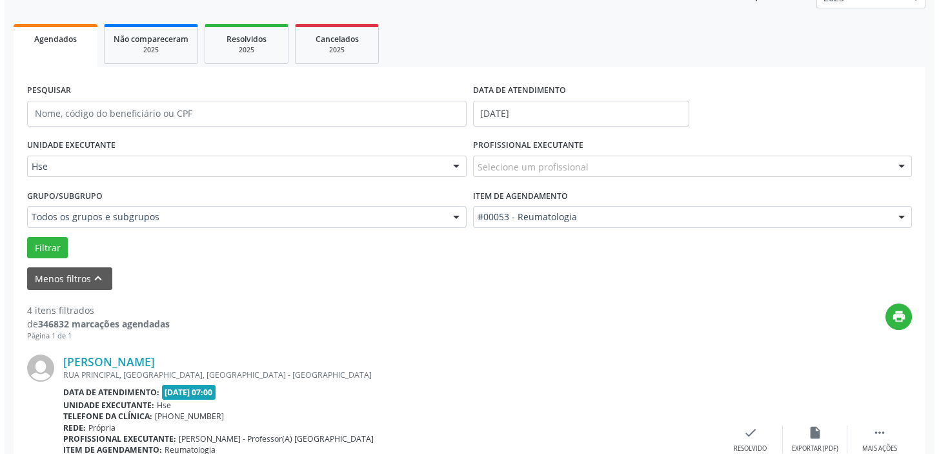
scroll to position [226, 0]
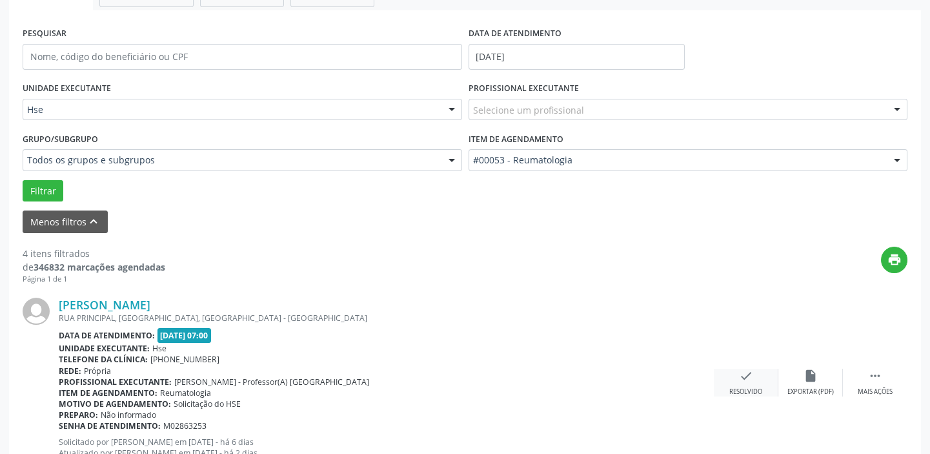
click at [750, 379] on icon "check" at bounding box center [746, 375] width 14 height 14
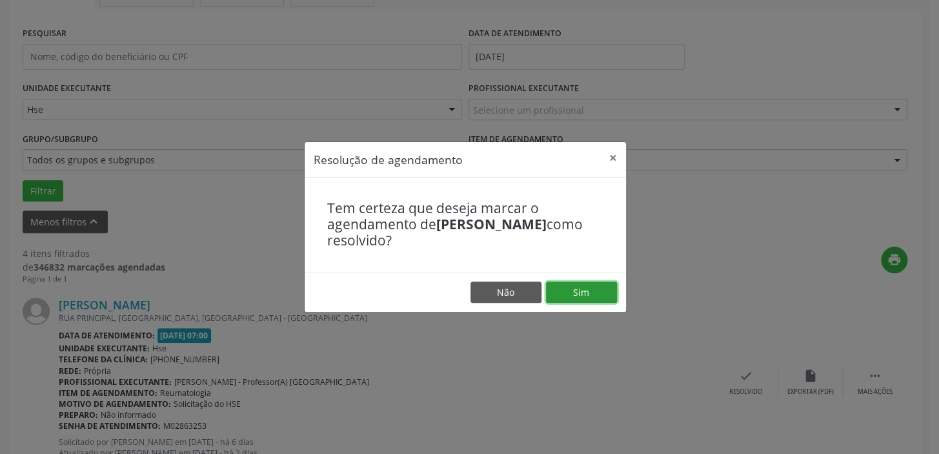
click at [576, 299] on button "Sim" at bounding box center [581, 292] width 71 height 22
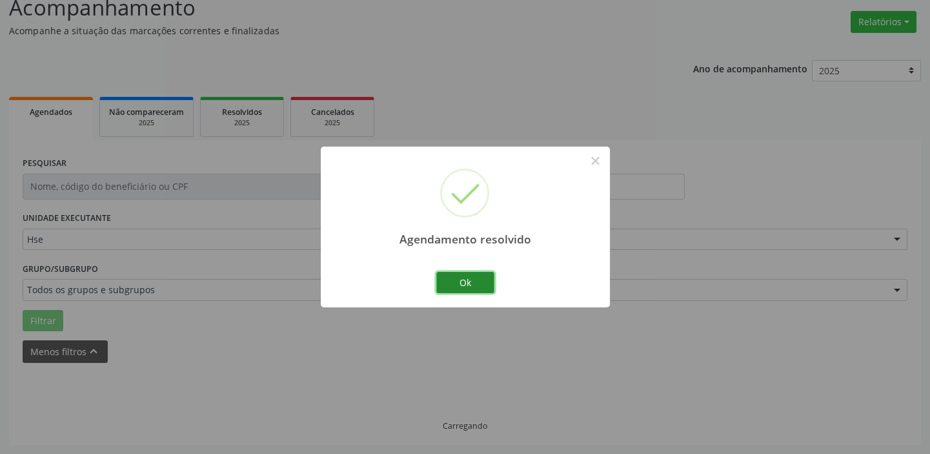
drag, startPoint x: 470, startPoint y: 285, endPoint x: 476, endPoint y: 290, distance: 8.2
click at [471, 286] on button "Ok" at bounding box center [465, 283] width 58 height 22
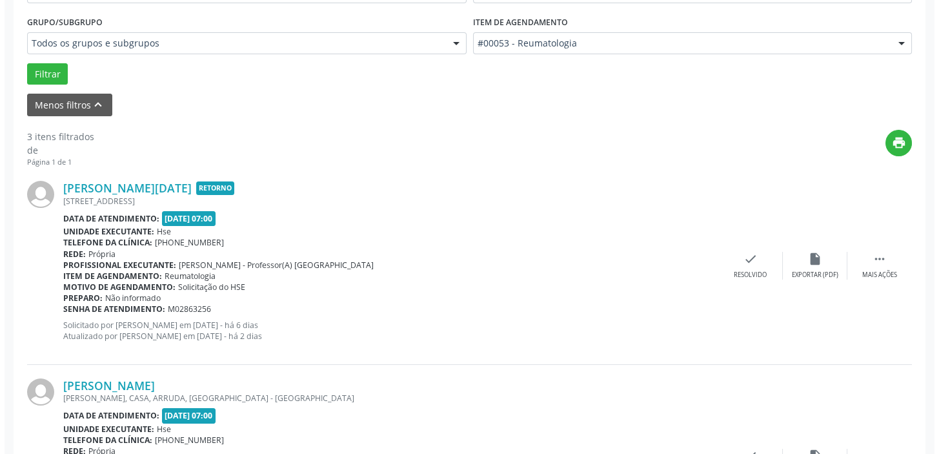
scroll to position [343, 0]
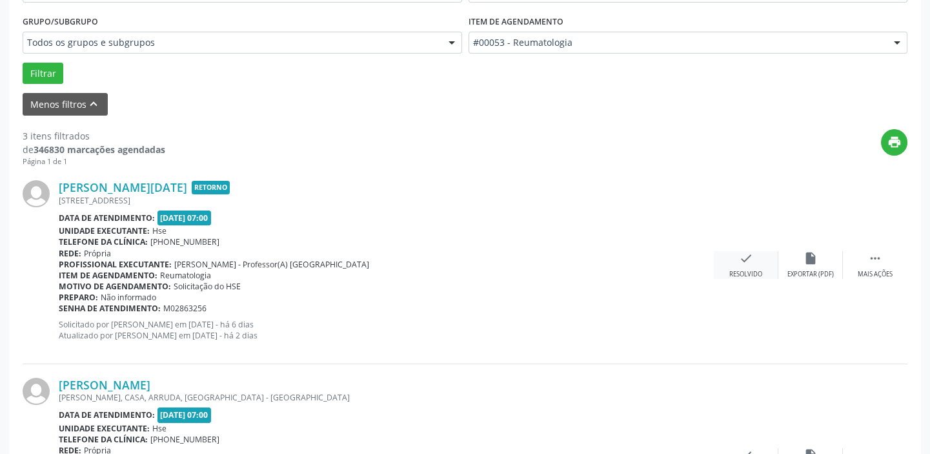
click at [747, 270] on div "Resolvido" at bounding box center [745, 274] width 33 height 9
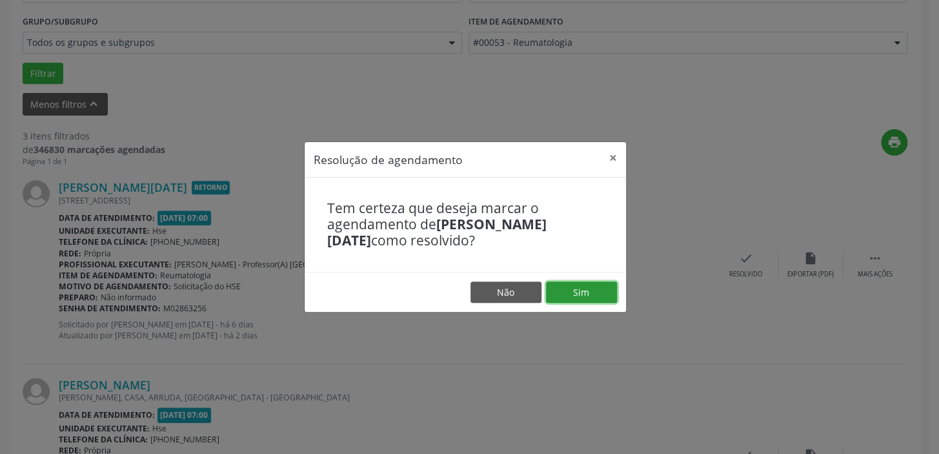
click at [580, 292] on button "Sim" at bounding box center [581, 292] width 71 height 22
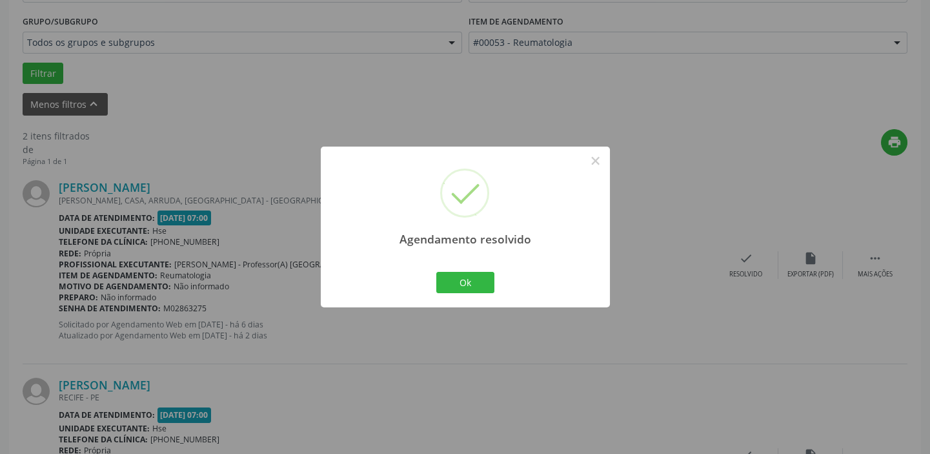
click at [480, 293] on div "Ok Cancel" at bounding box center [465, 281] width 64 height 27
drag, startPoint x: 485, startPoint y: 283, endPoint x: 523, endPoint y: 288, distance: 37.9
click at [488, 287] on button "Ok" at bounding box center [465, 283] width 58 height 22
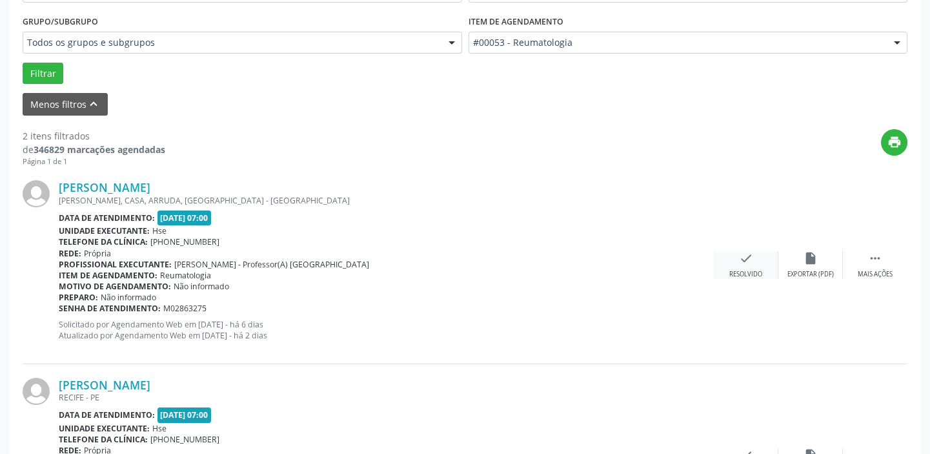
click at [745, 270] on div "Resolvido" at bounding box center [745, 274] width 33 height 9
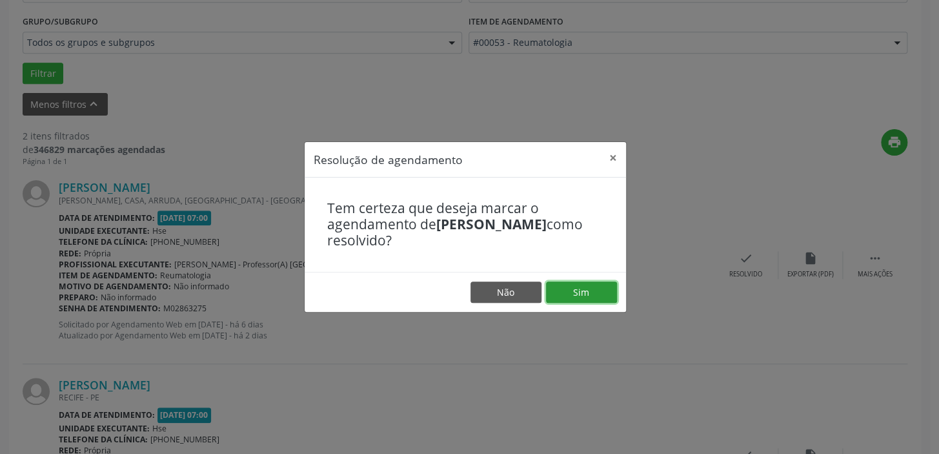
click at [565, 299] on button "Sim" at bounding box center [581, 292] width 71 height 22
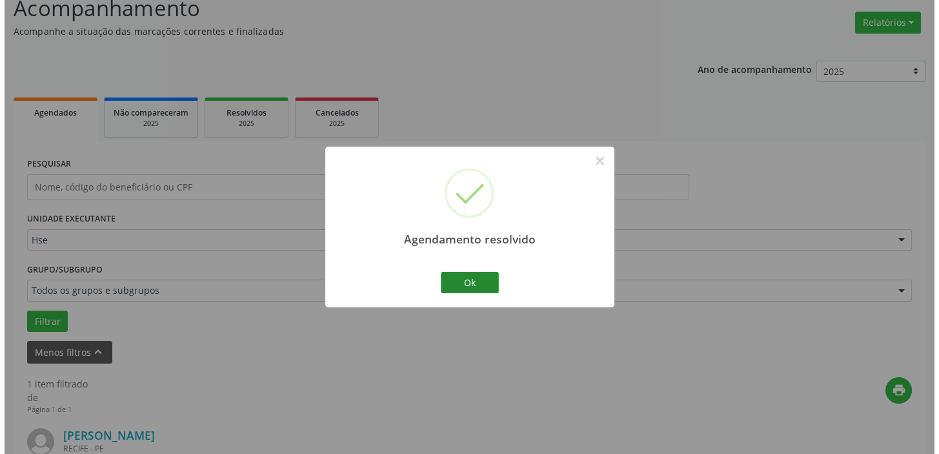
scroll to position [275, 0]
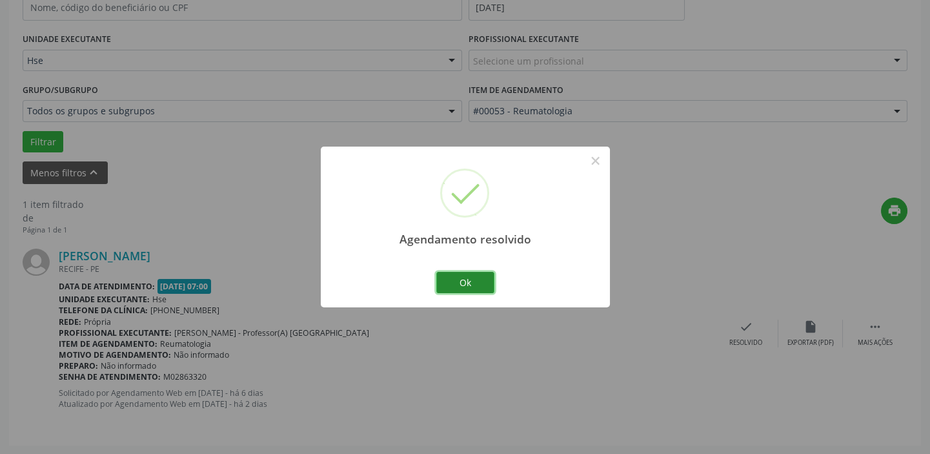
click at [465, 288] on button "Ok" at bounding box center [465, 283] width 58 height 22
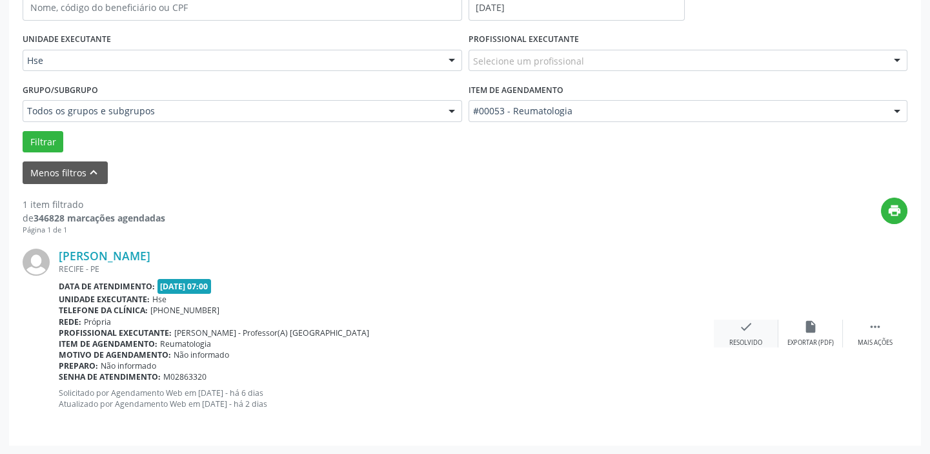
click at [754, 339] on div "Resolvido" at bounding box center [745, 342] width 33 height 9
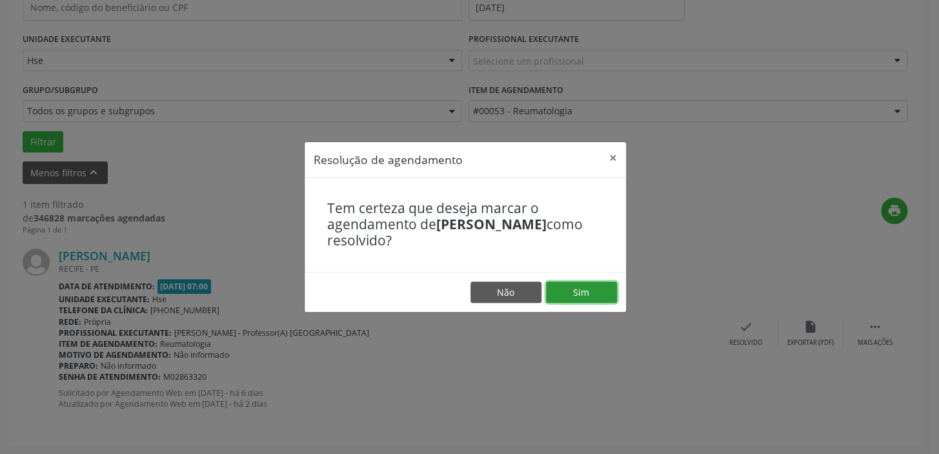
click at [585, 295] on button "Sim" at bounding box center [581, 292] width 71 height 22
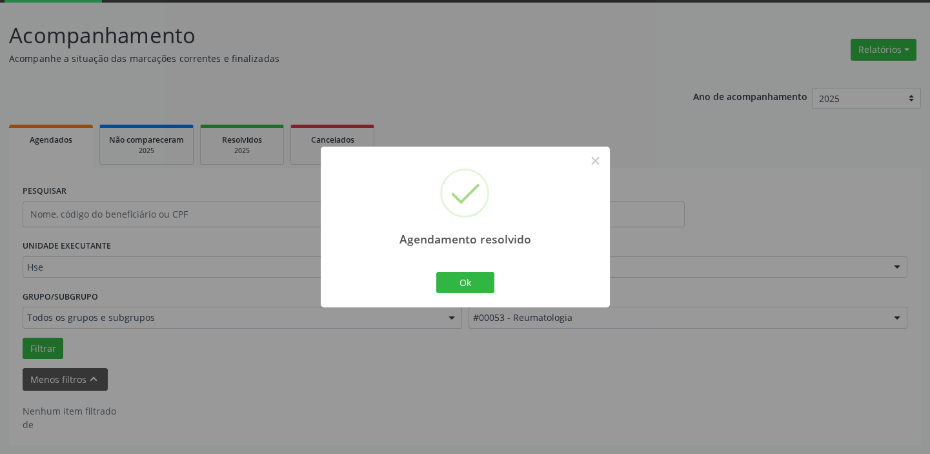
scroll to position [67, 0]
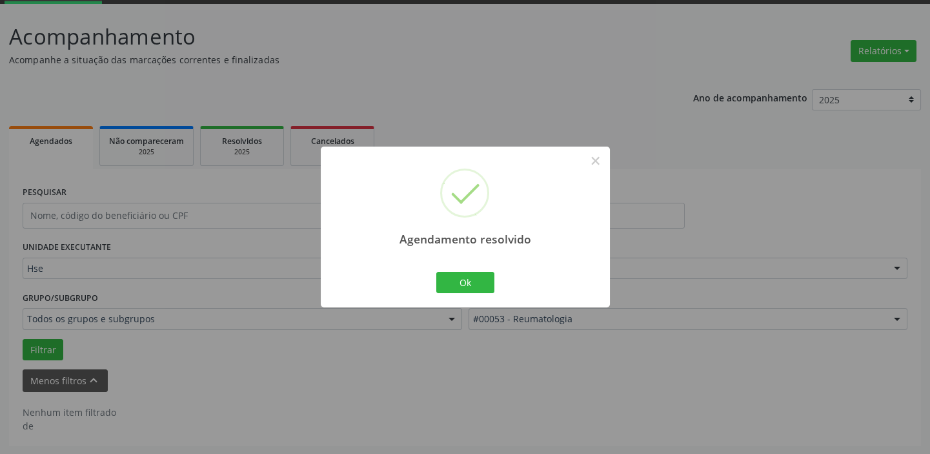
click at [487, 293] on div "Ok Cancel" at bounding box center [465, 281] width 64 height 27
drag, startPoint x: 481, startPoint y: 283, endPoint x: 483, endPoint y: 293, distance: 9.9
click at [481, 283] on button "Ok" at bounding box center [465, 283] width 58 height 22
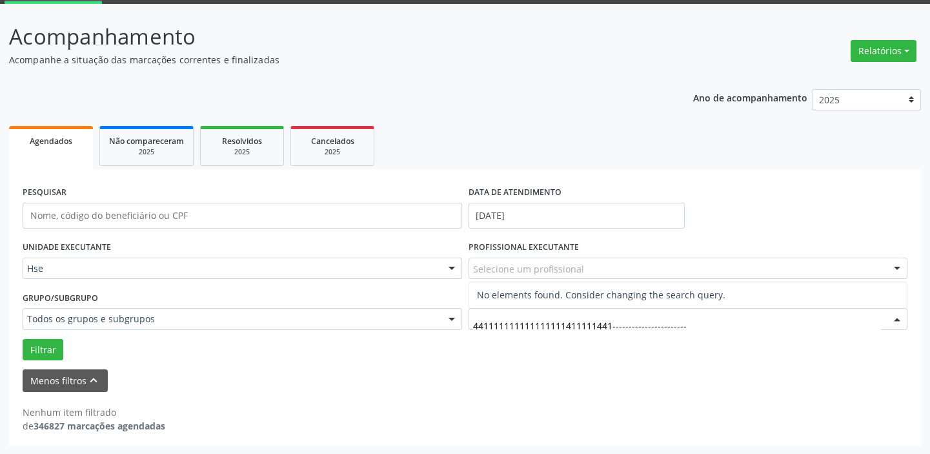
type input "441111111111111111411111441-----------------------"
drag, startPoint x: 150, startPoint y: 86, endPoint x: 583, endPoint y: 96, distance: 432.4
click at [583, 96] on div "Ano de acompanhamento 2025 2024 2023 2022 2021 Agendados Não compareceram 2025 …" at bounding box center [465, 263] width 912 height 366
